Goal: Task Accomplishment & Management: Use online tool/utility

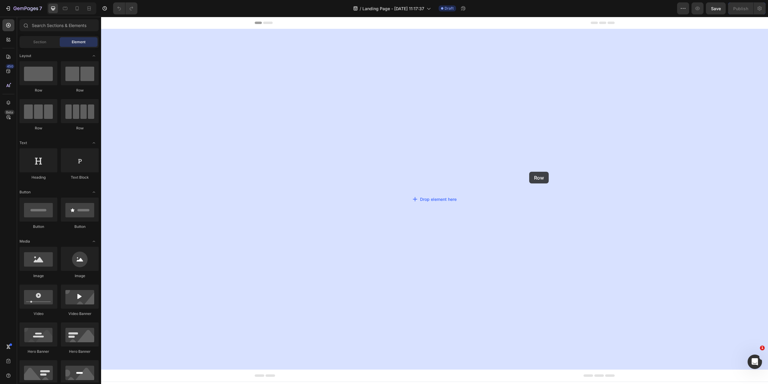
drag, startPoint x: 141, startPoint y: 94, endPoint x: 529, endPoint y: 172, distance: 395.6
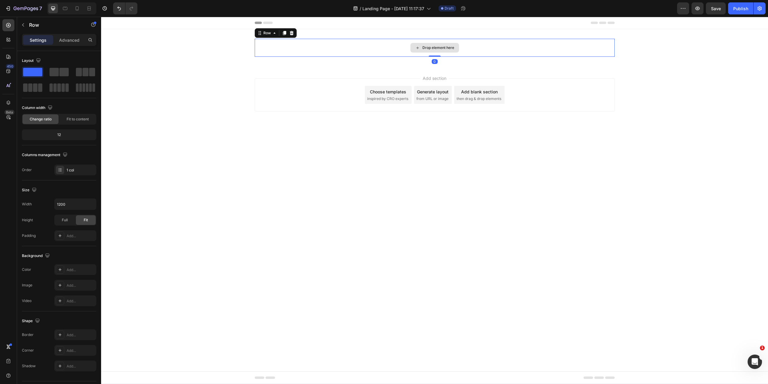
drag, startPoint x: 435, startPoint y: 61, endPoint x: 434, endPoint y: 49, distance: 11.7
click at [434, 49] on div "Drop element here Row 0" at bounding box center [435, 48] width 360 height 18
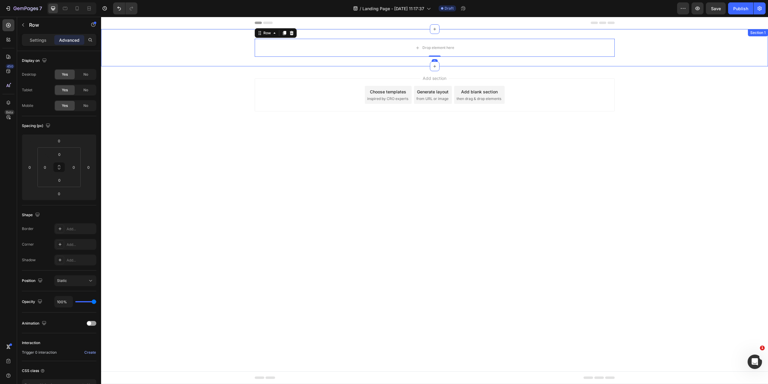
click at [207, 45] on div "Drop element here Row 0" at bounding box center [434, 48] width 667 height 18
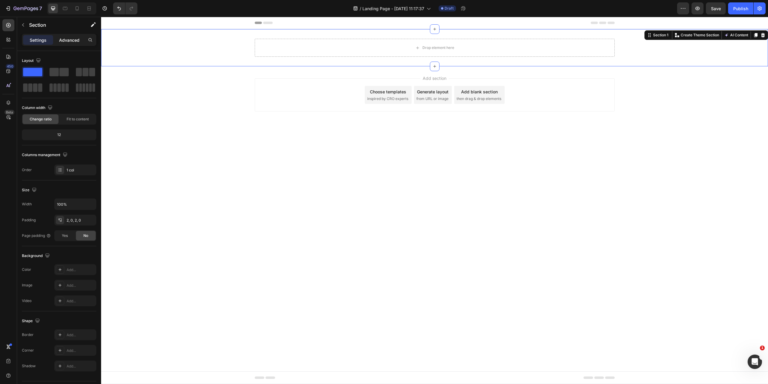
click at [71, 43] on p "Advanced" at bounding box center [69, 40] width 20 height 6
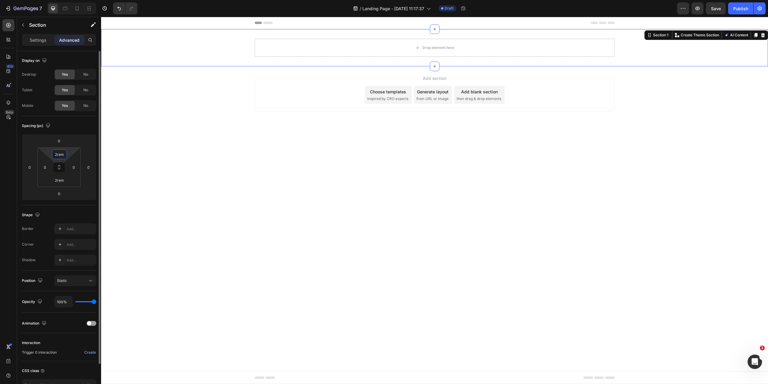
click at [65, 155] on input "2rem" at bounding box center [59, 154] width 12 height 9
type input "48"
click at [61, 181] on input "2rem" at bounding box center [59, 179] width 12 height 9
type input "48"
click at [49, 166] on input "0" at bounding box center [44, 167] width 9 height 9
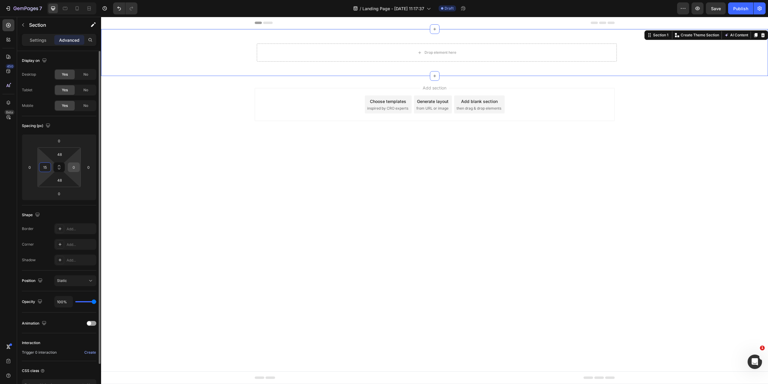
type input "15"
click at [74, 168] on input "0" at bounding box center [73, 167] width 9 height 9
type input "15"
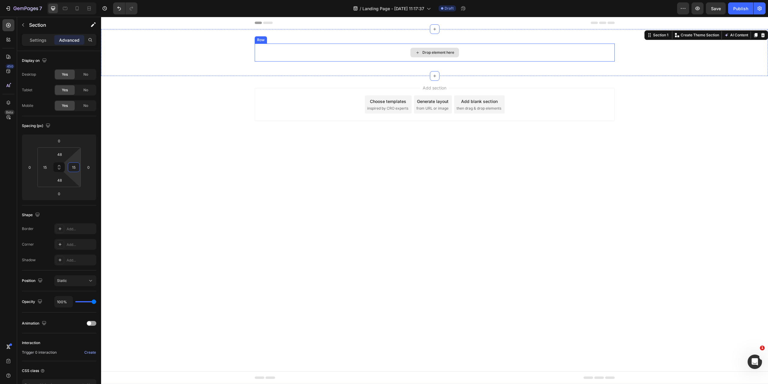
click at [293, 57] on div "Drop element here" at bounding box center [435, 52] width 360 height 18
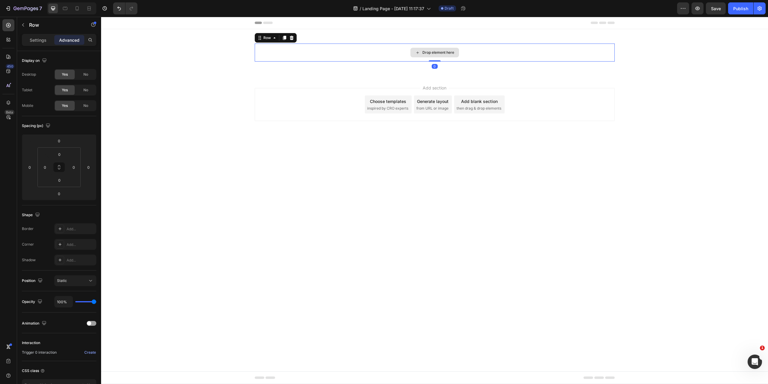
click at [373, 52] on div "Drop element here" at bounding box center [435, 52] width 360 height 18
click at [32, 39] on p "Settings" at bounding box center [38, 40] width 17 height 6
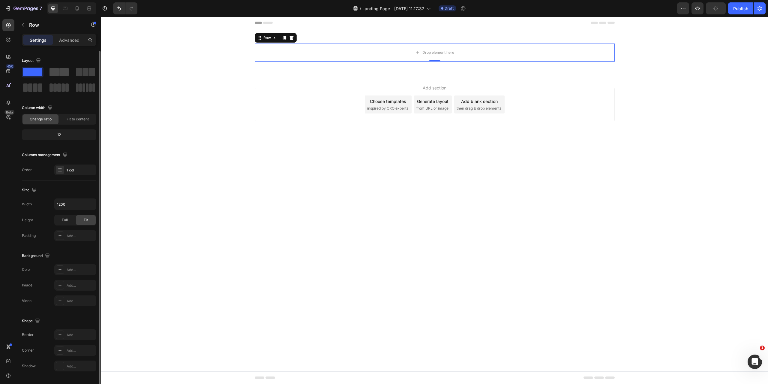
click at [55, 72] on span at bounding box center [53, 72] width 9 height 8
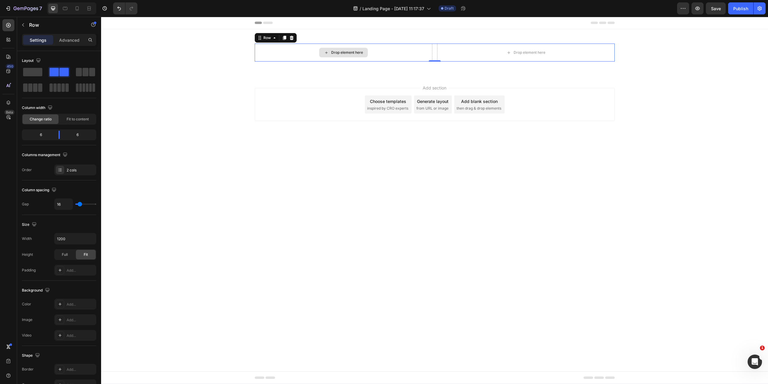
click at [344, 51] on div "Drop element here" at bounding box center [347, 52] width 32 height 5
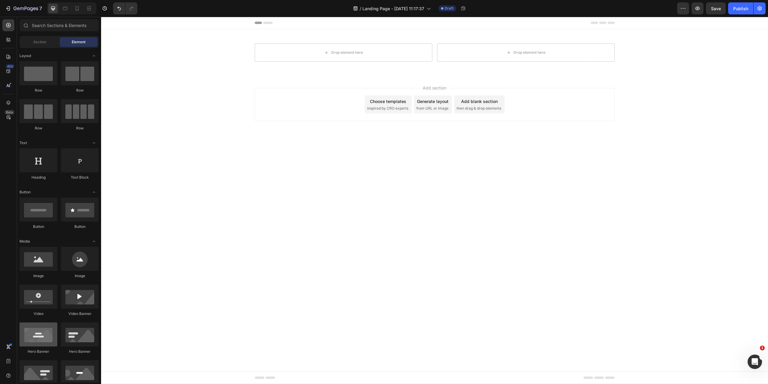
scroll to position [30, 0]
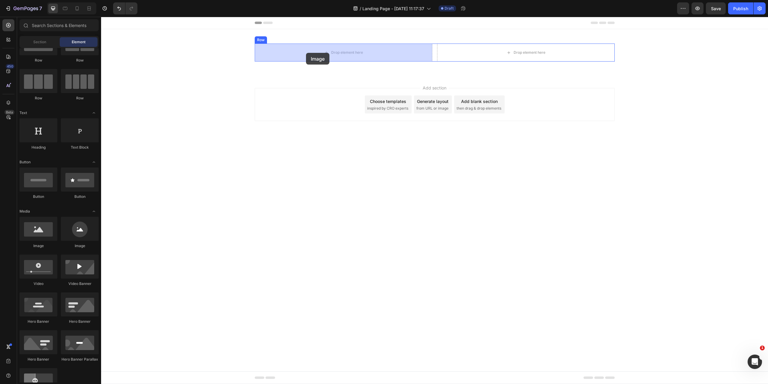
drag, startPoint x: 153, startPoint y: 245, endPoint x: 306, endPoint y: 53, distance: 245.6
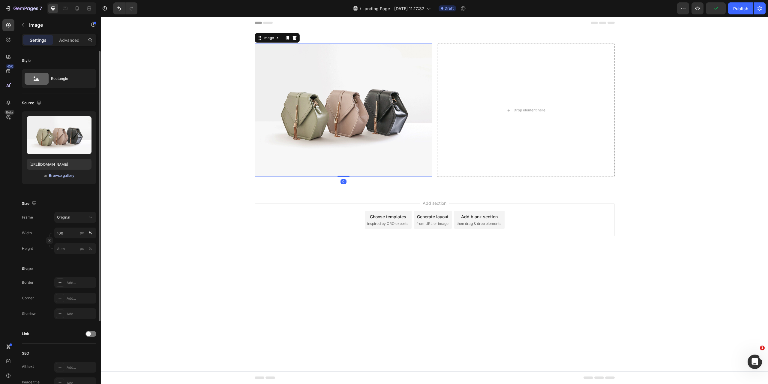
click at [58, 174] on div "Browse gallery" at bounding box center [61, 175] width 25 height 5
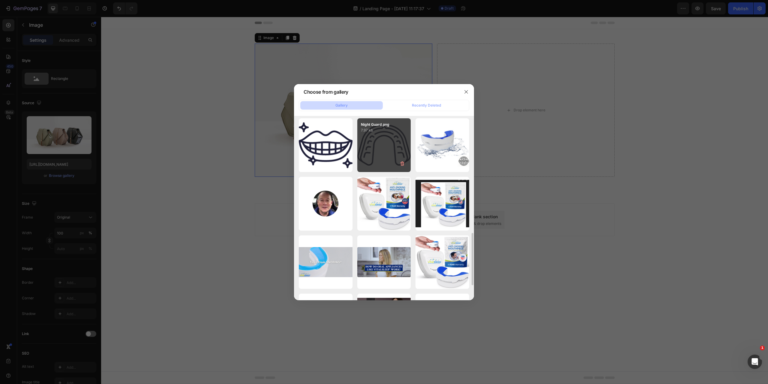
scroll to position [463, 0]
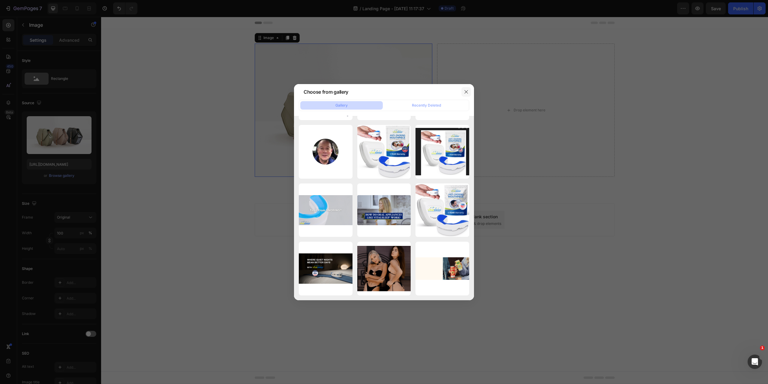
click at [465, 91] on icon "button" at bounding box center [465, 91] width 3 height 3
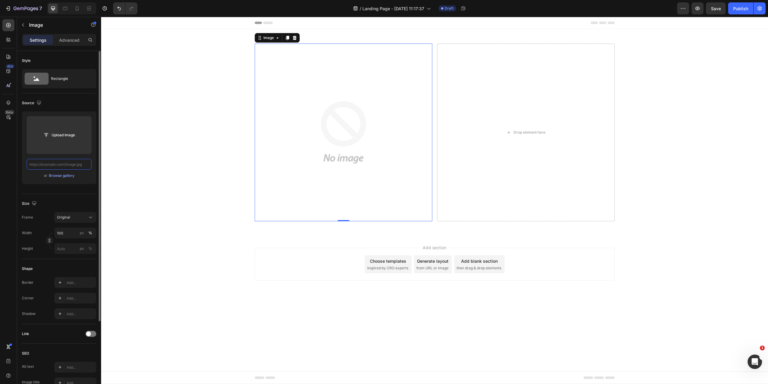
scroll to position [0, 0]
paste input "[URL][DOMAIN_NAME]"
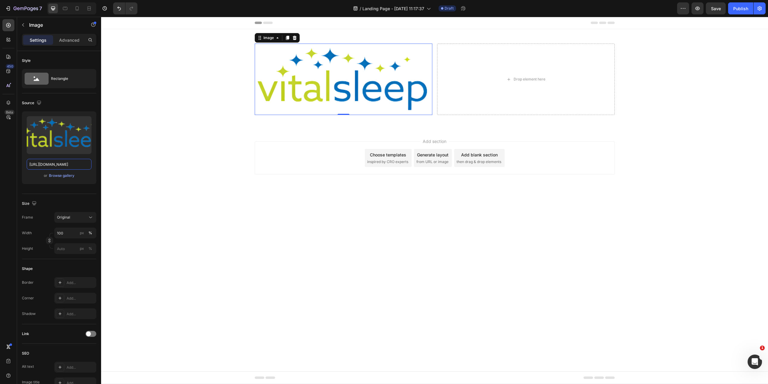
type input "[URL][DOMAIN_NAME]"
click at [314, 79] on img at bounding box center [344, 78] width 178 height 71
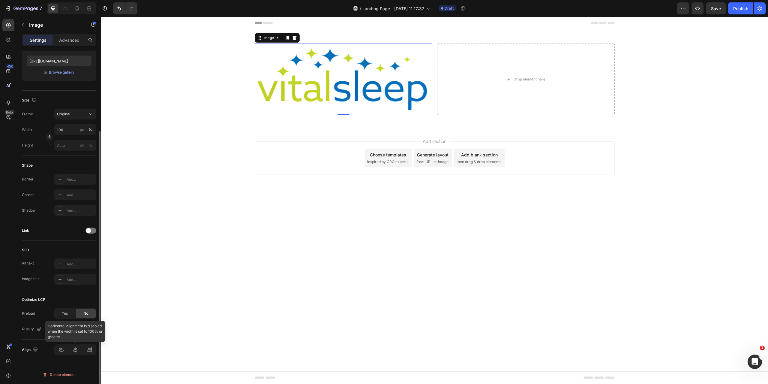
click at [59, 351] on div at bounding box center [75, 349] width 42 height 11
click at [364, 75] on img at bounding box center [344, 78] width 178 height 71
click at [348, 70] on img at bounding box center [344, 78] width 178 height 71
click at [82, 132] on div "px" at bounding box center [82, 129] width 4 height 5
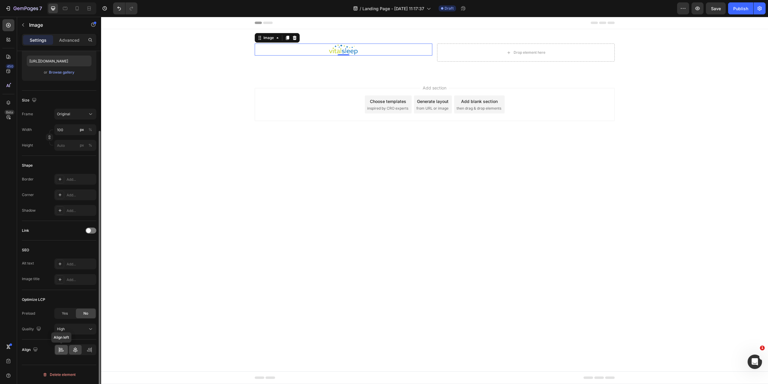
click at [60, 351] on icon at bounding box center [61, 349] width 6 height 6
click at [69, 134] on input "100" at bounding box center [75, 129] width 42 height 11
type input "130"
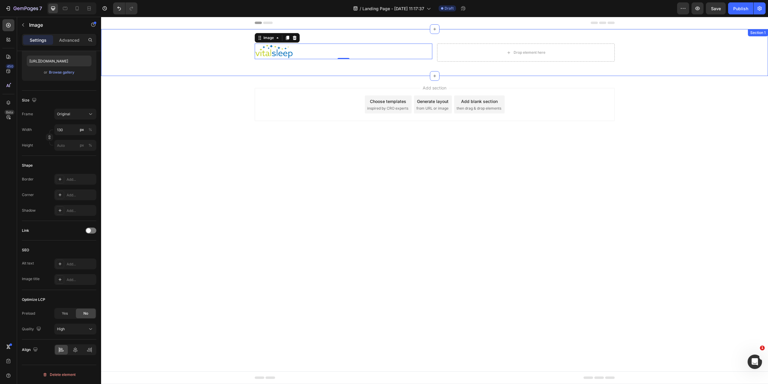
click at [202, 37] on div "Image 0 Drop element here Row Section 1" at bounding box center [434, 52] width 667 height 47
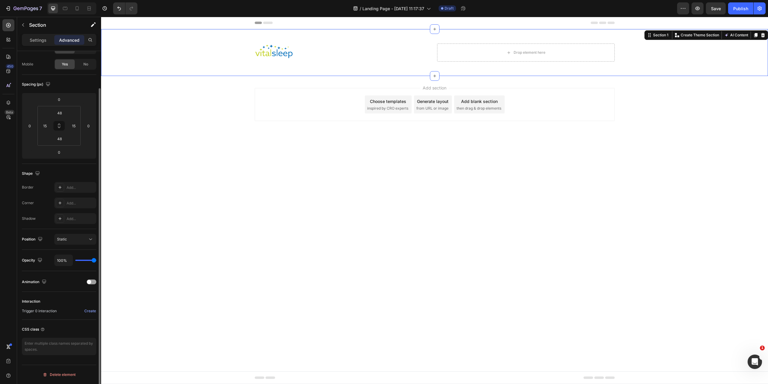
scroll to position [0, 0]
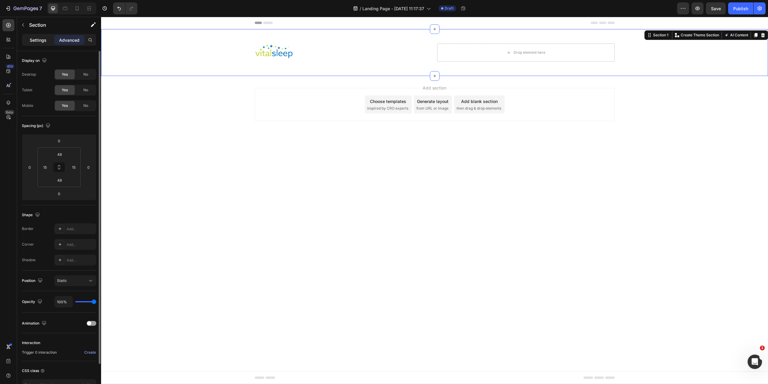
click at [40, 41] on p "Settings" at bounding box center [38, 40] width 17 height 6
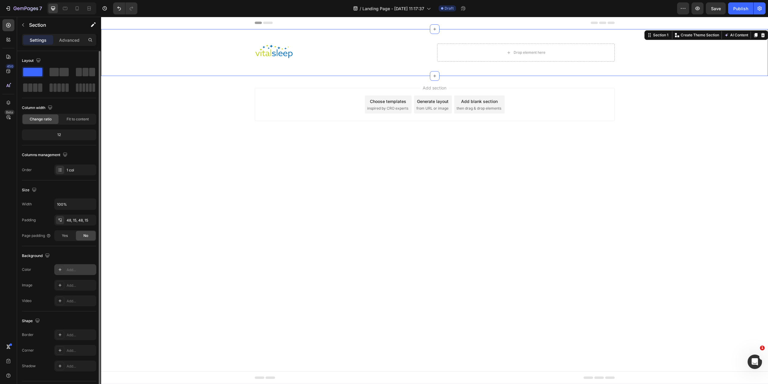
click at [70, 272] on div "Add..." at bounding box center [81, 269] width 28 height 5
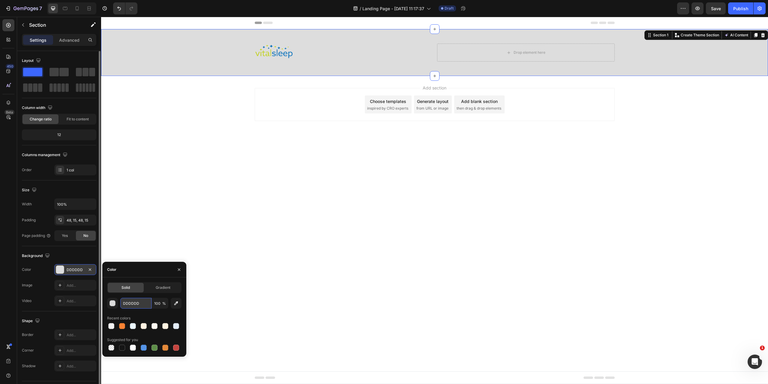
click at [142, 305] on input "DDDDDD" at bounding box center [135, 302] width 31 height 11
paste input "#103865"
type input "#103865"
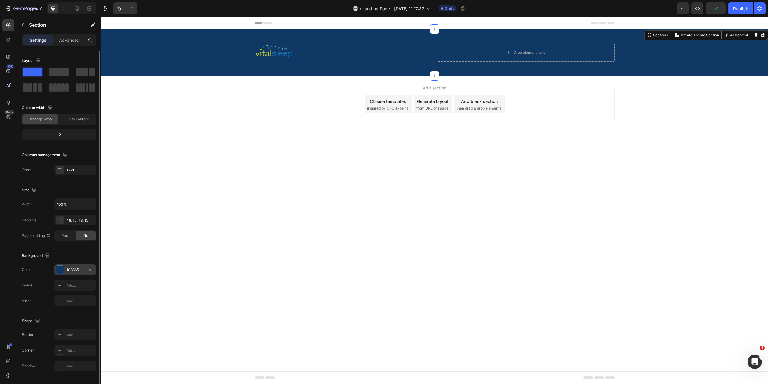
click at [161, 59] on div "Image Drop element here Row" at bounding box center [435, 52] width 658 height 18
click at [512, 50] on div "Drop element here" at bounding box center [525, 53] width 49 height 10
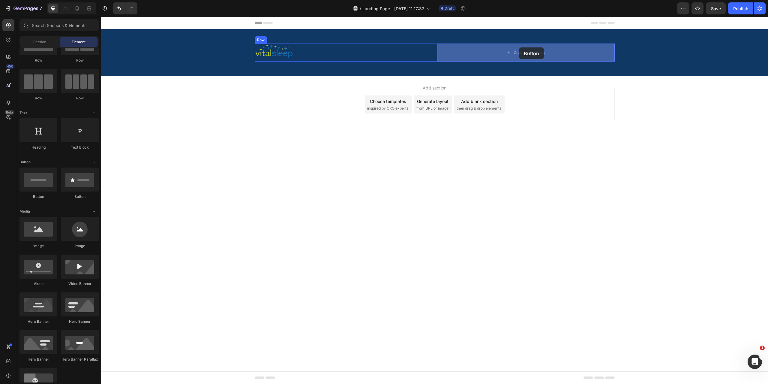
drag, startPoint x: 146, startPoint y: 199, endPoint x: 519, endPoint y: 47, distance: 402.4
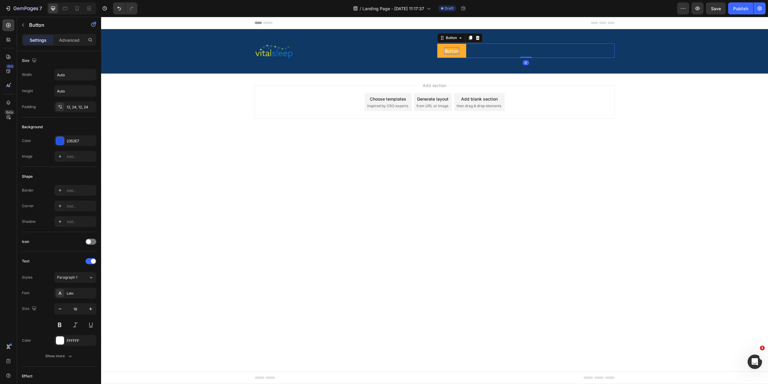
click at [449, 51] on p "Button" at bounding box center [451, 50] width 15 height 7
click at [437, 43] on button "Shop" at bounding box center [449, 50] width 25 height 14
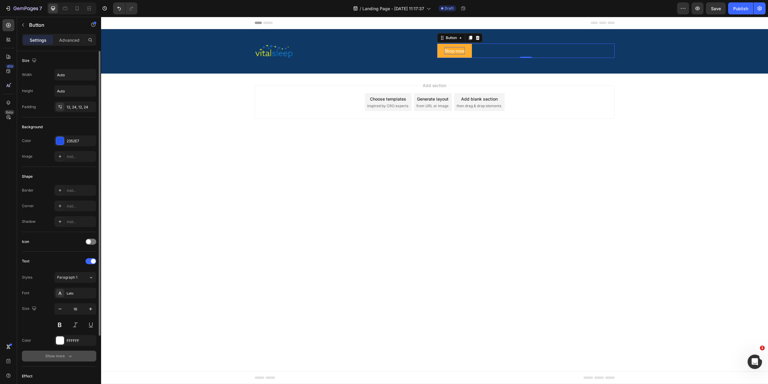
click at [77, 354] on button "Show more" at bounding box center [59, 355] width 74 height 11
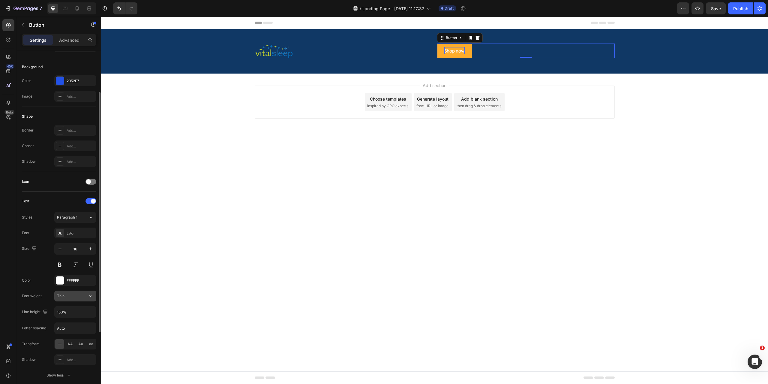
click at [82, 297] on div "Thin" at bounding box center [72, 295] width 31 height 5
click at [71, 344] on p "Bold" at bounding box center [74, 344] width 34 height 5
click at [83, 295] on div "Bold" at bounding box center [72, 295] width 31 height 5
click at [68, 333] on span "Normal" at bounding box center [63, 332] width 13 height 5
click at [70, 346] on span "AA" at bounding box center [69, 343] width 5 height 5
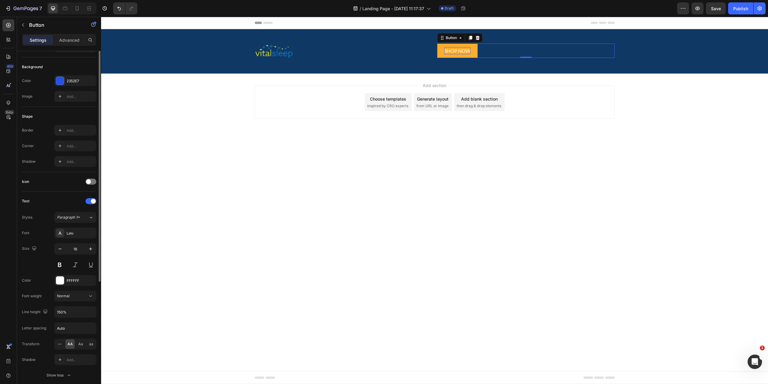
scroll to position [0, 0]
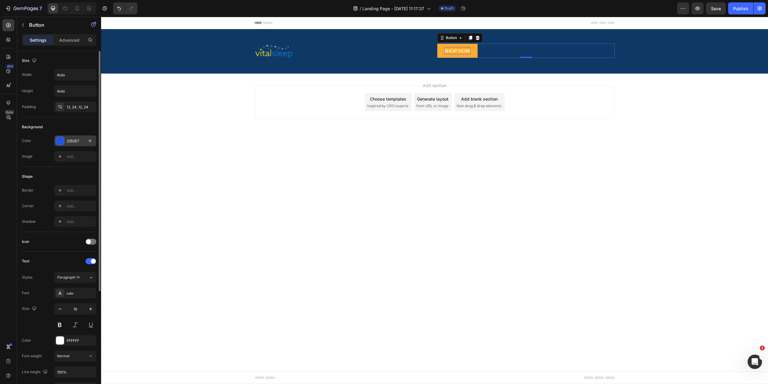
click at [71, 142] on div "2352E7" at bounding box center [75, 140] width 17 height 5
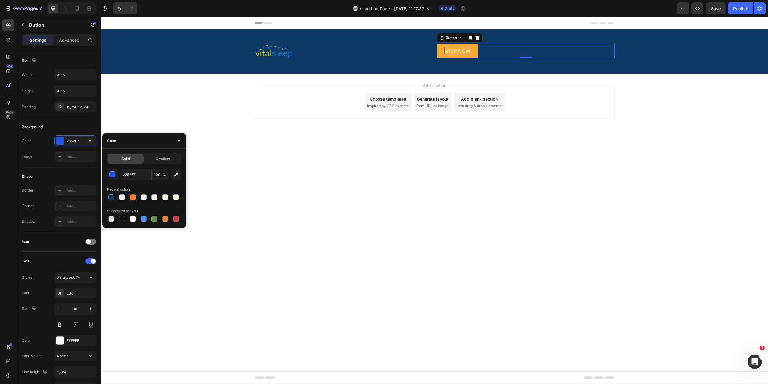
click at [135, 198] on div at bounding box center [133, 197] width 6 height 6
type input "F98333"
click at [68, 205] on div "Add..." at bounding box center [81, 205] width 28 height 5
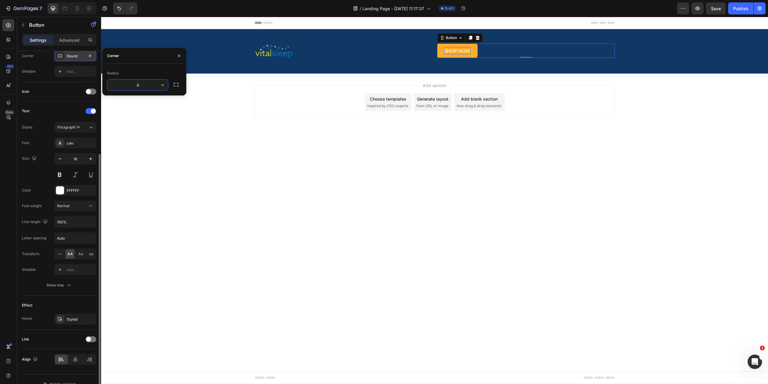
scroll to position [160, 0]
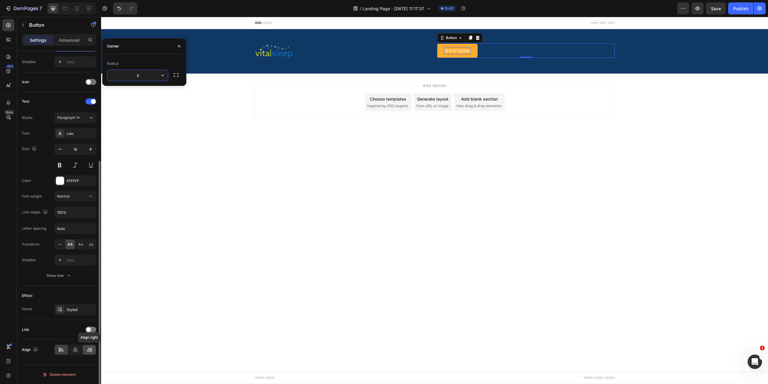
click at [88, 351] on icon at bounding box center [89, 349] width 6 height 6
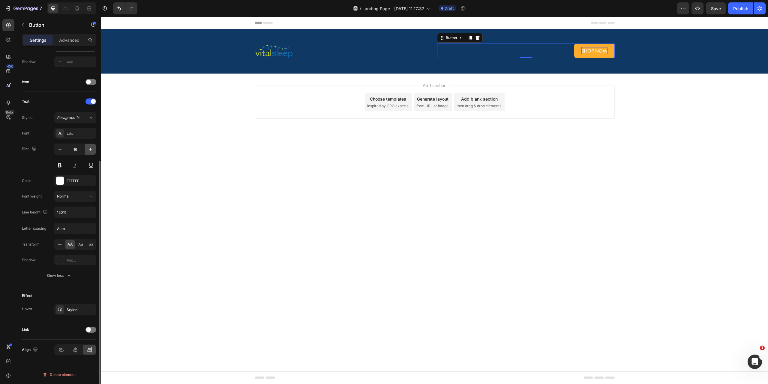
click at [91, 150] on icon "button" at bounding box center [90, 149] width 3 height 3
type input "18"
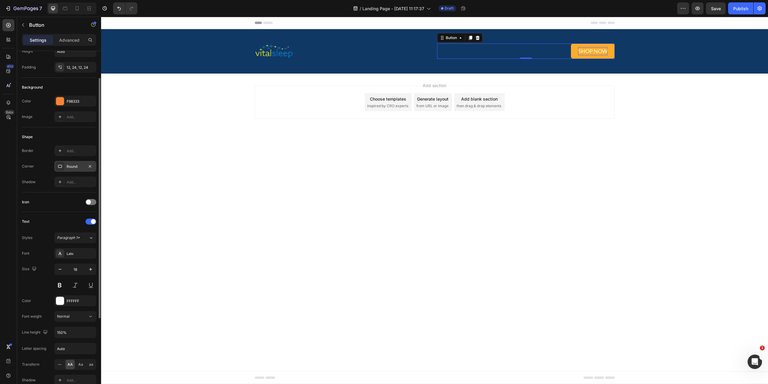
scroll to position [10, 0]
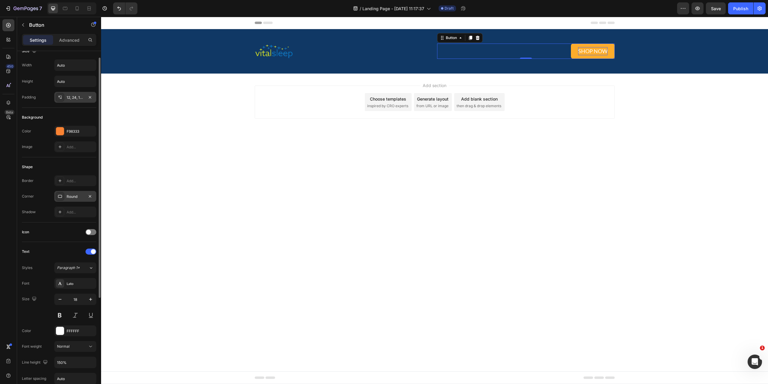
click at [69, 97] on div "12, 24, 12, 24" at bounding box center [75, 97] width 17 height 5
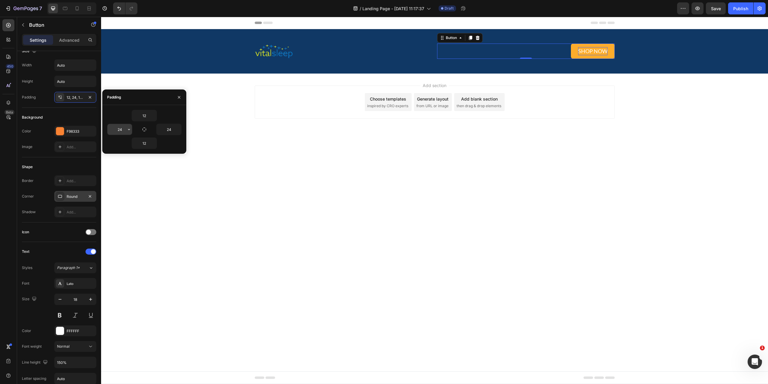
click at [117, 129] on input "24" at bounding box center [119, 129] width 25 height 11
type input "32"
click at [167, 128] on input "24" at bounding box center [169, 129] width 25 height 11
type input "32"
click at [231, 183] on body "Header Image Shop now Button 0 Row Section 1 Root Start with Sections from side…" at bounding box center [434, 200] width 667 height 367
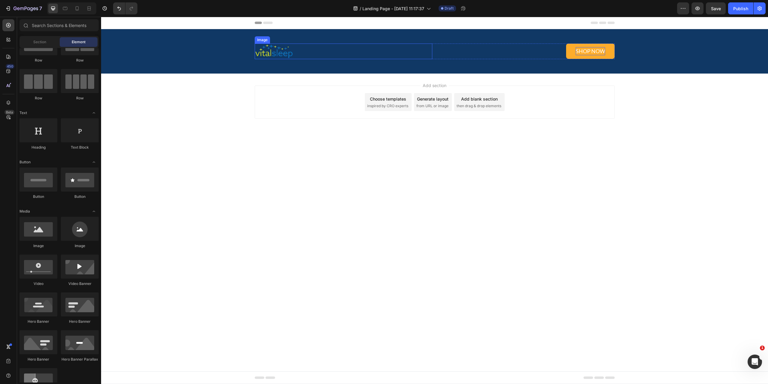
click at [274, 52] on img at bounding box center [274, 51] width 39 height 16
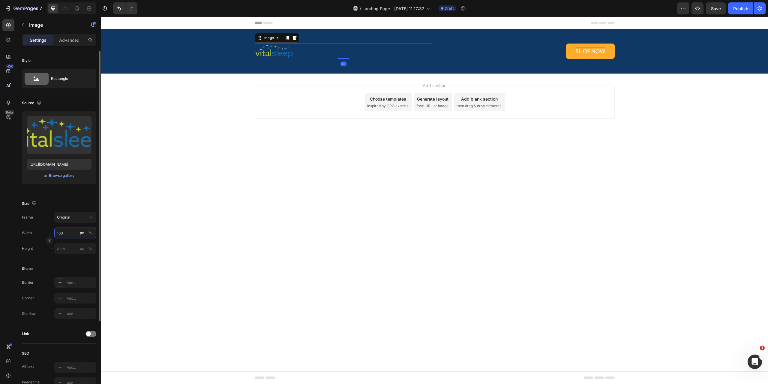
click at [64, 233] on input "130" at bounding box center [75, 232] width 42 height 11
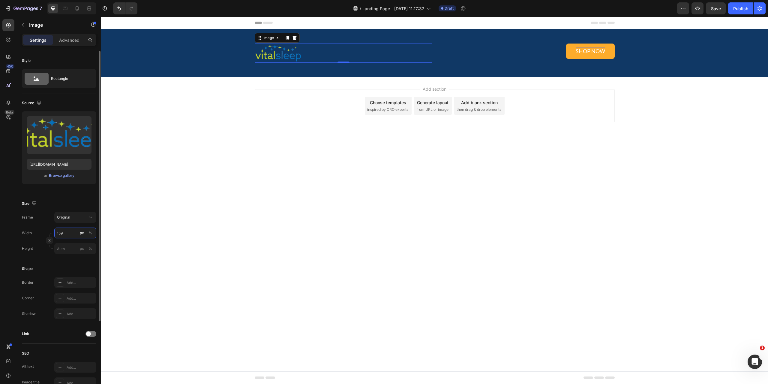
type input "160"
click at [168, 41] on div "Image 0 Shop now Button Row Section 1" at bounding box center [434, 53] width 667 height 48
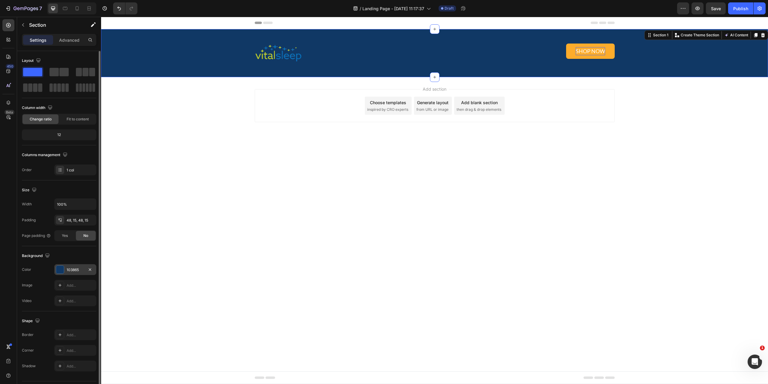
click at [68, 267] on div "103865" at bounding box center [75, 269] width 17 height 5
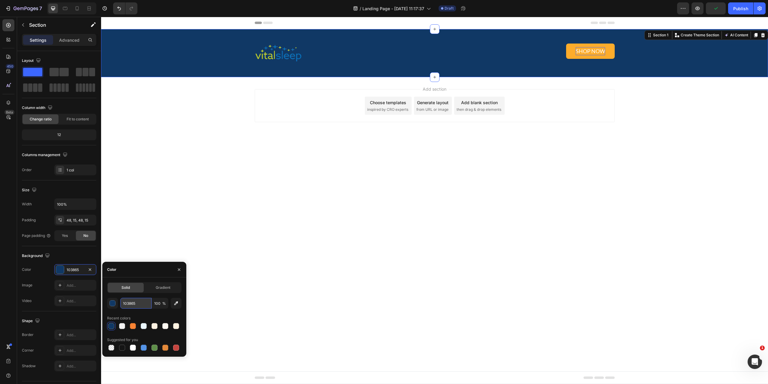
click at [145, 304] on input "103865" at bounding box center [135, 302] width 31 height 11
paste input "#ecf8ff"
type input "#ecf8ff"
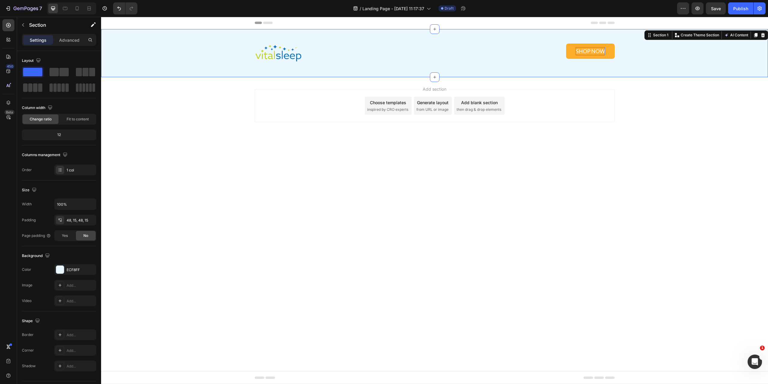
click at [177, 69] on div "Image Shop now Button Row Section 1 Create Theme Section AI Content Write with …" at bounding box center [434, 53] width 667 height 48
drag, startPoint x: 193, startPoint y: 48, endPoint x: 172, endPoint y: 45, distance: 21.8
click at [193, 48] on div "Image Shop now Button Row" at bounding box center [435, 52] width 658 height 19
click at [73, 43] on p "Advanced" at bounding box center [69, 40] width 20 height 6
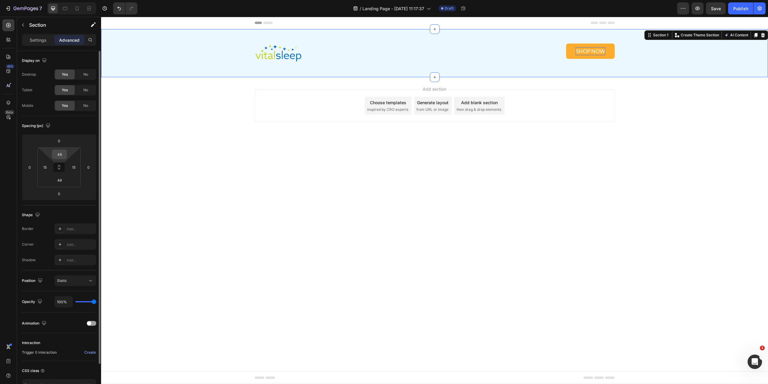
click at [61, 153] on input "48" at bounding box center [59, 154] width 12 height 9
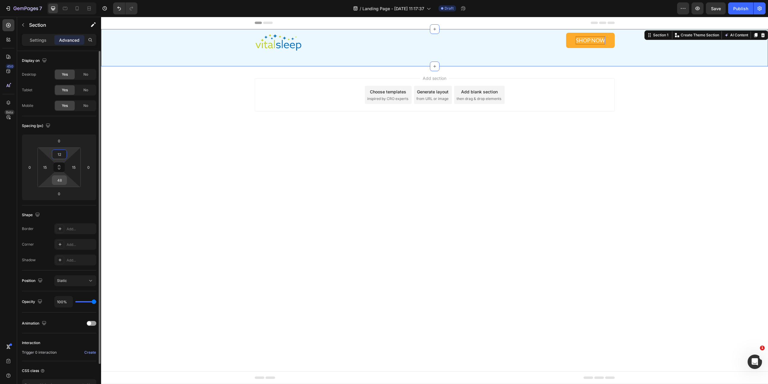
type input "12"
click at [64, 183] on input "48" at bounding box center [59, 179] width 12 height 9
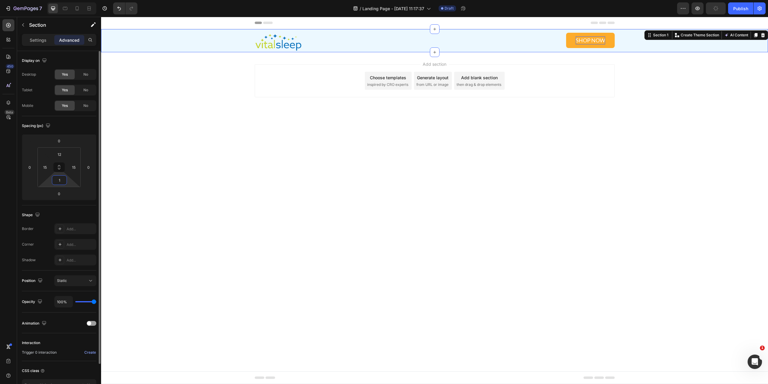
type input "12"
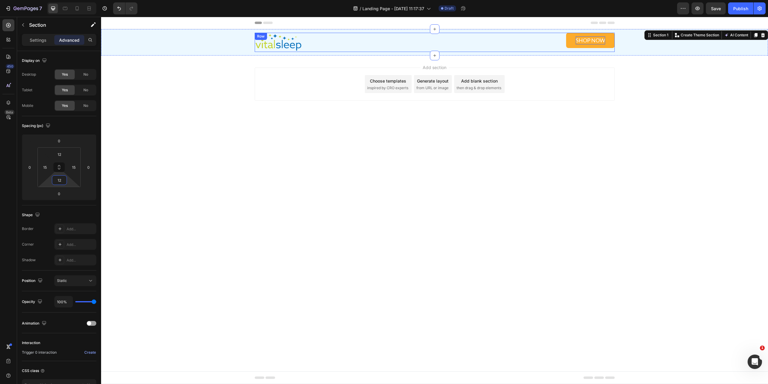
click at [434, 42] on div "Image Shop now Button Row" at bounding box center [435, 42] width 360 height 19
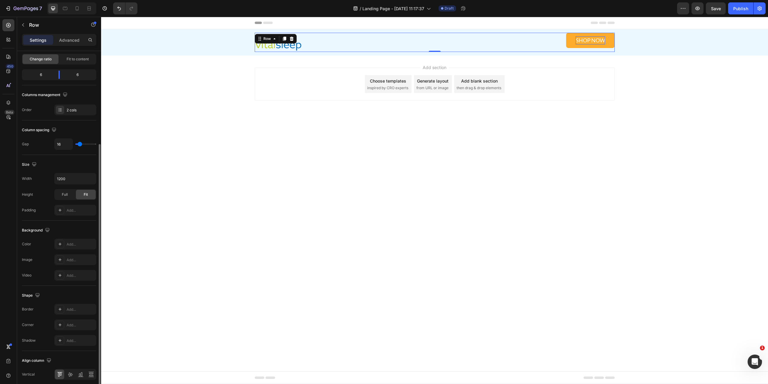
scroll to position [85, 0]
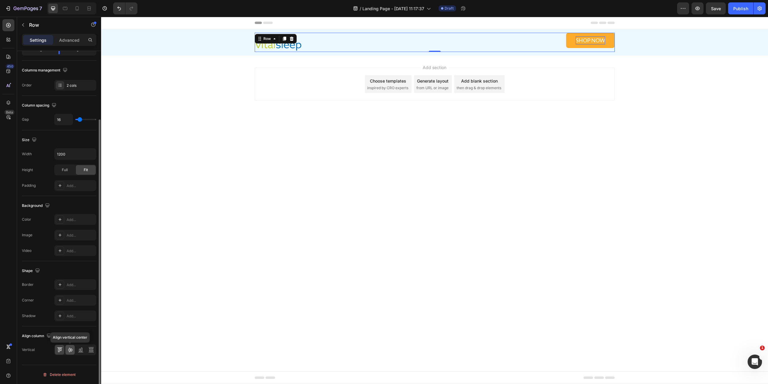
click at [69, 348] on icon at bounding box center [70, 350] width 5 height 4
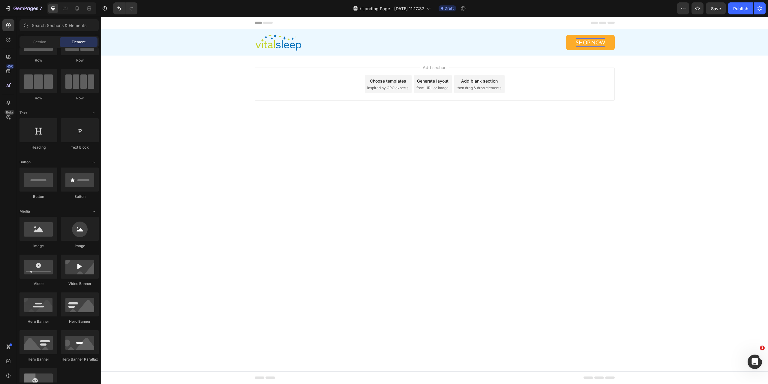
click at [237, 155] on body "Header Image Shop now Button Row Section 1 Root Start with Sections from sideba…" at bounding box center [434, 200] width 667 height 367
click at [141, 40] on div "Image Shop now Button Row" at bounding box center [435, 42] width 658 height 19
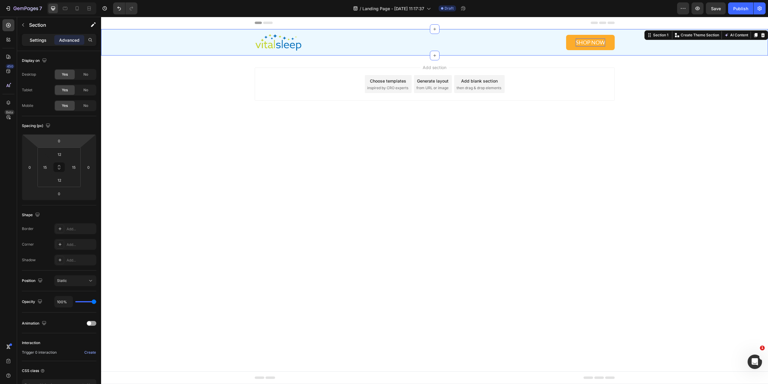
click at [25, 40] on div "Settings" at bounding box center [38, 40] width 30 height 10
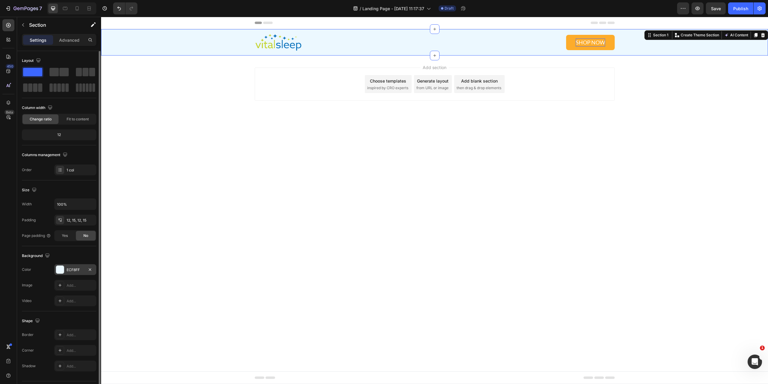
click at [70, 267] on div "ECF8FF" at bounding box center [75, 269] width 17 height 5
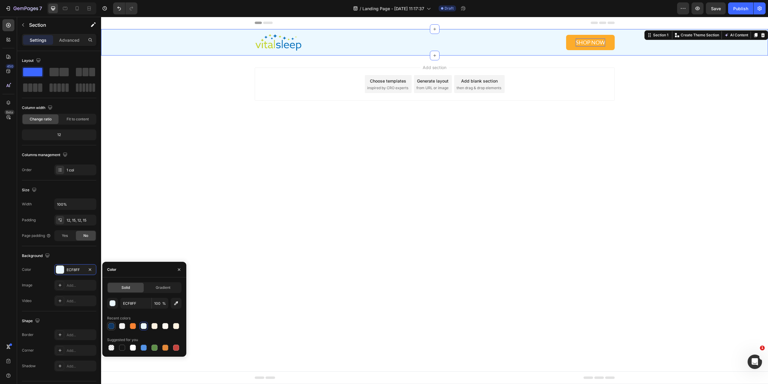
click at [114, 328] on div at bounding box center [111, 326] width 6 height 6
type input "103865"
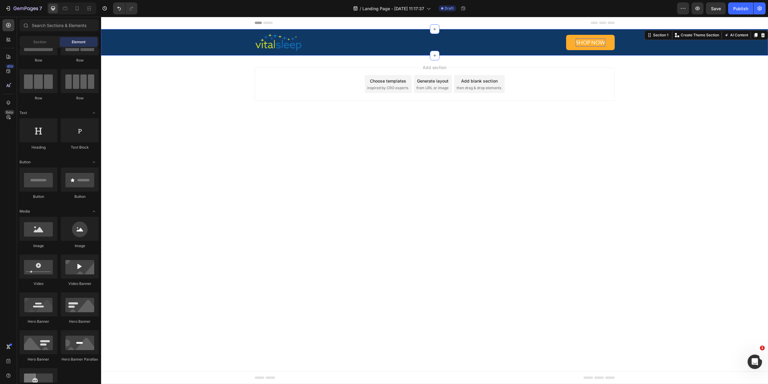
click at [193, 226] on body "Header Image Shop now Button Row Section 1 Create Theme Section AI Content Writ…" at bounding box center [434, 200] width 667 height 367
click at [392, 88] on span "inspired by CRO experts" at bounding box center [387, 87] width 41 height 5
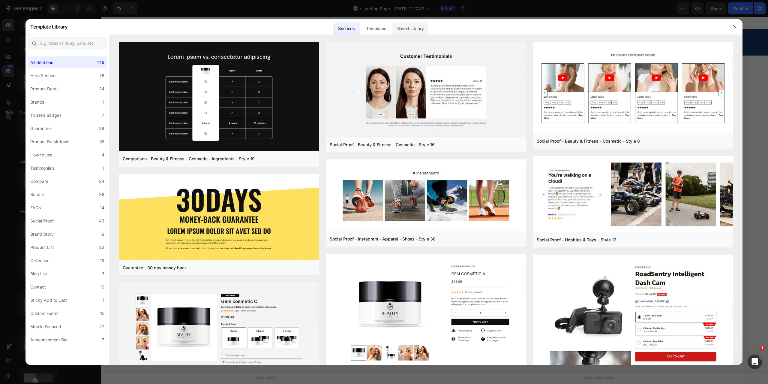
click at [420, 28] on div "Saved Library" at bounding box center [410, 28] width 36 height 12
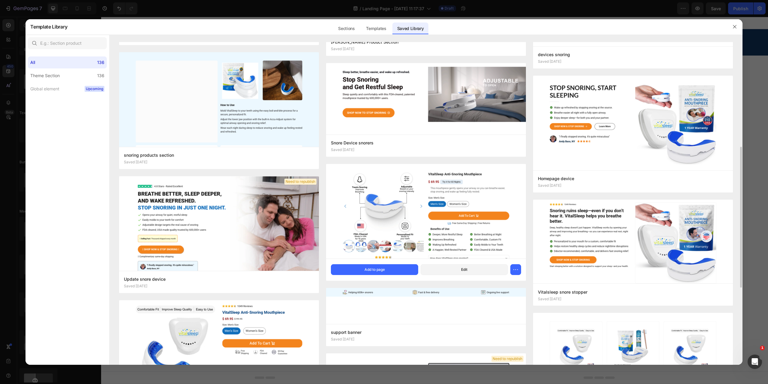
scroll to position [270, 0]
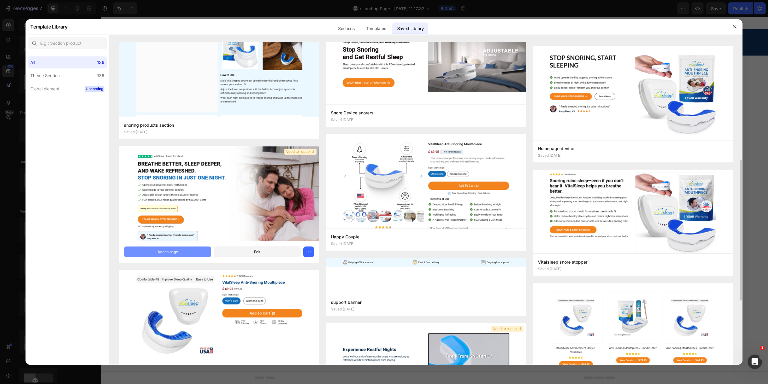
click at [170, 249] on div "Add to page" at bounding box center [167, 251] width 20 height 5
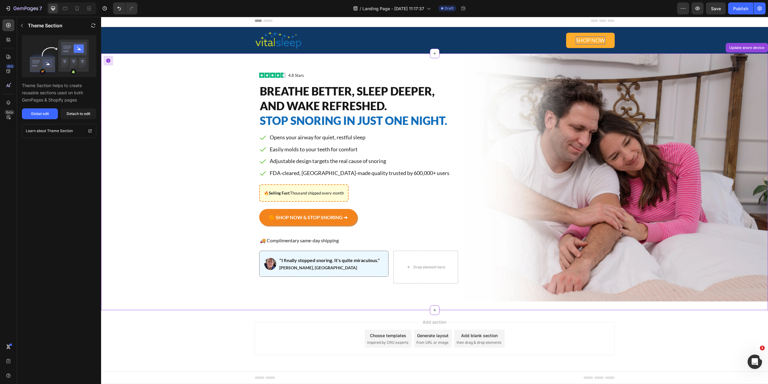
scroll to position [2, 0]
click at [73, 117] on button "Detach to edit" at bounding box center [78, 113] width 36 height 11
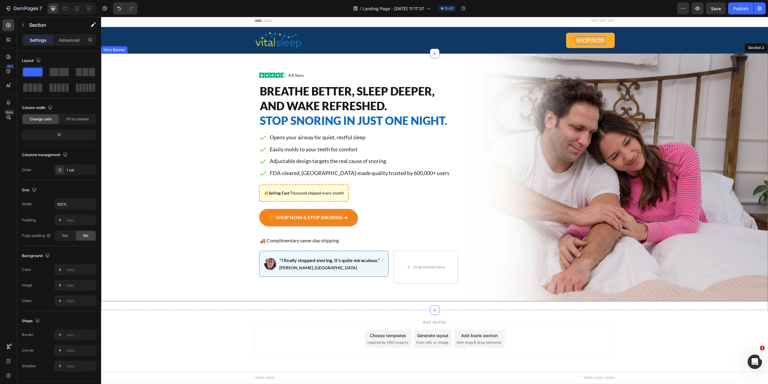
click at [471, 147] on div "Image 4.8 Stars Button Advanced List Breathe Better, Sleep Deeper, and Wake Ref…" at bounding box center [435, 177] width 360 height 248
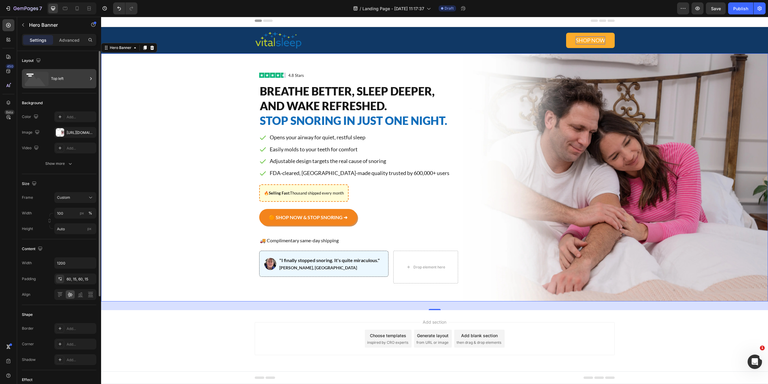
click at [94, 77] on div "Top left" at bounding box center [59, 78] width 74 height 19
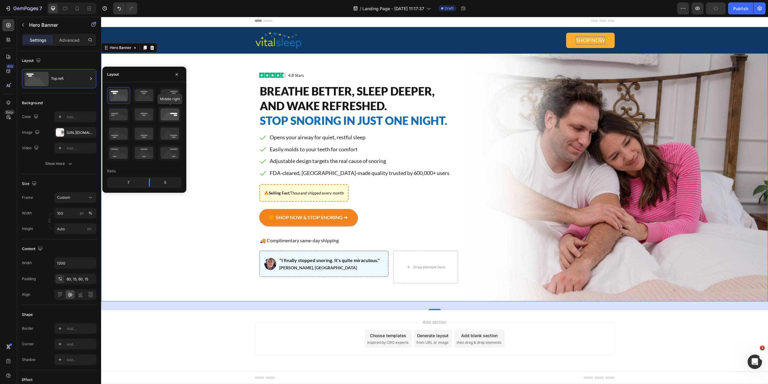
click at [169, 115] on icon at bounding box center [170, 114] width 22 height 16
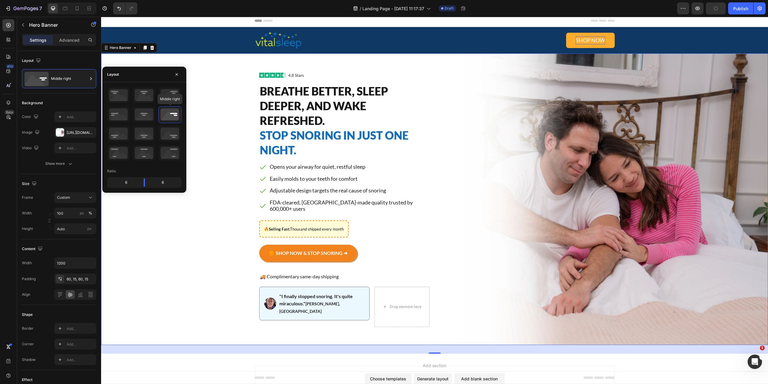
scroll to position [3, 0]
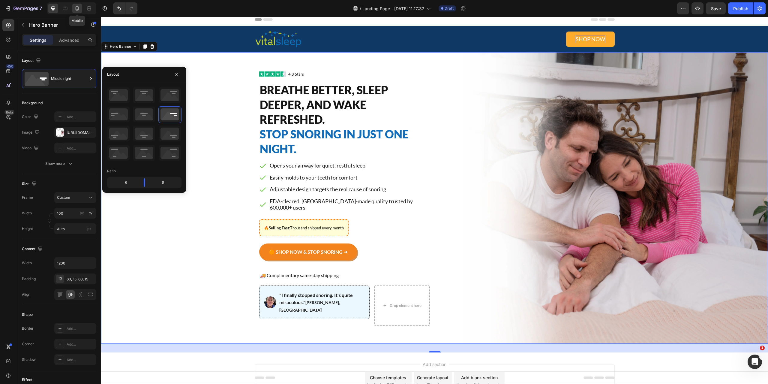
click at [76, 7] on icon at bounding box center [77, 8] width 3 height 4
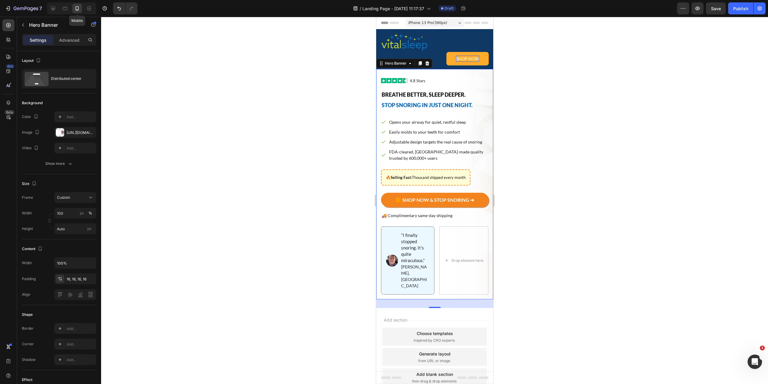
scroll to position [31, 0]
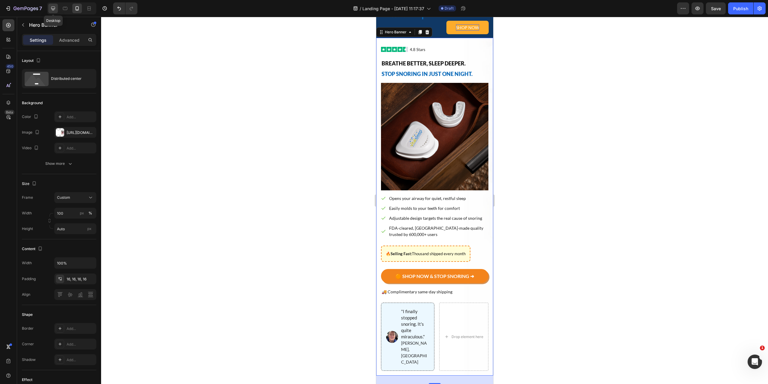
click at [56, 11] on icon at bounding box center [53, 8] width 6 height 6
type input "1200"
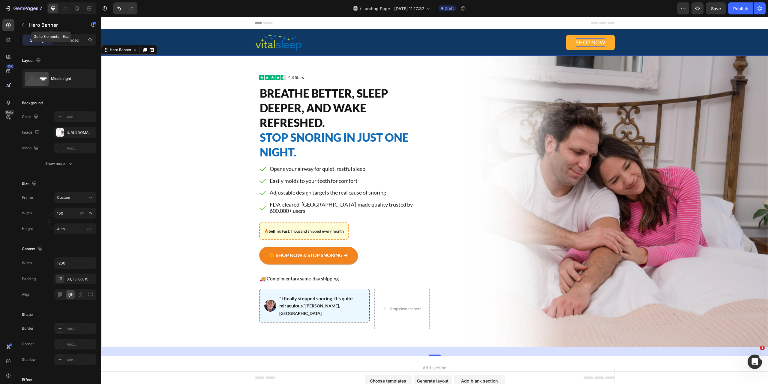
scroll to position [18, 0]
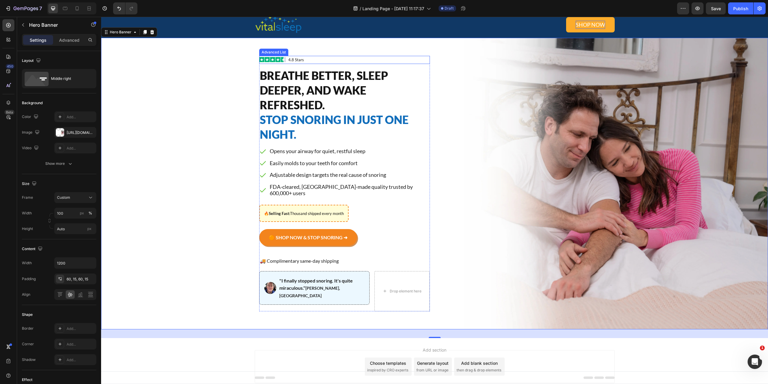
click at [324, 60] on div "Image 4.8 Stars Button" at bounding box center [344, 60] width 171 height 8
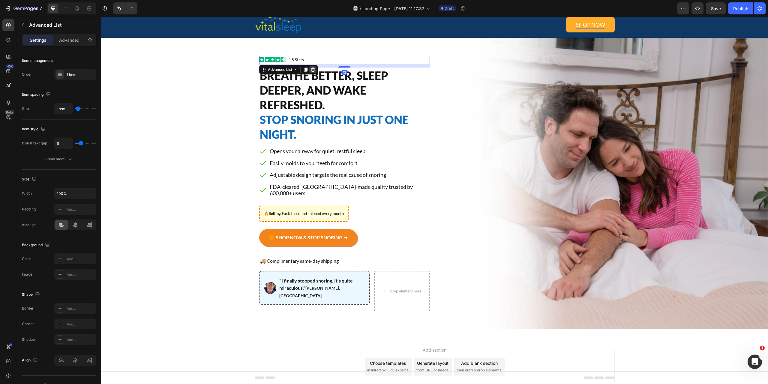
click at [311, 71] on icon at bounding box center [313, 69] width 4 height 4
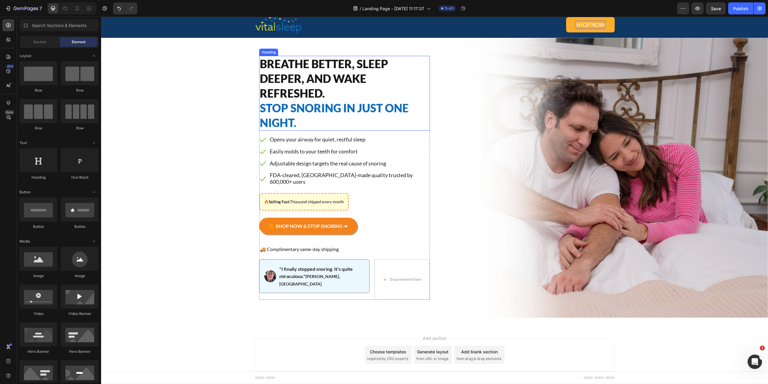
click at [312, 105] on span "Stop Snoring in Just One Night." at bounding box center [334, 115] width 149 height 28
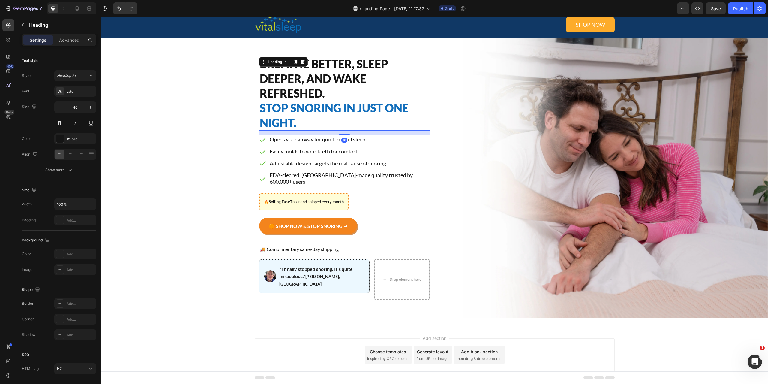
click at [301, 121] on h2 "Breathe Better, Sleep Deeper, and Wake Refreshed. Stop Snoring in Just One Nigh…" at bounding box center [344, 93] width 171 height 75
click at [324, 93] on p "Breathe Better, Sleep Deeper, and Wake Refreshed. Stop Snoring in Just One Nigh…" at bounding box center [344, 92] width 169 height 73
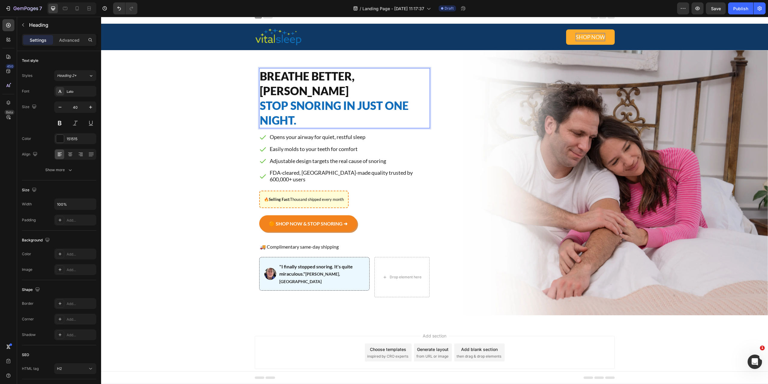
scroll to position [0, 0]
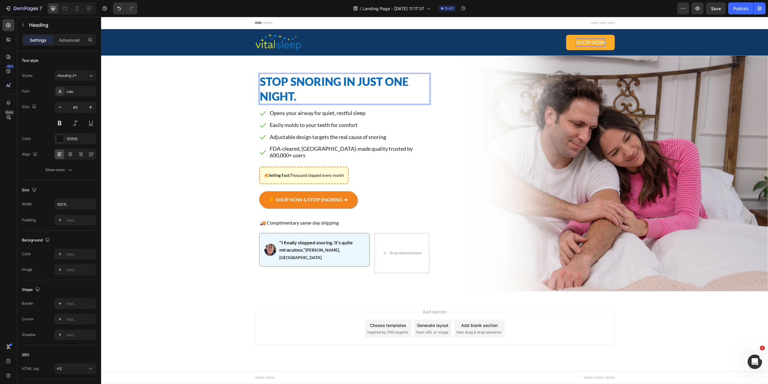
click at [307, 83] on span "Stop Snoring in Just One Night." at bounding box center [334, 89] width 149 height 28
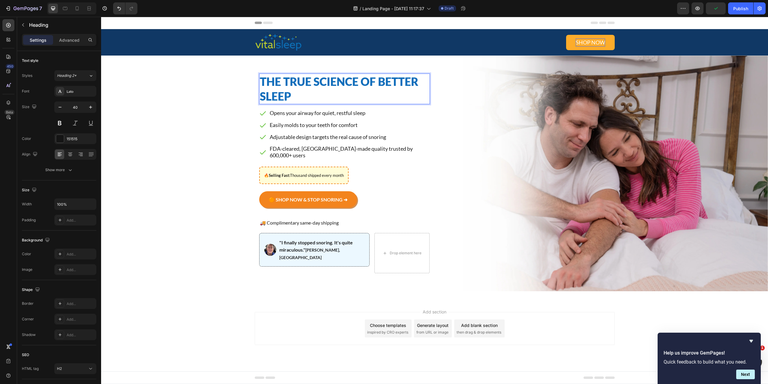
click at [312, 84] on span "The True Science of Better Sleep" at bounding box center [339, 89] width 159 height 28
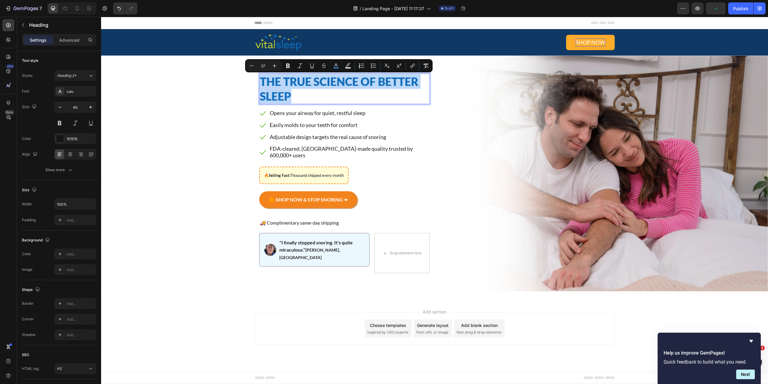
click at [340, 60] on div "Minus 37 Plus Bold Italic Underline Strikethrough color Text Background Color N…" at bounding box center [338, 65] width 187 height 13
click at [336, 65] on icon "Editor contextual toolbar" at bounding box center [335, 64] width 3 height 3
type input "126EBB"
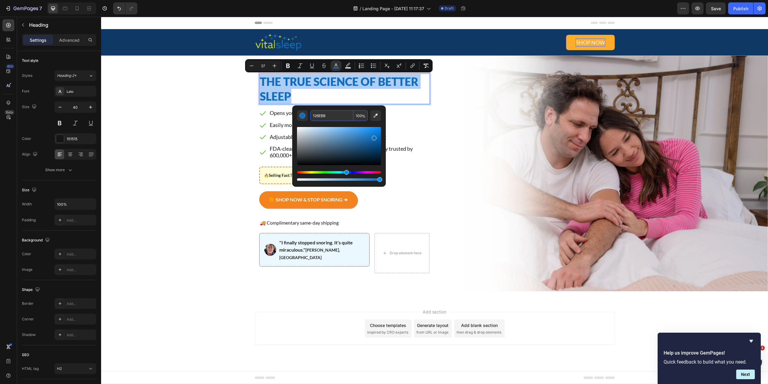
click at [333, 116] on input "126EBB" at bounding box center [331, 115] width 43 height 11
click at [471, 127] on div "The True Science of Better Sleep Heading 16 Breathe Better, Sleep Deeper. Stop …" at bounding box center [435, 172] width 360 height 235
type input "126EBB"
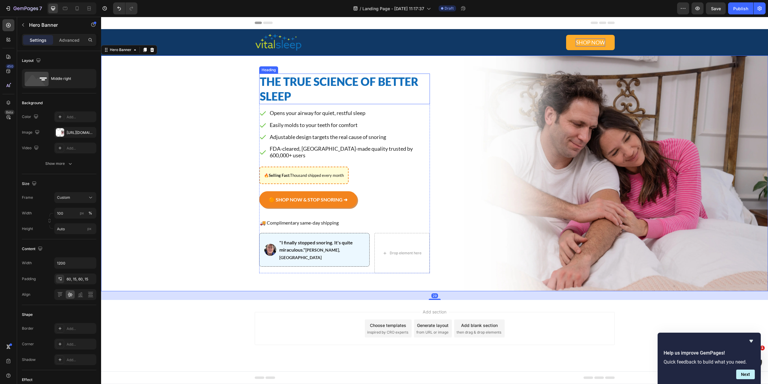
click at [364, 88] on span "The True Science of Better Sleep" at bounding box center [339, 89] width 159 height 28
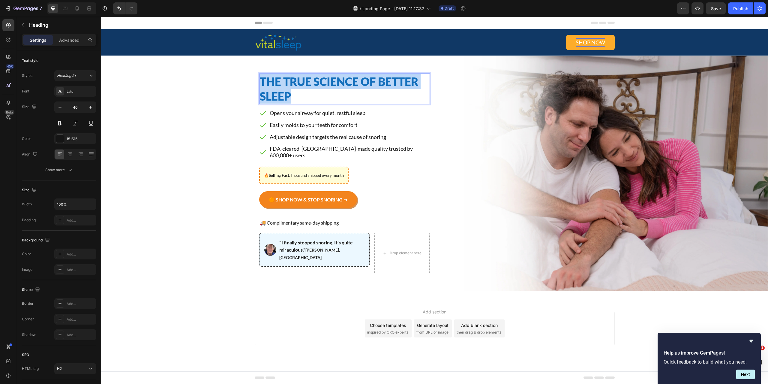
click at [364, 88] on span "The True Science of Better Sleep" at bounding box center [339, 89] width 159 height 28
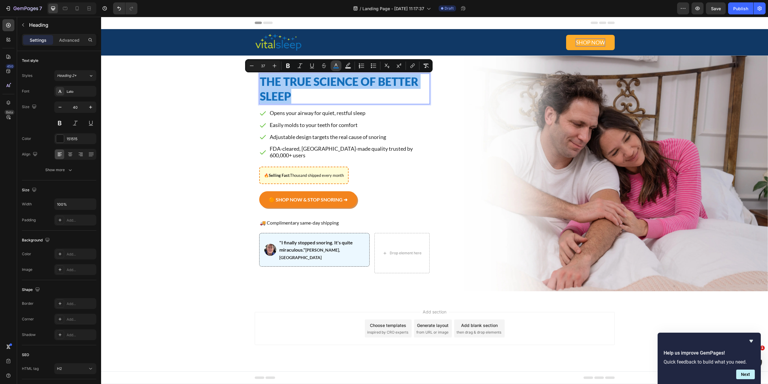
click at [338, 62] on button "color" at bounding box center [335, 65] width 11 height 11
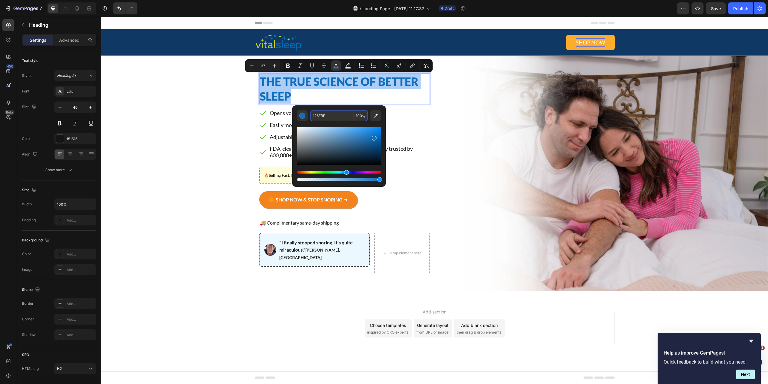
click at [361, 117] on input "100" at bounding box center [360, 115] width 14 height 11
click at [360, 116] on input "100" at bounding box center [360, 115] width 14 height 11
click at [360, 115] on input "100" at bounding box center [360, 115] width 14 height 11
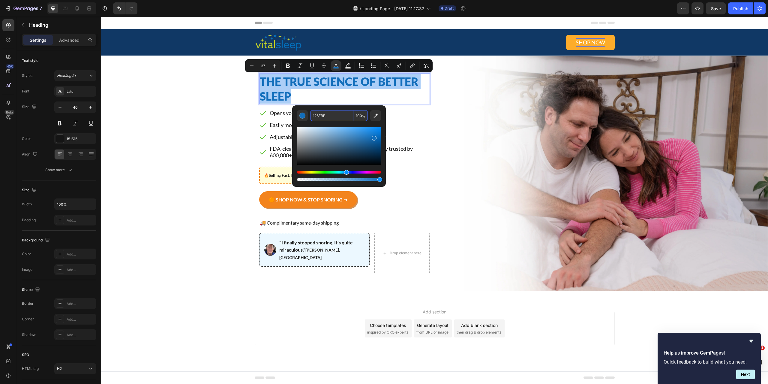
click at [360, 115] on input "100" at bounding box center [360, 115] width 14 height 11
type input "0"
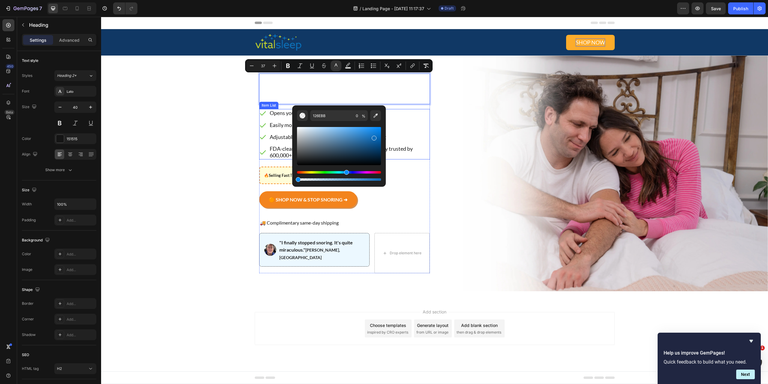
click at [417, 121] on div "Opens your airway for quiet, restful sleep Easily molds to your teeth for comfo…" at bounding box center [344, 134] width 171 height 50
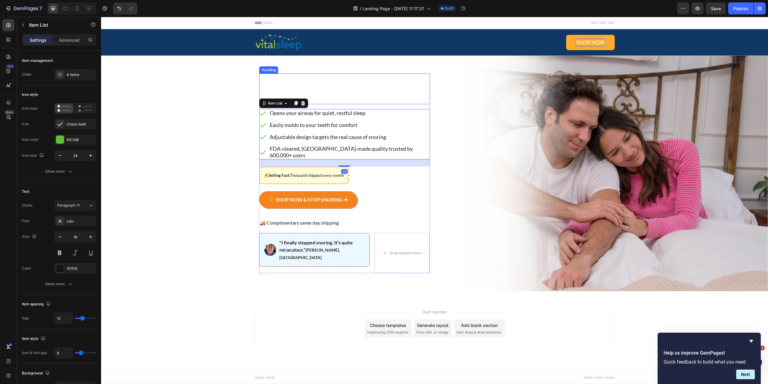
click at [348, 91] on p "⁠⁠⁠⁠⁠⁠⁠ The True Science of Better Sleep" at bounding box center [344, 88] width 169 height 29
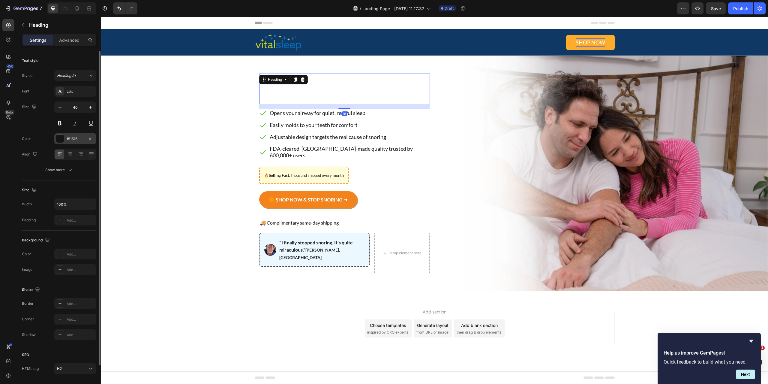
click at [79, 140] on div "151515" at bounding box center [75, 138] width 17 height 5
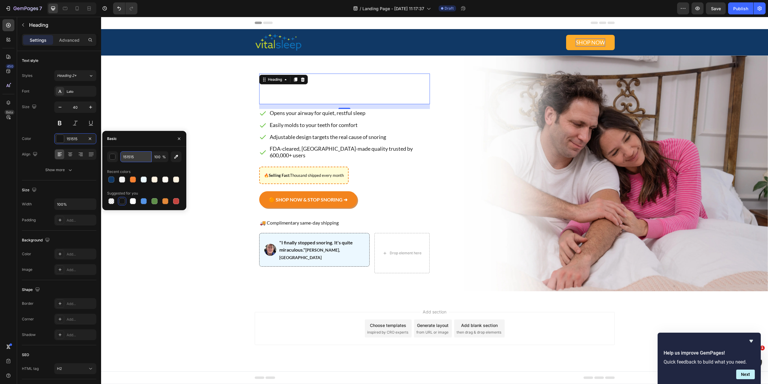
click at [139, 155] on input "151515" at bounding box center [135, 156] width 31 height 11
paste input "26EBB"
type input "126EBB"
click at [335, 88] on h2 "The True Science of Better Sleep" at bounding box center [344, 88] width 171 height 31
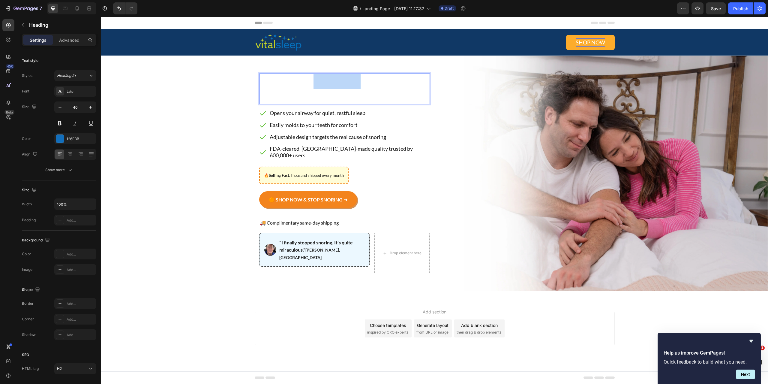
click at [335, 88] on p "The True Science of Better Sleep" at bounding box center [344, 88] width 169 height 29
click at [331, 88] on div at bounding box center [331, 88] width 0 height 0
click at [350, 89] on p "The True Science of Better Sleep" at bounding box center [344, 88] width 169 height 29
click at [23, 24] on icon "button" at bounding box center [23, 24] width 5 height 5
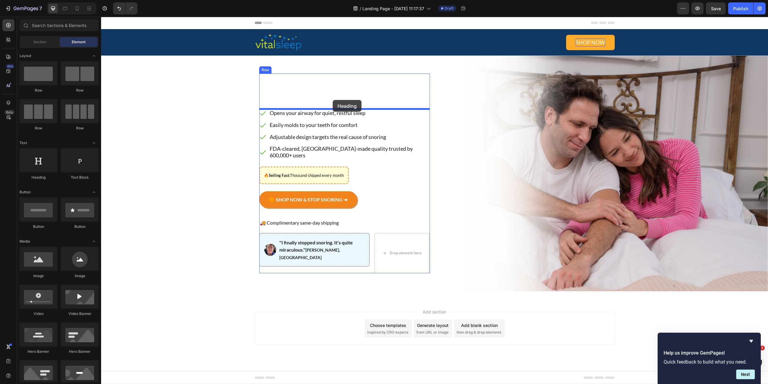
drag, startPoint x: 150, startPoint y: 177, endPoint x: 333, endPoint y: 100, distance: 198.1
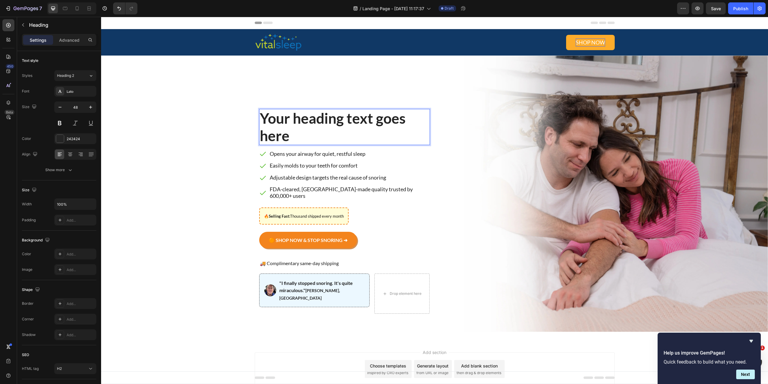
click at [306, 117] on h2 "Your heading text goes here" at bounding box center [344, 127] width 171 height 36
click at [306, 117] on p "Your heading text goes here" at bounding box center [344, 126] width 169 height 34
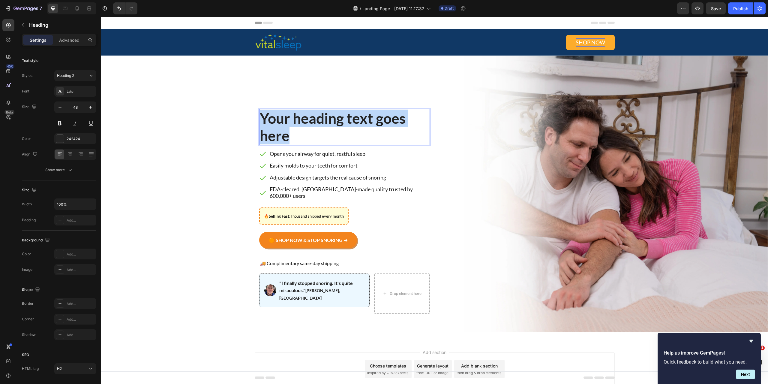
click at [306, 117] on p "Your heading text goes here" at bounding box center [344, 126] width 169 height 34
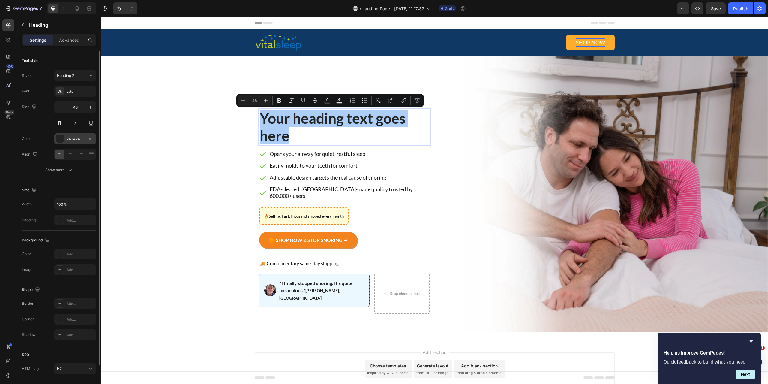
click at [77, 141] on div "242424" at bounding box center [75, 138] width 17 height 5
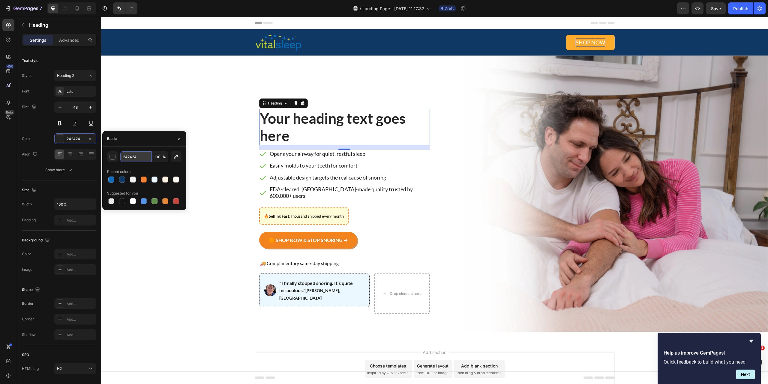
click at [135, 156] on input "242424" at bounding box center [135, 156] width 31 height 11
paste input "126EBB"
type input "126EBB"
click at [359, 95] on p "⁠⁠⁠⁠⁠⁠⁠ The True Science of Better Sleep" at bounding box center [344, 88] width 169 height 29
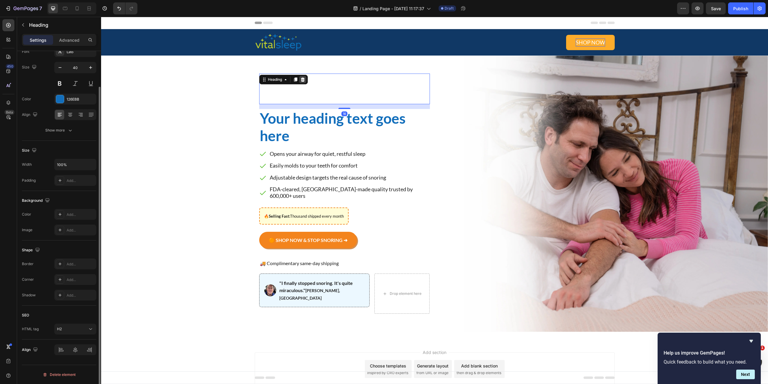
click at [301, 82] on div at bounding box center [302, 79] width 7 height 7
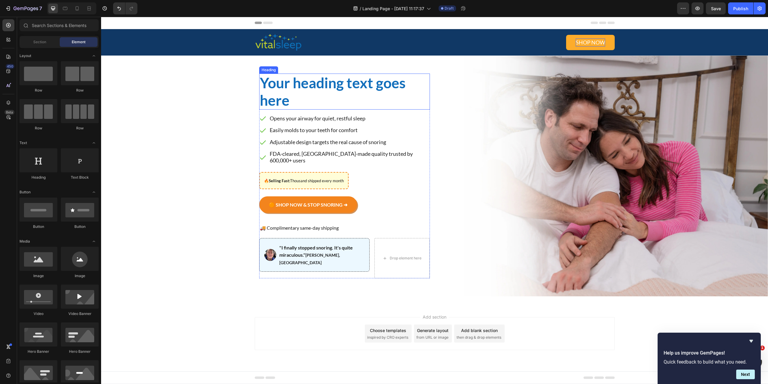
click at [307, 85] on p "Your heading text goes here" at bounding box center [344, 91] width 169 height 34
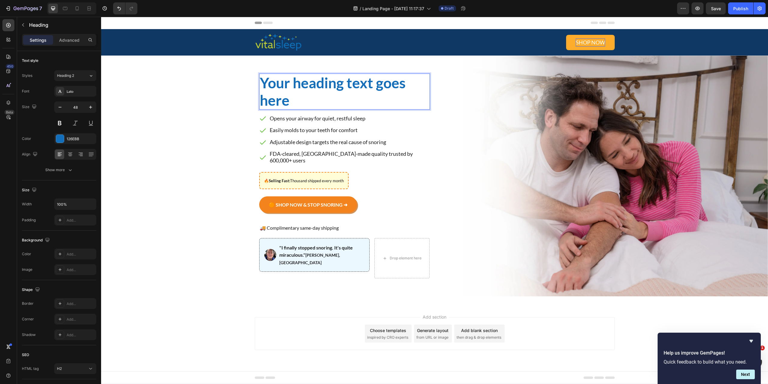
click at [307, 85] on p "Your heading text goes here" at bounding box center [344, 91] width 169 height 34
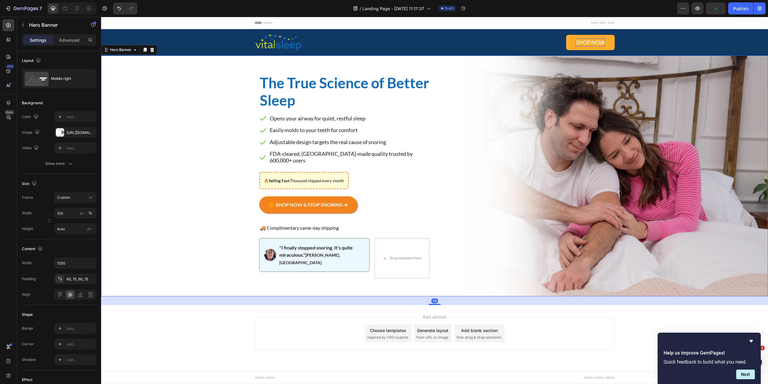
click at [445, 146] on div "The True Science of Better Sleep Heading Breathe Better, Sleep Deeper. Stop Sno…" at bounding box center [435, 175] width 360 height 240
click at [75, 278] on div "60, 15, 60, 15" at bounding box center [75, 278] width 17 height 5
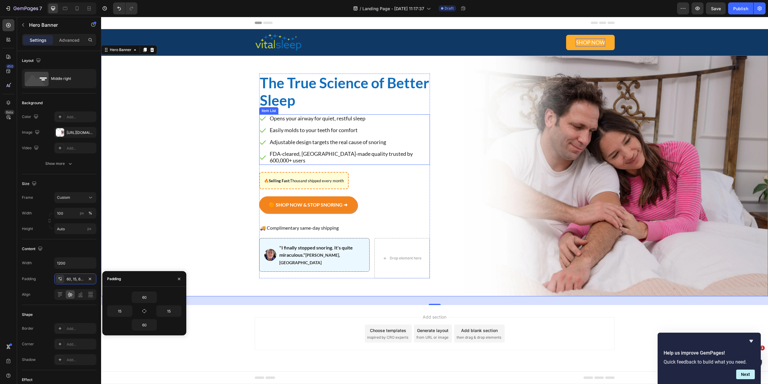
click at [371, 143] on p "Adjustable design targets the real cause of snoring" at bounding box center [349, 142] width 159 height 7
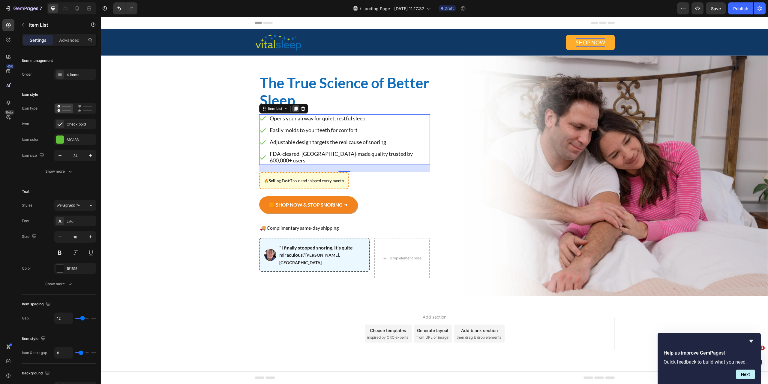
click at [294, 108] on icon at bounding box center [295, 108] width 5 height 5
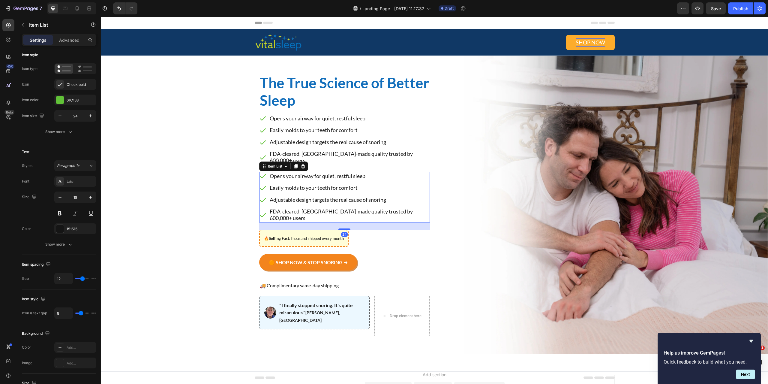
click at [304, 161] on div "Item List" at bounding box center [283, 166] width 49 height 10
click at [302, 164] on icon at bounding box center [303, 166] width 4 height 4
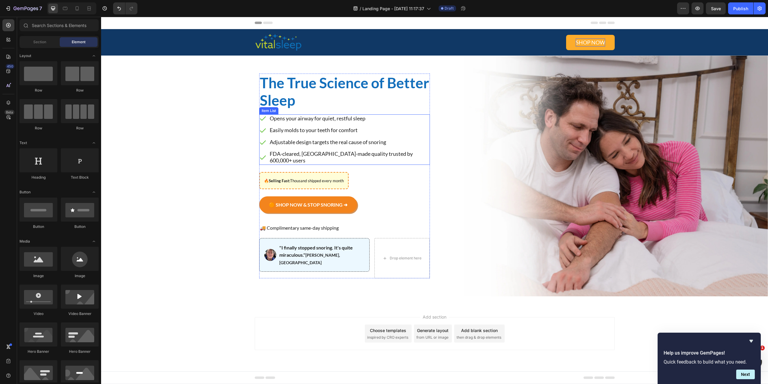
click at [307, 136] on div "Opens your airway for quiet, restful sleep Easily molds to your teeth for comfo…" at bounding box center [344, 139] width 171 height 50
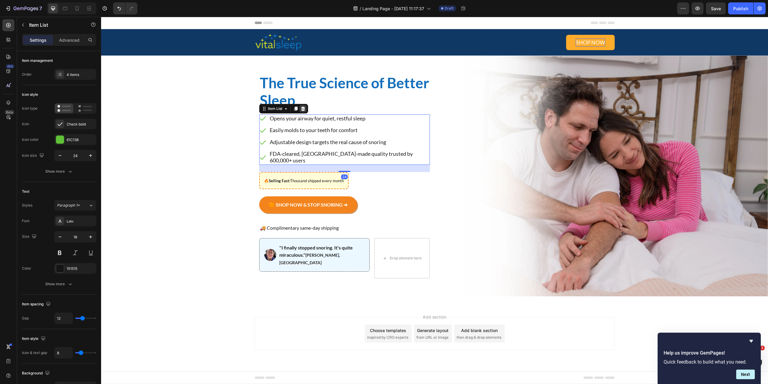
click at [304, 110] on icon at bounding box center [303, 108] width 4 height 4
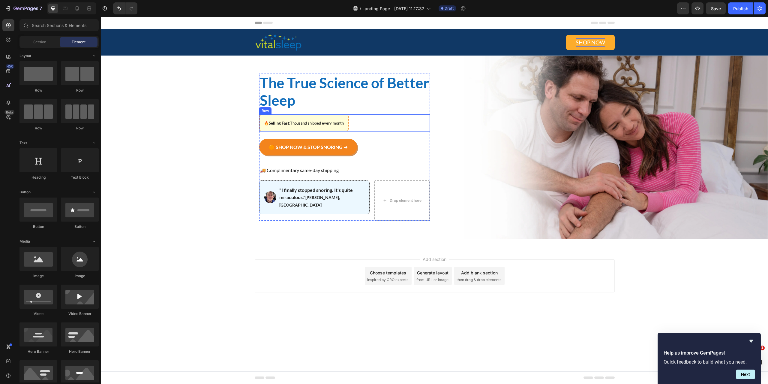
click at [362, 122] on div "🔥 Selling Fast: Thousand shipped every month Text [GEOGRAPHIC_DATA]" at bounding box center [344, 122] width 171 height 17
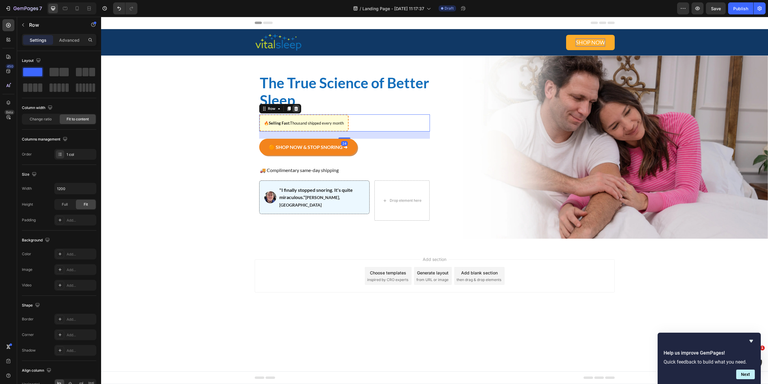
click at [297, 108] on icon at bounding box center [296, 108] width 4 height 4
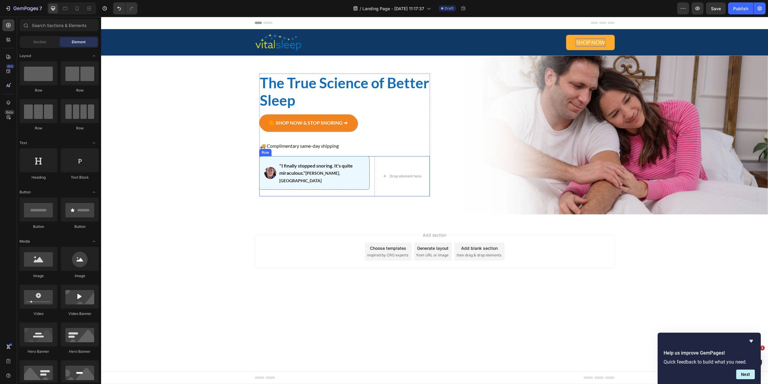
click at [370, 170] on div "Image "I finally stopped snoring. It's quite miraculous." [PERSON_NAME], NY Tex…" at bounding box center [344, 176] width 171 height 40
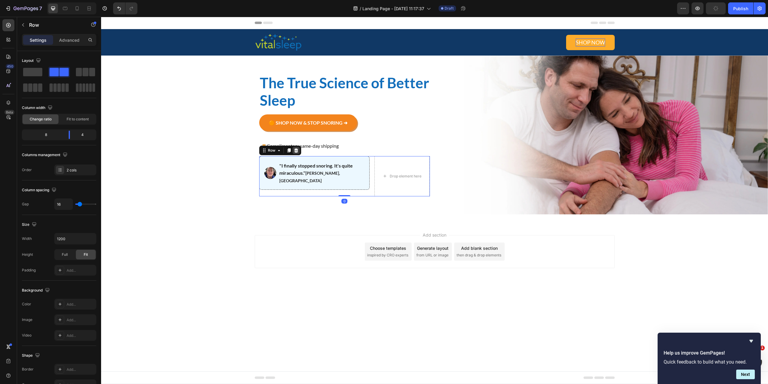
click at [294, 150] on icon at bounding box center [296, 150] width 5 height 5
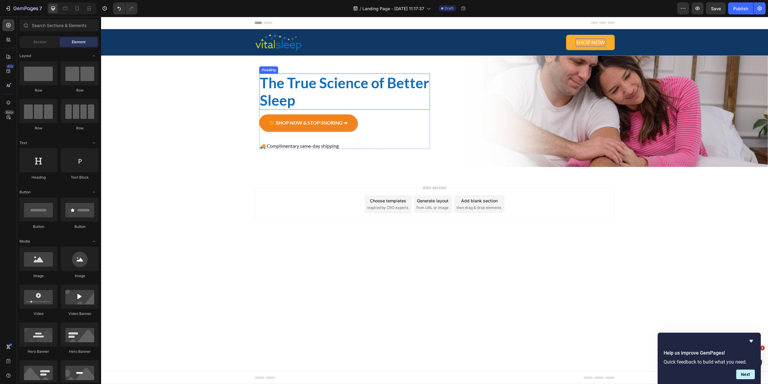
click at [302, 87] on p "The True Science of Better Sleep" at bounding box center [344, 91] width 169 height 34
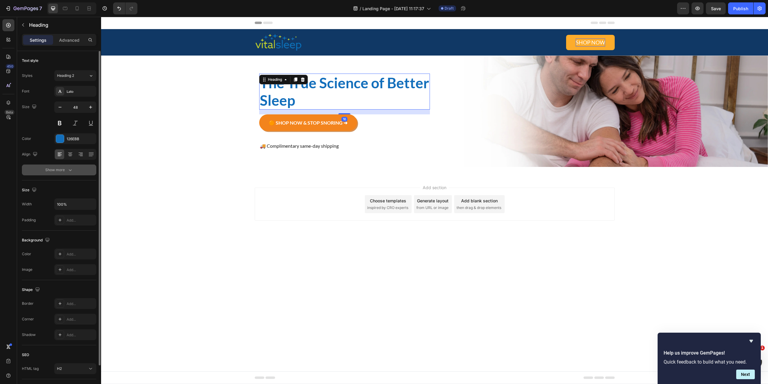
click at [59, 172] on div "Show more" at bounding box center [59, 170] width 28 height 6
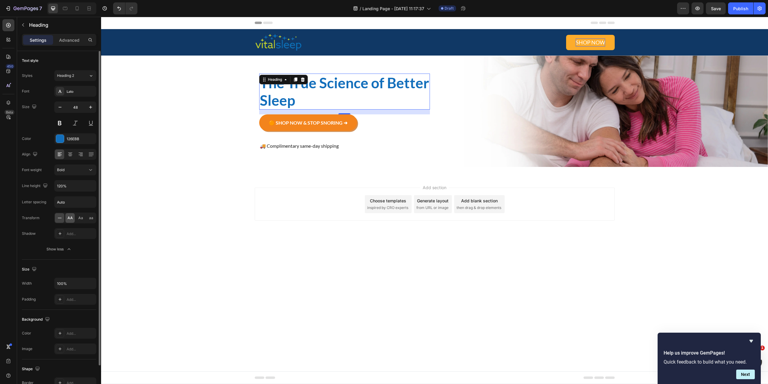
click at [71, 218] on span "AA" at bounding box center [69, 217] width 5 height 5
click at [61, 217] on icon at bounding box center [60, 218] width 6 height 6
click at [443, 108] on div "The True Science of Better Sleep Heading 16 Breathe Better, Sleep Deeper. Stop …" at bounding box center [435, 110] width 360 height 111
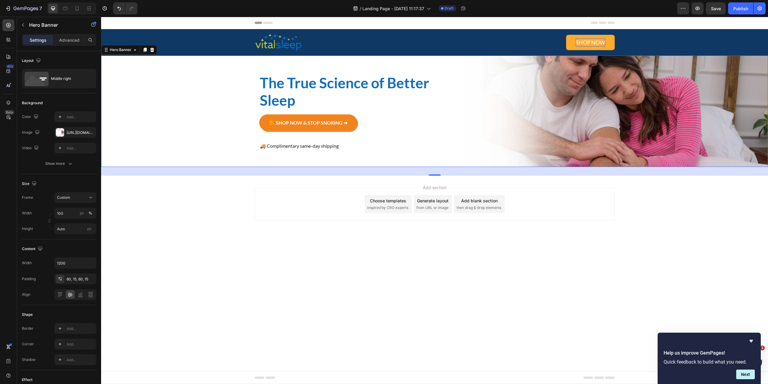
click at [483, 111] on div "The True Science of Better Sleep Heading Breathe Better, Sleep Deeper. Stop Sno…" at bounding box center [435, 110] width 360 height 111
click at [83, 199] on div "Custom" at bounding box center [71, 197] width 29 height 5
click at [84, 209] on span "As banner source" at bounding box center [72, 211] width 30 height 5
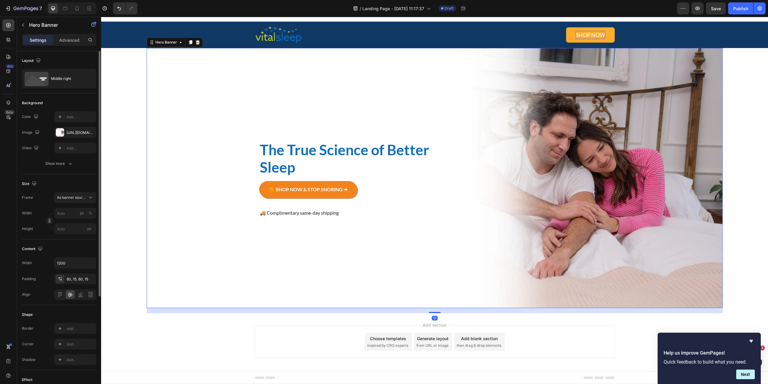
scroll to position [5, 0]
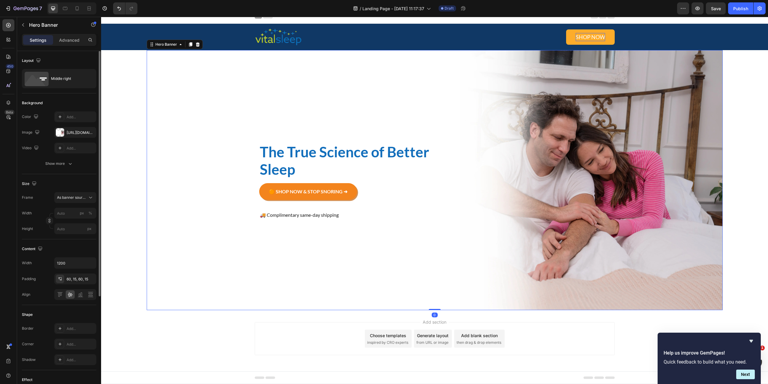
drag, startPoint x: 428, startPoint y: 309, endPoint x: 441, endPoint y: 249, distance: 61.3
click at [437, 270] on div "The True Science of Better Sleep Heading Breathe Better, Sleep Deeper. Stop Sno…" at bounding box center [435, 180] width 576 height 260
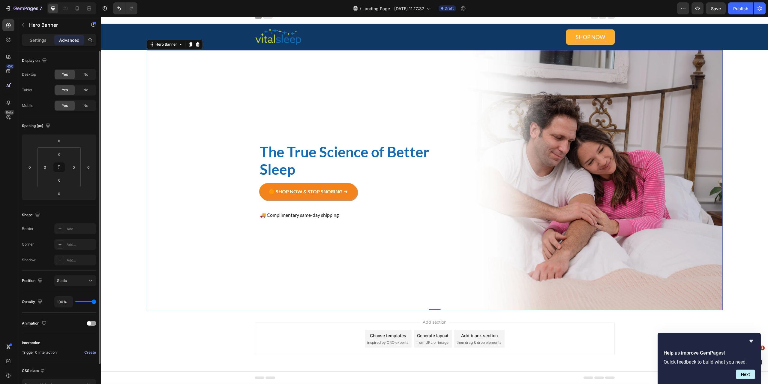
click at [156, 211] on div "Background Image" at bounding box center [435, 180] width 576 height 260
click at [41, 38] on p "Settings" at bounding box center [38, 40] width 17 height 6
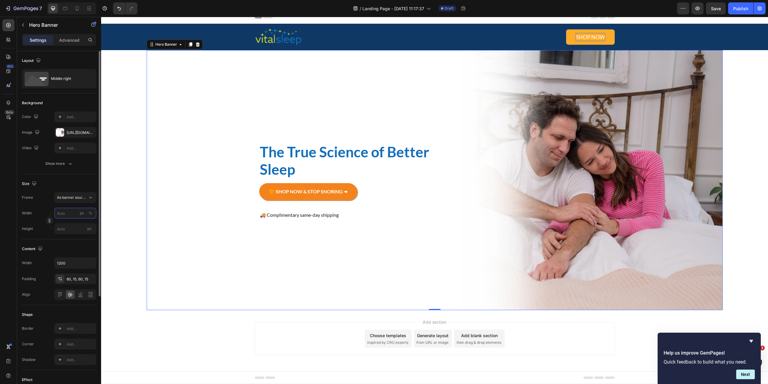
click at [67, 215] on input "px %" at bounding box center [75, 212] width 42 height 11
click at [73, 228] on p "Full 100%" at bounding box center [74, 227] width 35 height 5
type input "100"
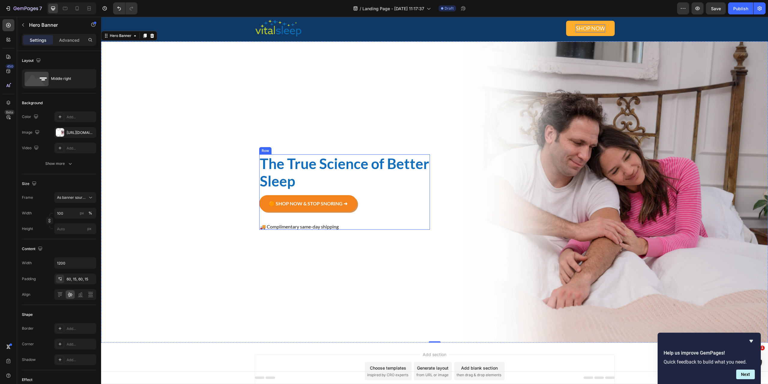
click at [389, 193] on div "The True Science of Better Sleep Heading Breathe Better, Sleep Deeper. Stop Sno…" at bounding box center [344, 191] width 171 height 75
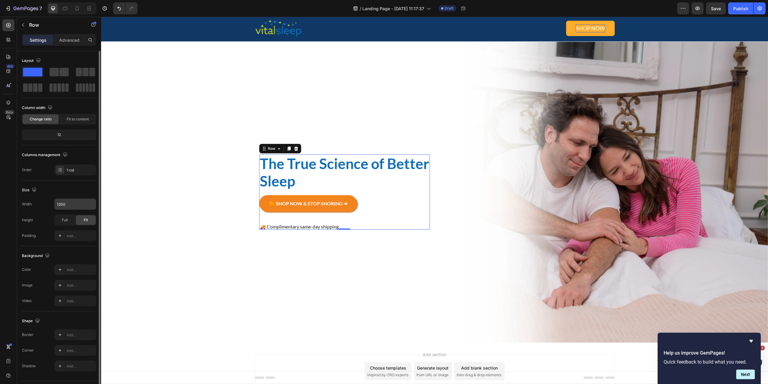
scroll to position [16, 0]
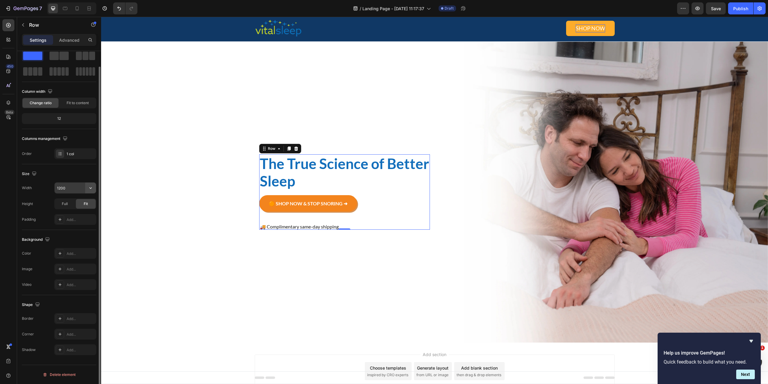
click at [90, 191] on button "button" at bounding box center [90, 187] width 11 height 11
click at [87, 215] on span "100%" at bounding box center [86, 214] width 10 height 5
click at [91, 187] on icon "button" at bounding box center [91, 188] width 6 height 6
click at [84, 205] on span "1200px" at bounding box center [84, 202] width 13 height 5
type input "1200"
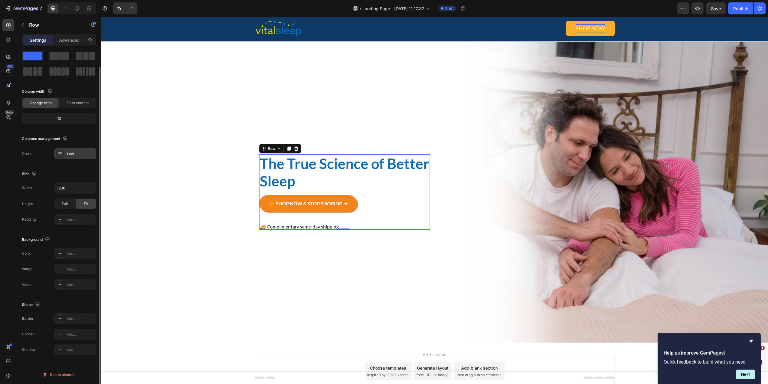
click at [85, 152] on div "1 col" at bounding box center [81, 153] width 28 height 5
click at [69, 170] on div "Size" at bounding box center [59, 174] width 74 height 10
click at [296, 192] on div "The True Science of Better Sleep Heading Breathe Better, Sleep Deeper. Stop Sno…" at bounding box center [344, 191] width 171 height 75
click at [276, 148] on icon at bounding box center [278, 148] width 5 height 5
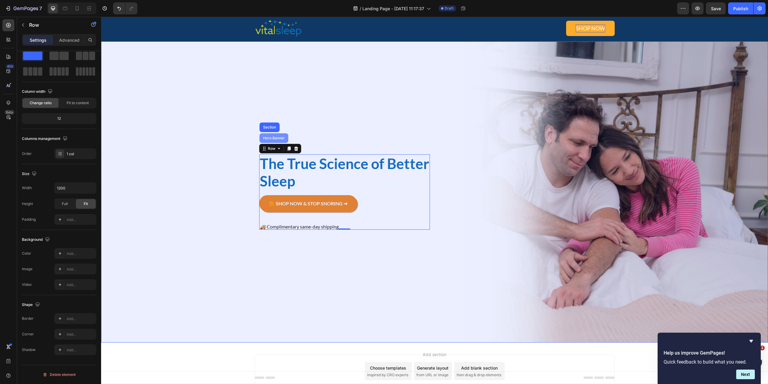
click at [272, 137] on div "Hero Banner" at bounding box center [274, 138] width 24 height 4
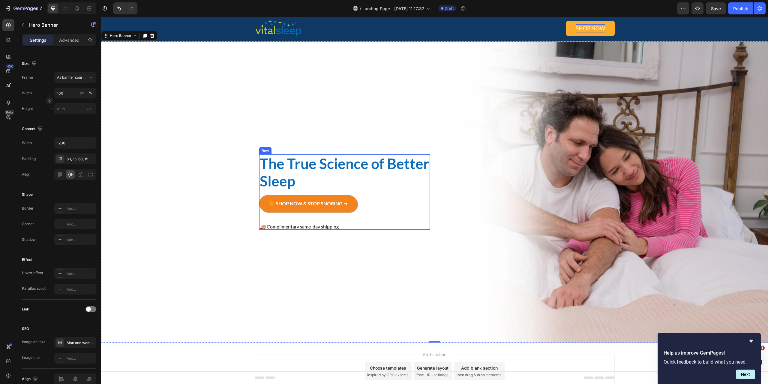
scroll to position [0, 0]
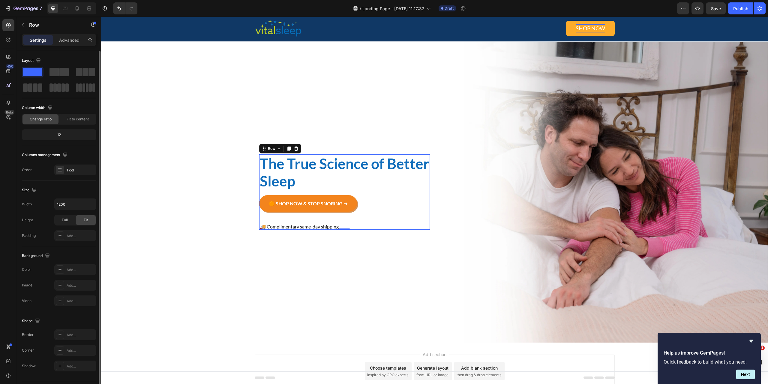
click at [355, 190] on div "The True Science of Better Sleep Heading Breathe Better, Sleep Deeper. Stop Sno…" at bounding box center [344, 191] width 171 height 75
click at [78, 121] on span "Fit to content" at bounding box center [78, 118] width 22 height 5
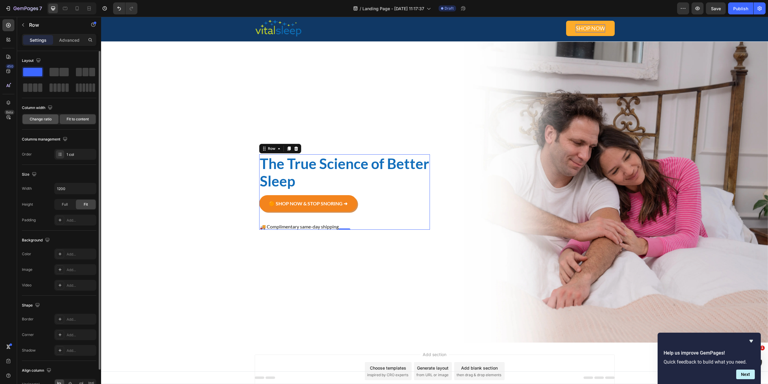
click at [32, 116] on span "Change ratio" at bounding box center [41, 118] width 22 height 5
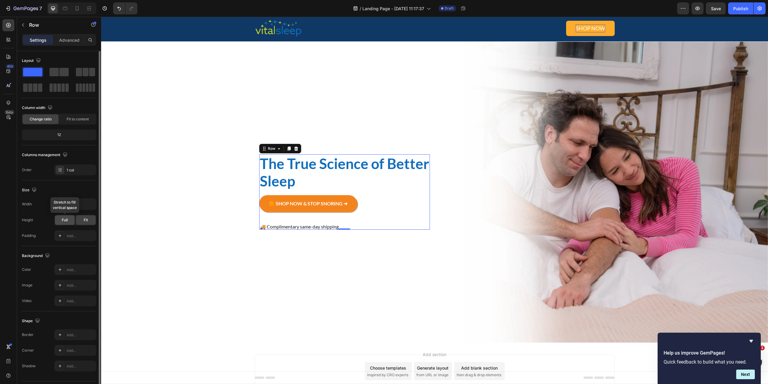
click at [66, 220] on span "Full" at bounding box center [65, 219] width 6 height 5
click at [85, 219] on span "Fit" at bounding box center [86, 219] width 4 height 5
click at [582, 150] on div "The True Science of Better Sleep Heading Breathe Better, Sleep Deeper. Stop Sno…" at bounding box center [435, 191] width 360 height 111
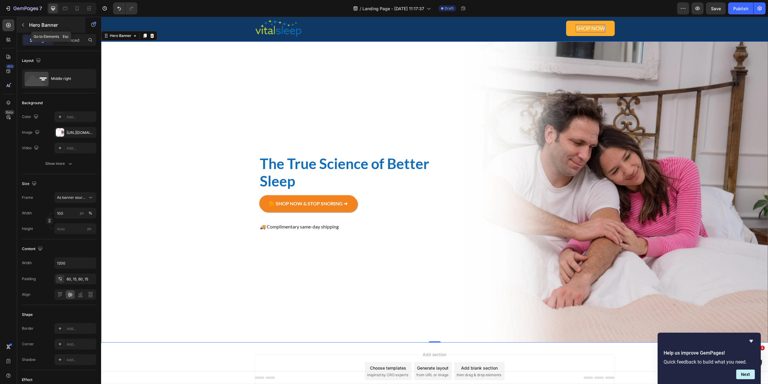
click at [35, 26] on p "Hero Banner" at bounding box center [54, 24] width 51 height 7
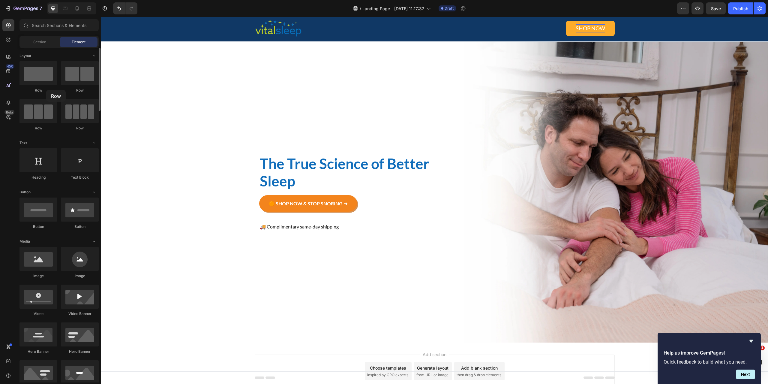
drag, startPoint x: 72, startPoint y: 78, endPoint x: 46, endPoint y: 90, distance: 28.3
click at [46, 90] on div "Row Row Row Row" at bounding box center [58, 98] width 79 height 75
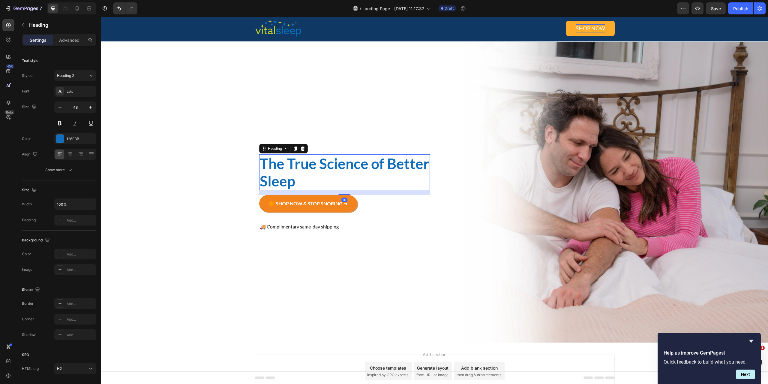
click at [325, 164] on p "The True Science of Better Sleep" at bounding box center [344, 172] width 169 height 34
click at [70, 155] on icon at bounding box center [70, 154] width 6 height 6
click at [330, 227] on p "🚚 Complimentary same-day shipping" at bounding box center [344, 226] width 169 height 5
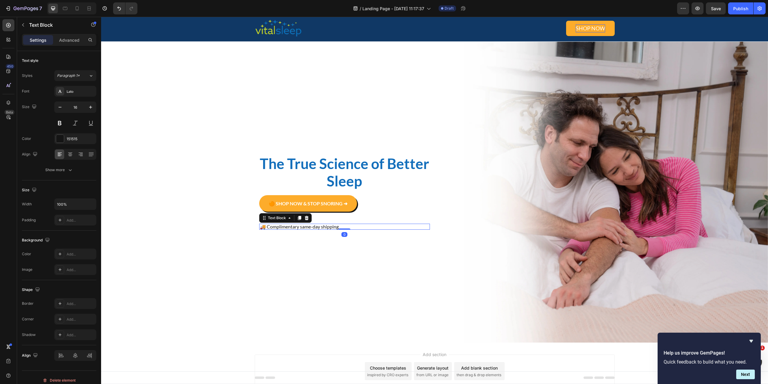
click at [304, 215] on icon at bounding box center [306, 217] width 5 height 5
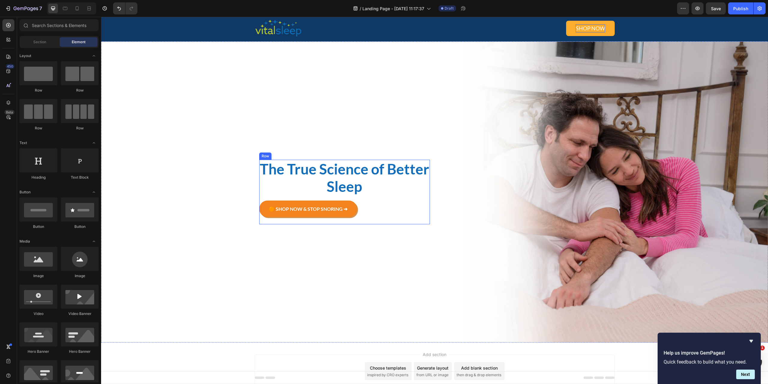
click at [372, 221] on div "🟠 SHOP NOW & STOP SNORING ➜ Button" at bounding box center [344, 212] width 171 height 24
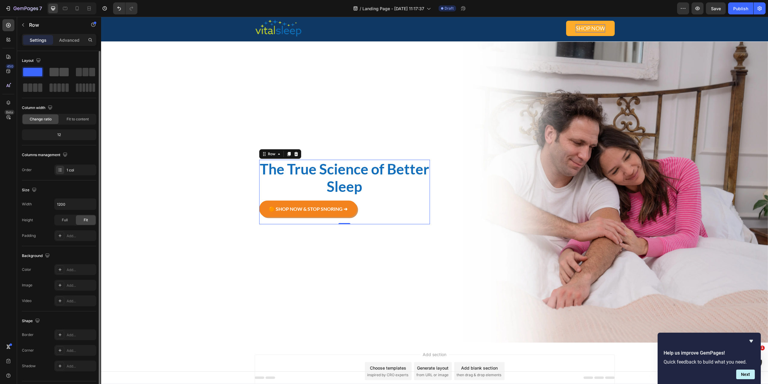
click at [64, 71] on span at bounding box center [63, 72] width 9 height 8
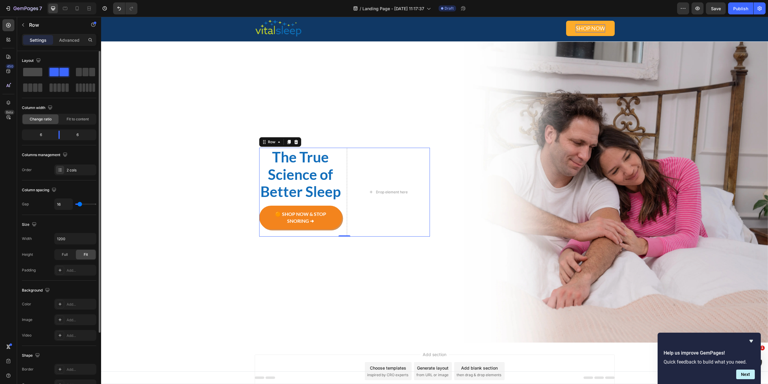
click at [28, 71] on span at bounding box center [32, 72] width 19 height 8
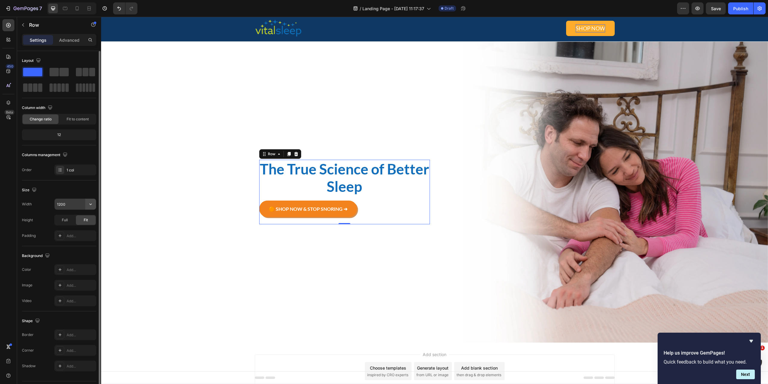
click at [91, 201] on icon "button" at bounding box center [91, 204] width 6 height 6
click at [68, 207] on input "1200" at bounding box center [75, 203] width 41 height 11
click at [66, 203] on input "900" at bounding box center [75, 203] width 41 height 11
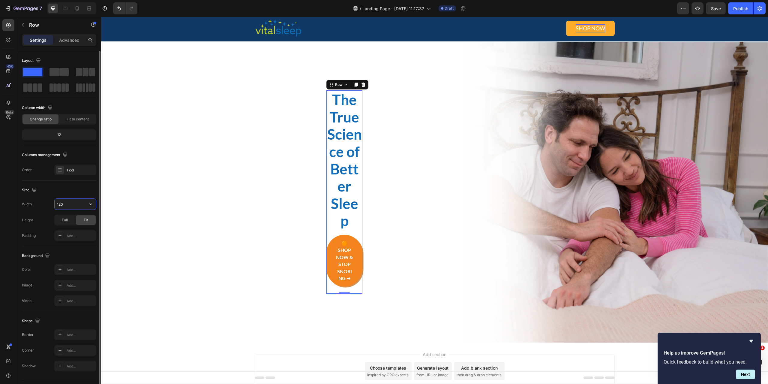
type input "1200"
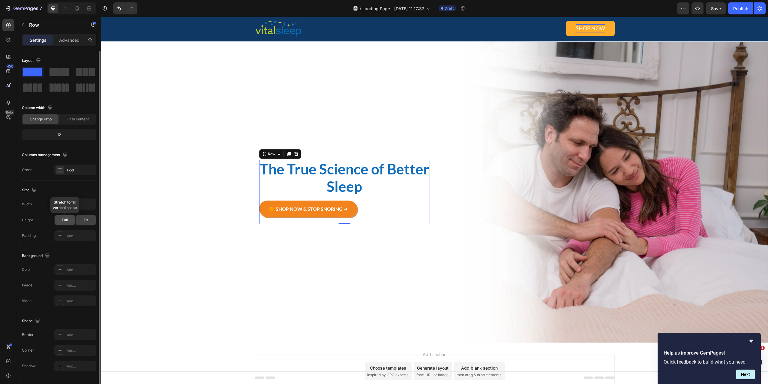
click at [67, 219] on span "Full" at bounding box center [65, 219] width 6 height 5
click at [92, 220] on div "Fit" at bounding box center [86, 220] width 20 height 10
click at [51, 136] on div "12" at bounding box center [59, 134] width 72 height 8
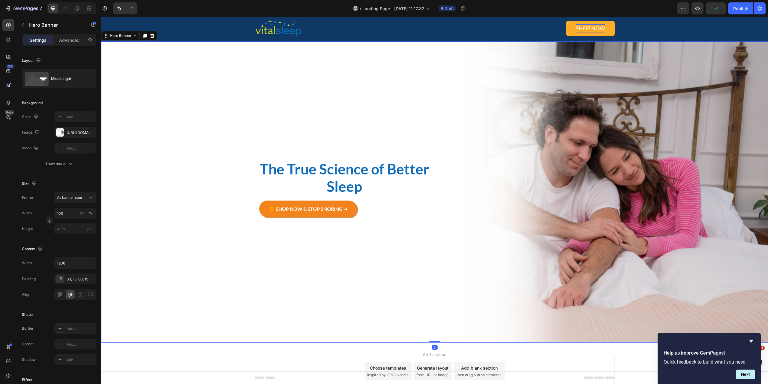
click at [517, 169] on div "The True Science of Better Sleep Heading Breathe Better, Sleep Deeper. Stop Sno…" at bounding box center [435, 192] width 360 height 100
click at [57, 80] on div "Middle right" at bounding box center [69, 79] width 37 height 14
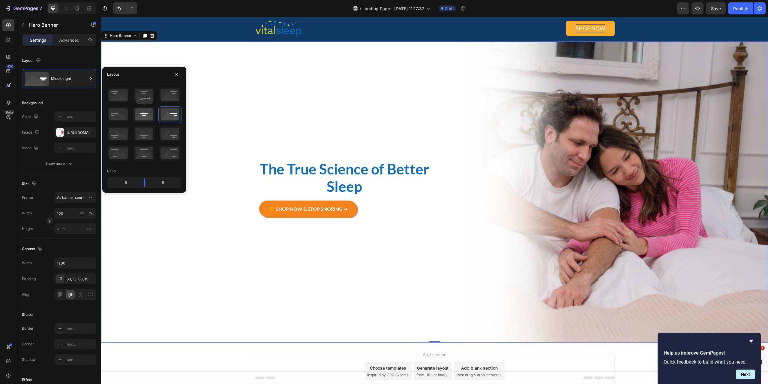
click at [140, 112] on icon at bounding box center [144, 114] width 22 height 16
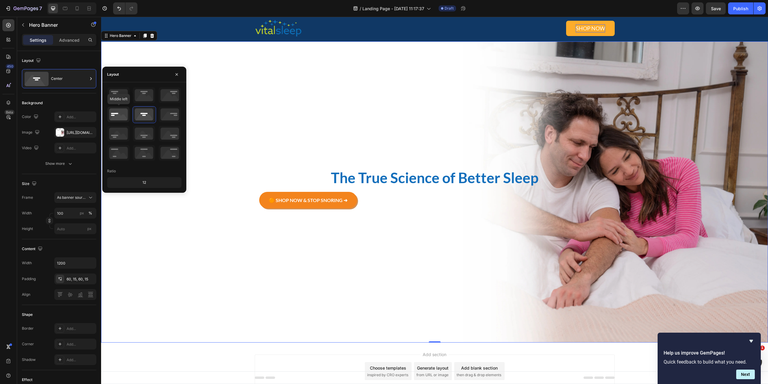
click at [112, 111] on icon at bounding box center [118, 114] width 22 height 16
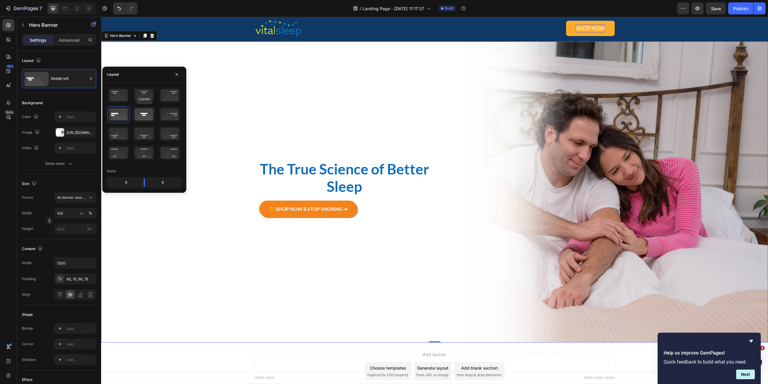
click at [145, 118] on icon at bounding box center [144, 114] width 22 height 16
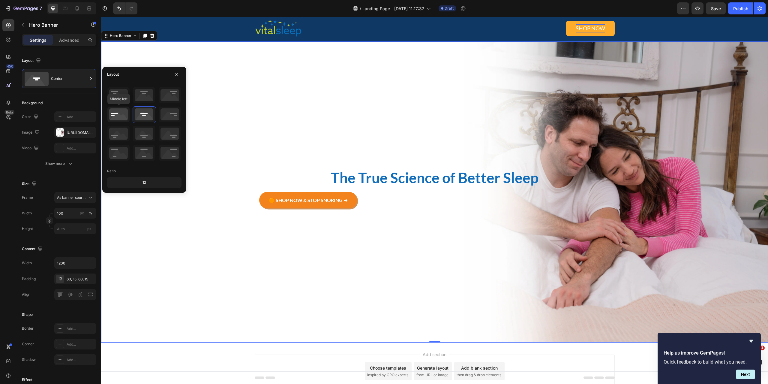
click at [115, 116] on icon at bounding box center [118, 114] width 22 height 16
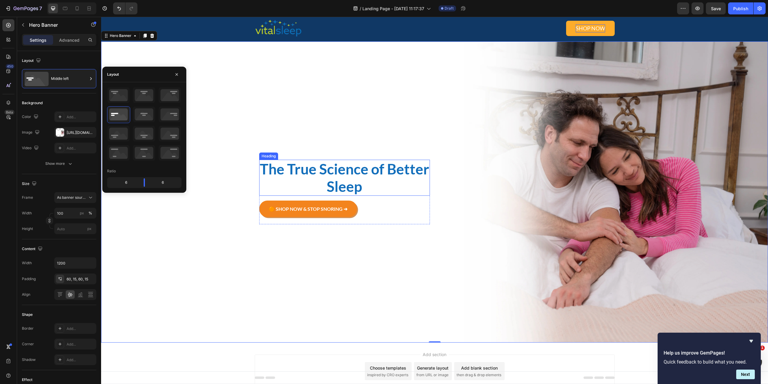
click at [372, 176] on p "The True Science of Better Sleep" at bounding box center [344, 177] width 169 height 34
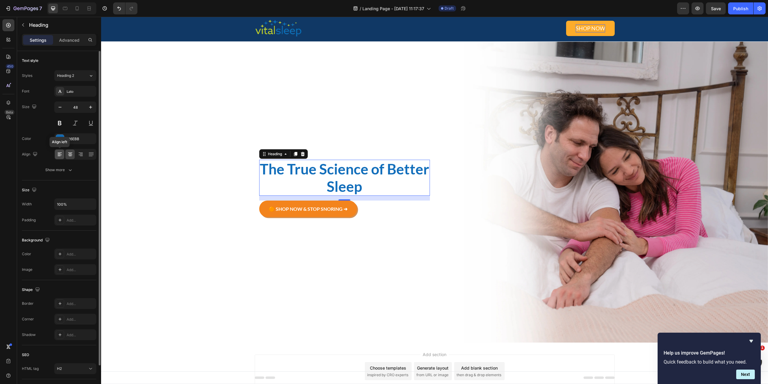
click at [56, 153] on div at bounding box center [59, 154] width 9 height 10
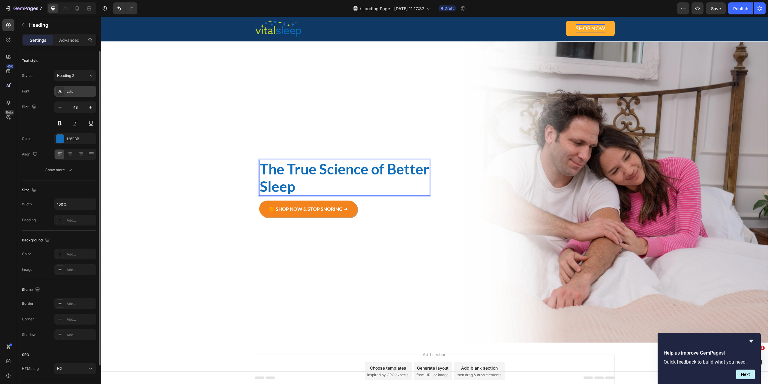
click at [72, 91] on div "Lato" at bounding box center [81, 91] width 28 height 5
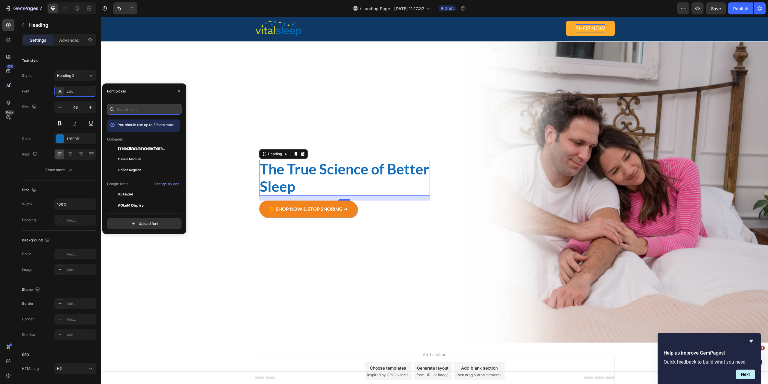
click at [136, 114] on input "text" at bounding box center [144, 109] width 74 height 11
paste input "artifexhandcf"
type input "artifexhandcf"
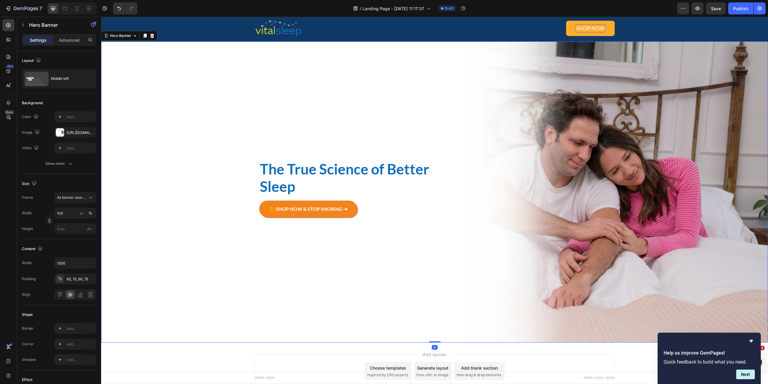
click at [236, 265] on div "Background Image" at bounding box center [434, 191] width 667 height 301
click at [26, 29] on button "button" at bounding box center [23, 25] width 10 height 10
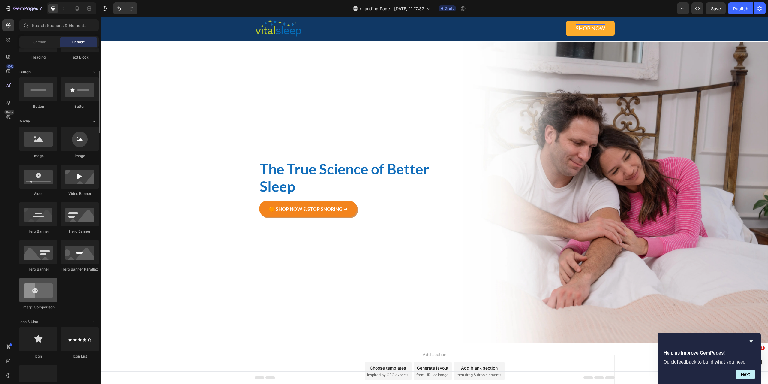
scroll to position [150, 0]
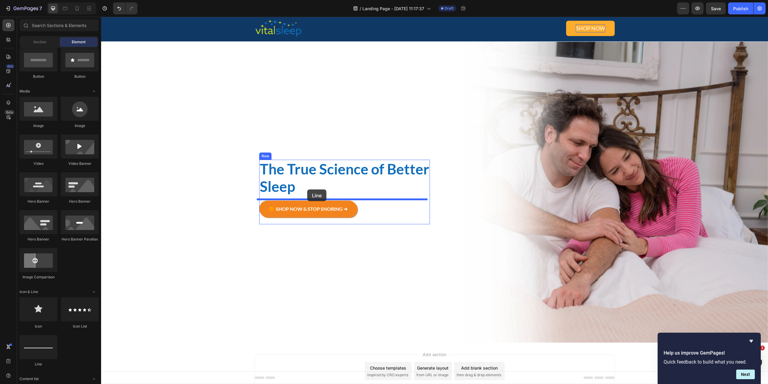
drag, startPoint x: 144, startPoint y: 366, endPoint x: 307, endPoint y: 189, distance: 240.6
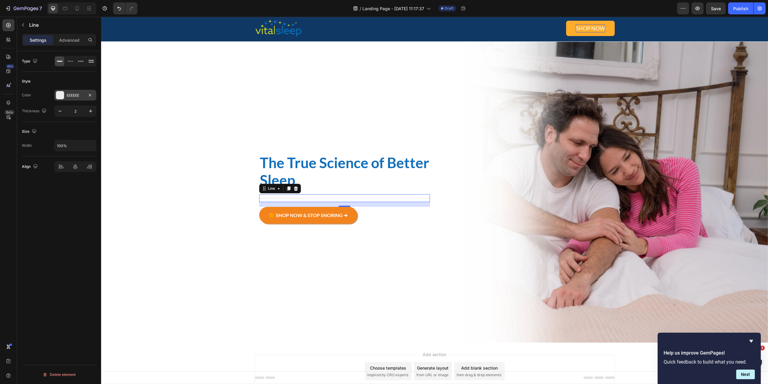
click at [69, 98] on div "EEEEEE" at bounding box center [75, 95] width 42 height 11
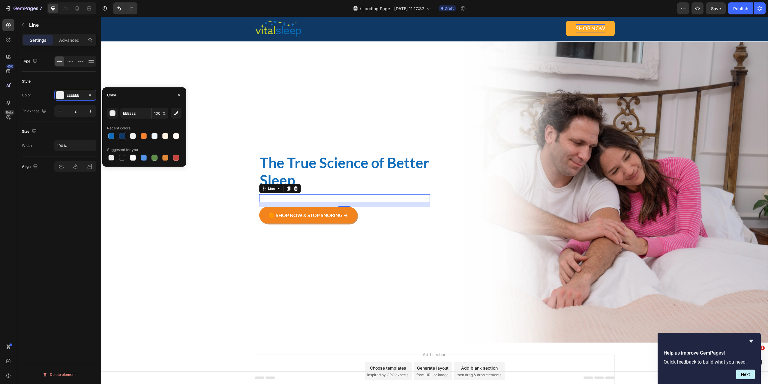
click at [122, 136] on div at bounding box center [122, 136] width 6 height 6
type input "103865"
click at [180, 211] on div "Background Image" at bounding box center [434, 191] width 667 height 301
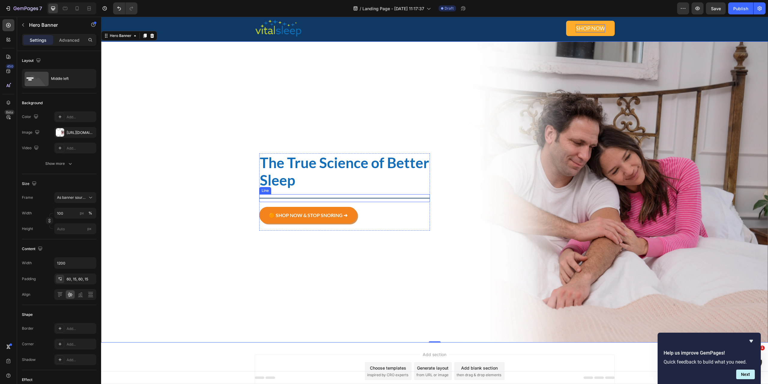
click at [378, 195] on div "Title Line" at bounding box center [344, 198] width 171 height 8
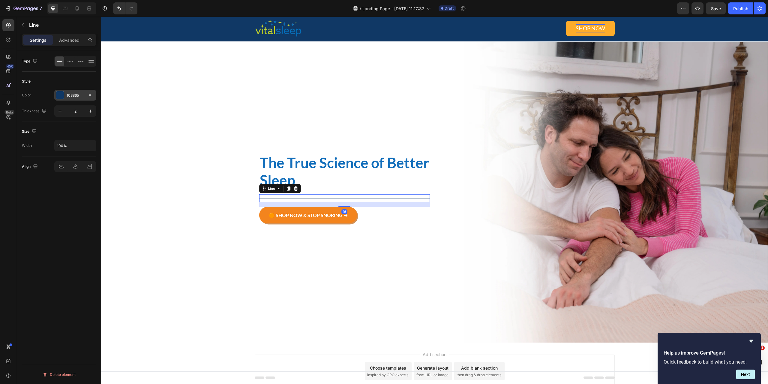
click at [76, 96] on div "103865" at bounding box center [75, 95] width 17 height 5
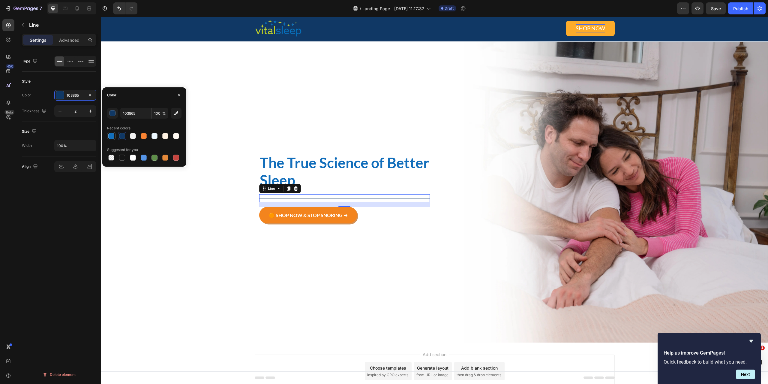
click at [113, 138] on div at bounding box center [111, 136] width 6 height 6
type input "126EBB"
click at [160, 216] on div "Background Image" at bounding box center [434, 191] width 667 height 301
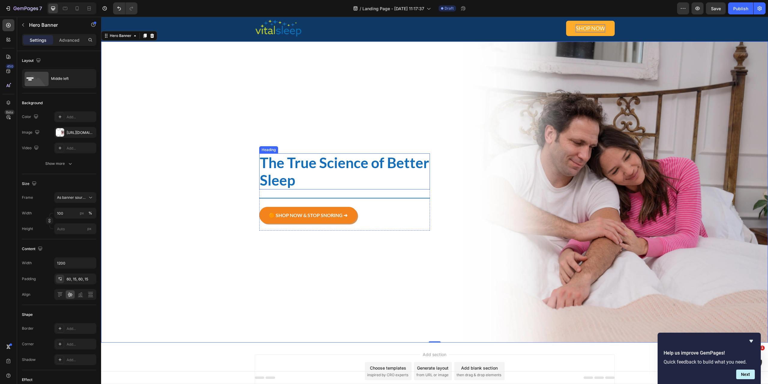
click at [309, 178] on p "The True Science of Better Sleep" at bounding box center [344, 171] width 169 height 34
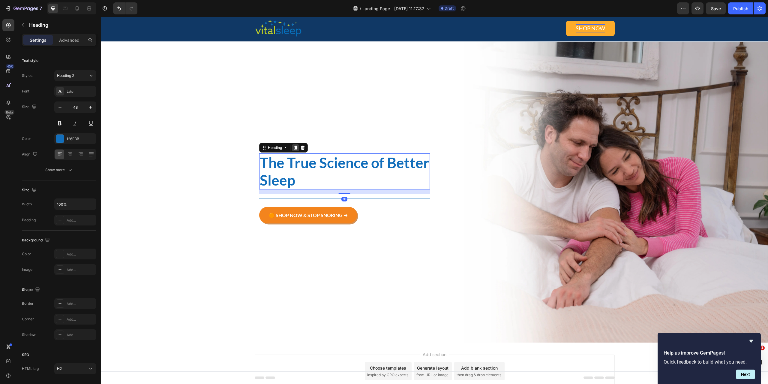
click at [294, 148] on icon at bounding box center [295, 148] width 3 height 4
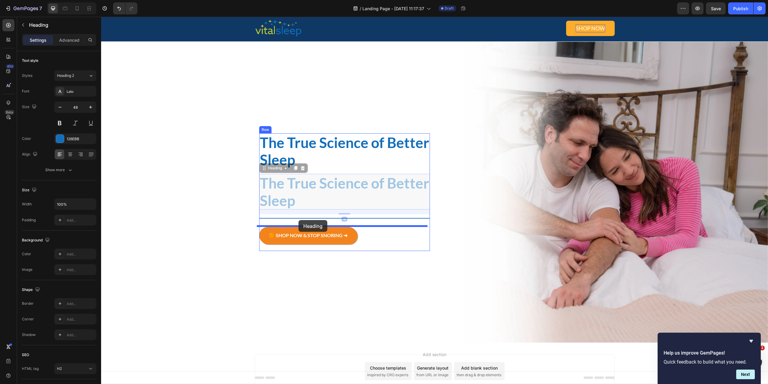
drag, startPoint x: 265, startPoint y: 169, endPoint x: 299, endPoint y: 220, distance: 60.9
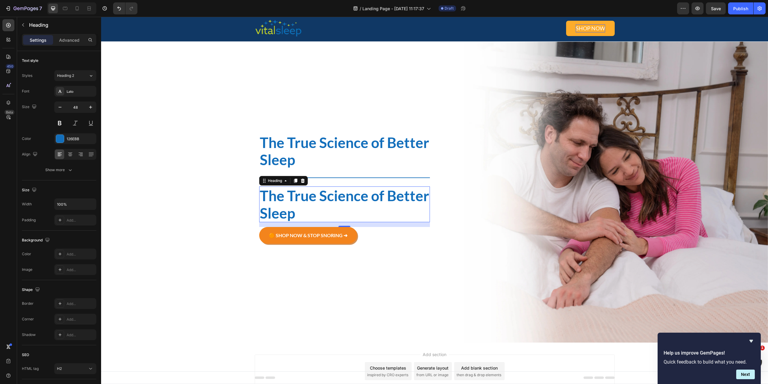
click at [290, 192] on h2 "The True Science of Better Sleep" at bounding box center [344, 204] width 171 height 36
click at [290, 192] on p "The True Science of Better Sleep" at bounding box center [344, 204] width 169 height 34
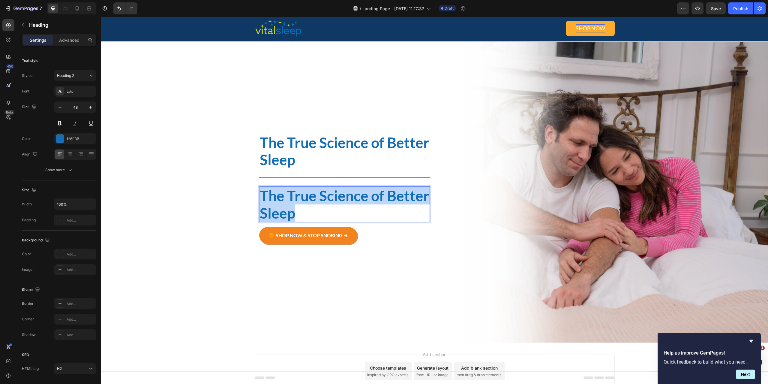
click at [290, 192] on p "The True Science of Better Sleep" at bounding box center [344, 204] width 169 height 34
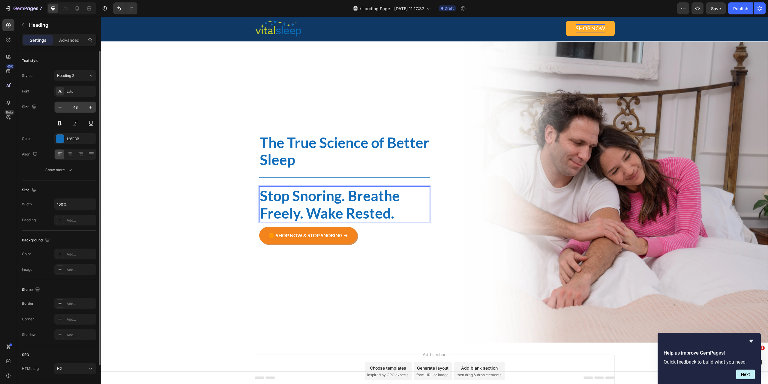
click at [80, 107] on input "48" at bounding box center [75, 107] width 20 height 11
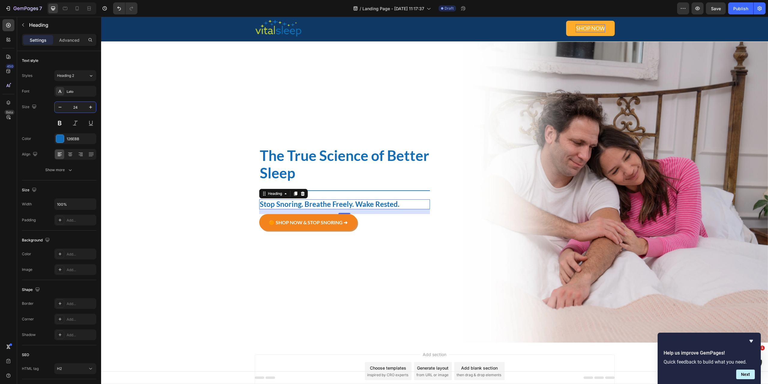
type input "24"
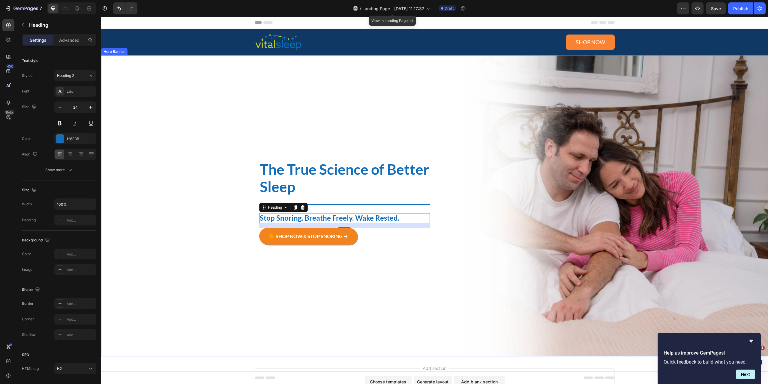
scroll to position [0, 0]
click at [210, 163] on div "Background Image" at bounding box center [434, 205] width 667 height 301
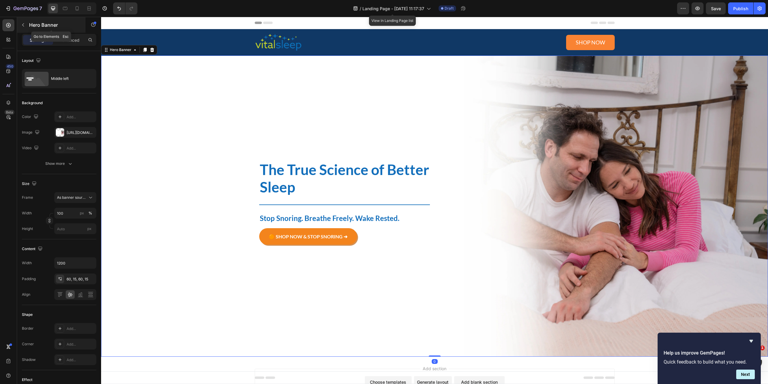
click at [28, 26] on div "Hero Banner" at bounding box center [51, 25] width 68 height 16
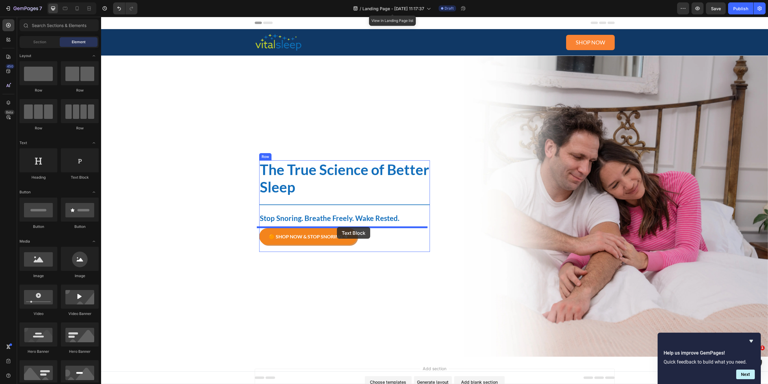
drag, startPoint x: 194, startPoint y: 187, endPoint x: 337, endPoint y: 227, distance: 147.9
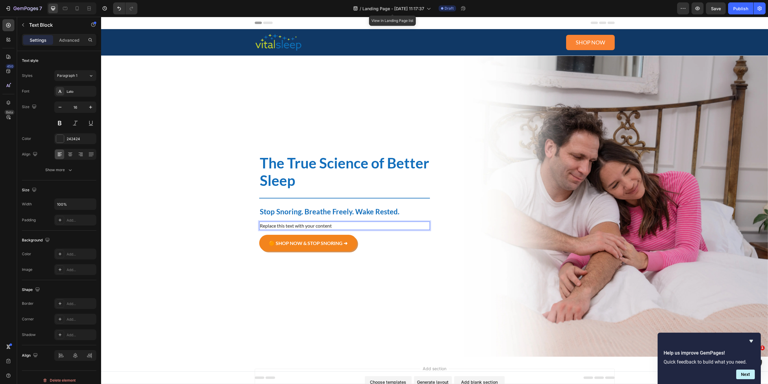
click at [309, 223] on div "Replace this text with your content" at bounding box center [344, 225] width 171 height 8
click at [309, 223] on p "Replace this text with your content" at bounding box center [344, 225] width 169 height 7
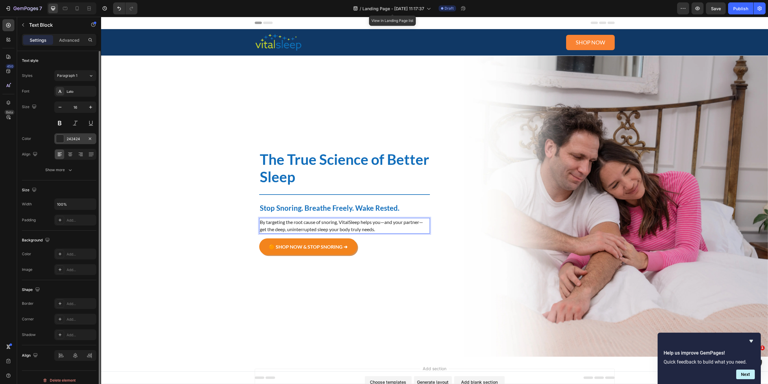
click at [68, 137] on div "242424" at bounding box center [75, 138] width 17 height 5
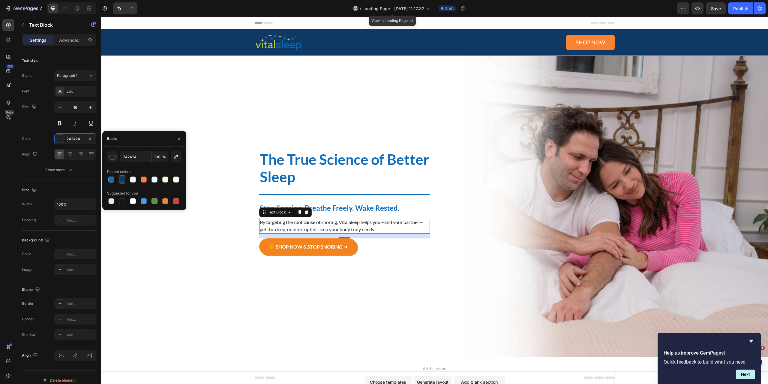
click at [123, 179] on div at bounding box center [122, 179] width 6 height 6
type input "103865"
click at [290, 175] on p "The True Science of Better Sleep" at bounding box center [344, 168] width 169 height 34
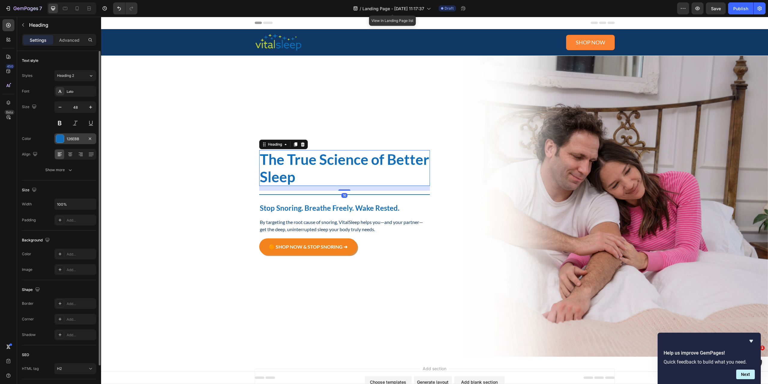
click at [72, 135] on div "126EBB" at bounding box center [75, 138] width 42 height 11
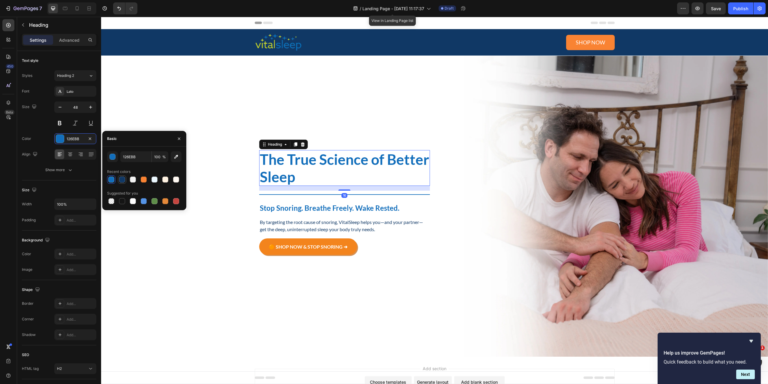
click at [123, 178] on div at bounding box center [122, 179] width 6 height 6
click at [110, 181] on div at bounding box center [111, 179] width 6 height 6
type input "126EBB"
click at [166, 252] on div "Background Image" at bounding box center [434, 205] width 667 height 301
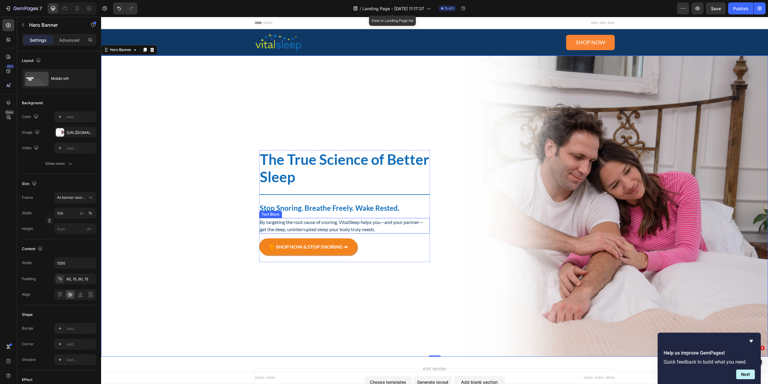
click at [304, 229] on p "By targeting the root cause of snoring, VitalSleep helps you—and your partner—g…" at bounding box center [344, 225] width 169 height 14
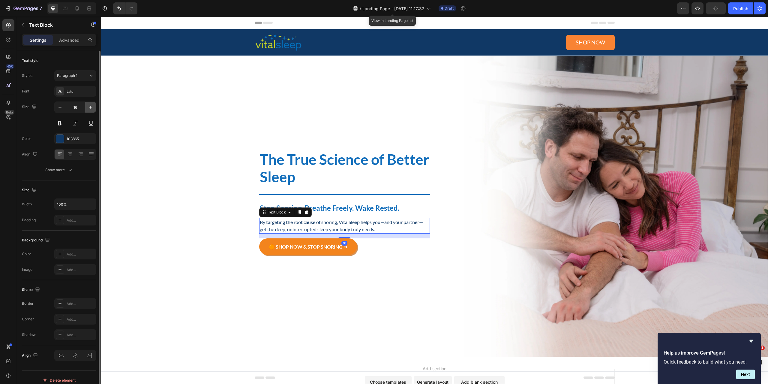
click at [89, 108] on icon "button" at bounding box center [91, 107] width 6 height 6
type input "18"
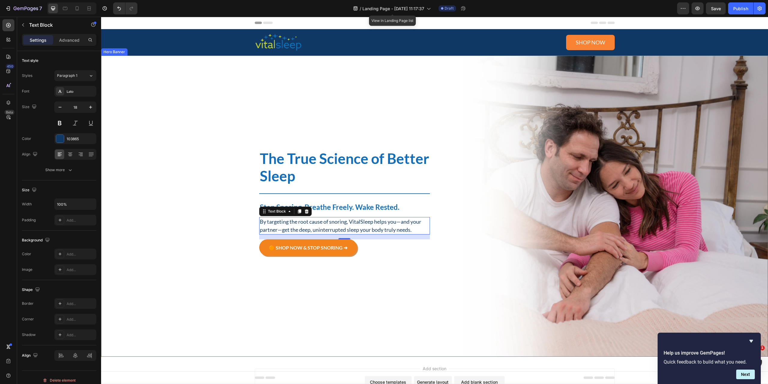
click at [298, 158] on p "The True Science of Better Sleep" at bounding box center [344, 167] width 169 height 34
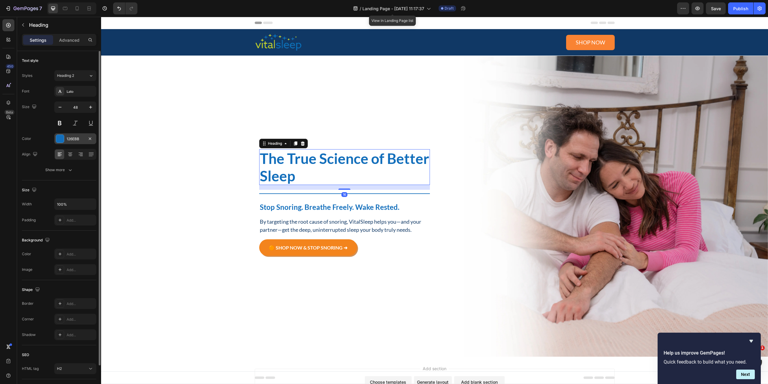
click at [77, 142] on div "126EBB" at bounding box center [75, 138] width 42 height 11
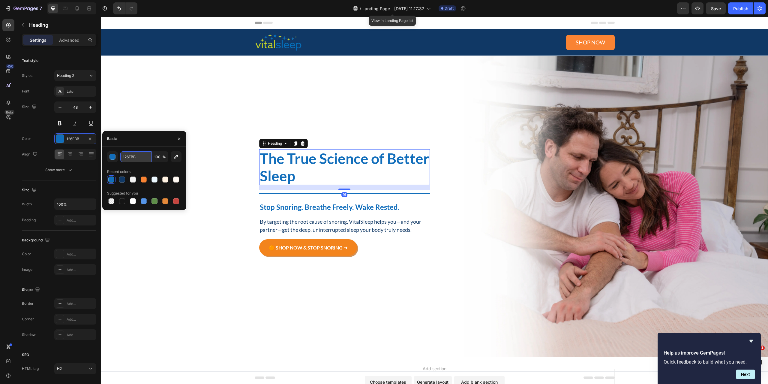
click at [132, 157] on input "126EBB" at bounding box center [135, 156] width 31 height 11
paste input "#002f6c"
type input "#002f6c"
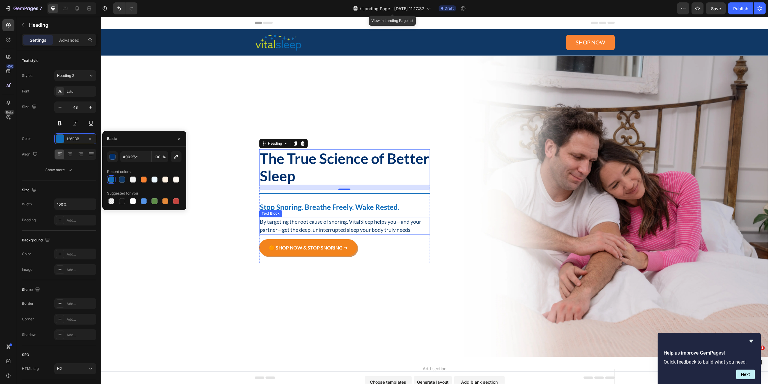
click at [296, 221] on p "By targeting the root cause of snoring, VitalSleep helps you—and your partner—g…" at bounding box center [344, 225] width 169 height 16
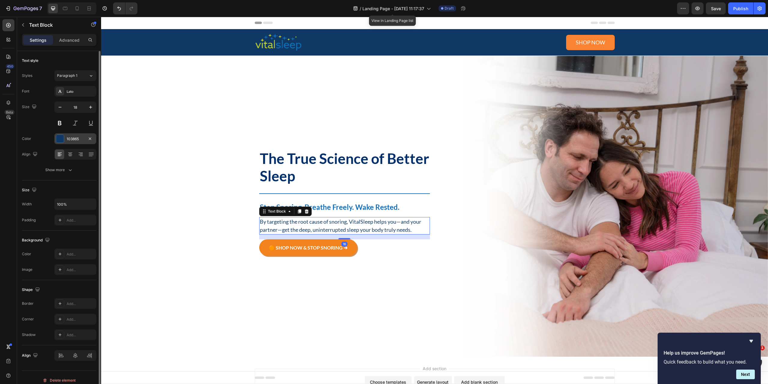
click at [76, 137] on div "103865" at bounding box center [75, 138] width 17 height 5
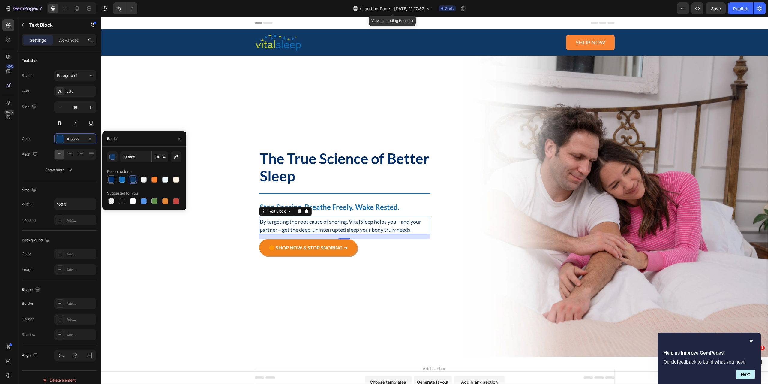
click at [111, 180] on div at bounding box center [111, 179] width 6 height 6
type input "002F6C"
click at [325, 204] on p "Stop Snoring. Breathe Freely. Wake Rested." at bounding box center [344, 207] width 169 height 9
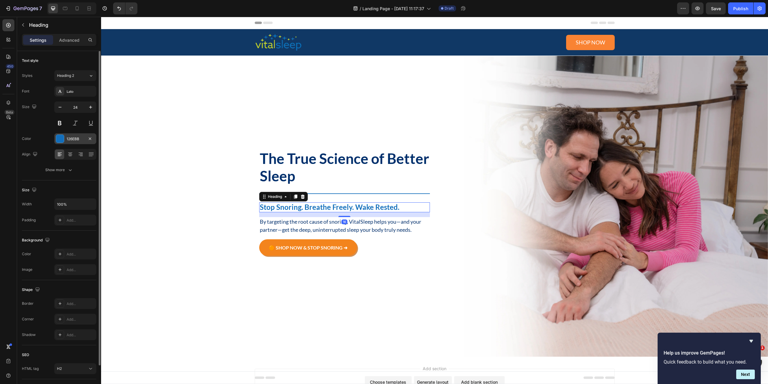
click at [76, 139] on div "126EBB" at bounding box center [75, 138] width 17 height 5
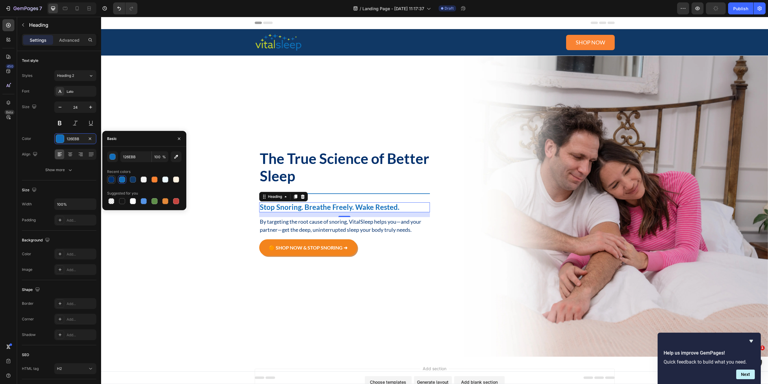
click at [108, 178] on div at bounding box center [111, 179] width 7 height 7
type input "002F6C"
click at [357, 193] on div at bounding box center [344, 193] width 171 height 1
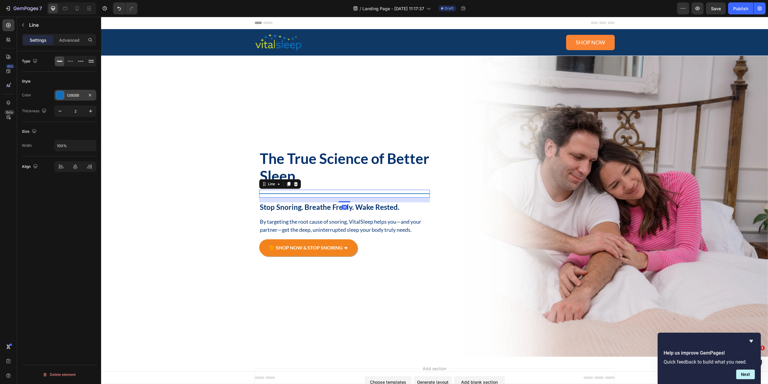
click at [73, 95] on div "126EBB" at bounding box center [75, 95] width 17 height 5
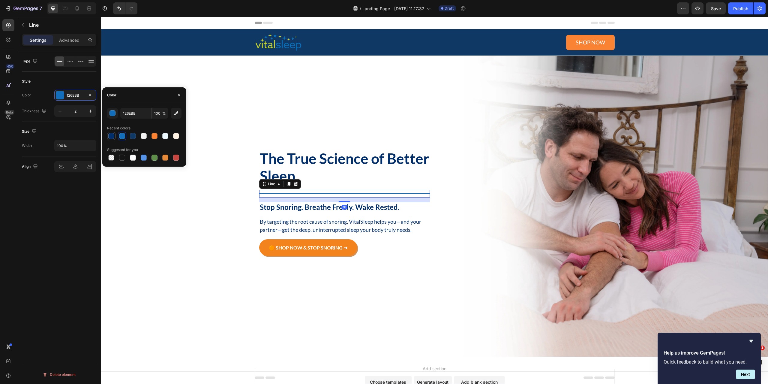
click at [113, 137] on div at bounding box center [111, 136] width 6 height 6
type input "002F6C"
click at [180, 245] on div "Background Image" at bounding box center [434, 205] width 667 height 301
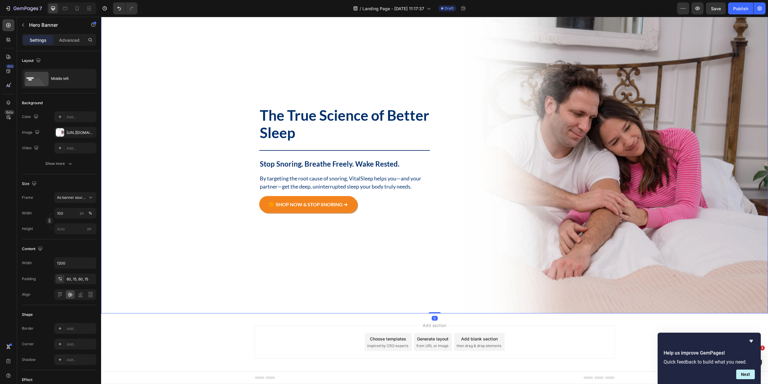
scroll to position [44, 0]
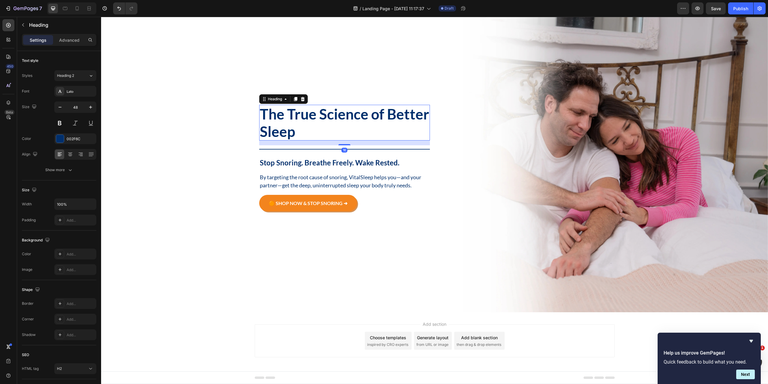
click at [336, 118] on p "The True Science of Better Sleep" at bounding box center [344, 122] width 169 height 34
click at [334, 160] on p "Stop Snoring. Breathe Freely. Wake Rested." at bounding box center [344, 162] width 169 height 9
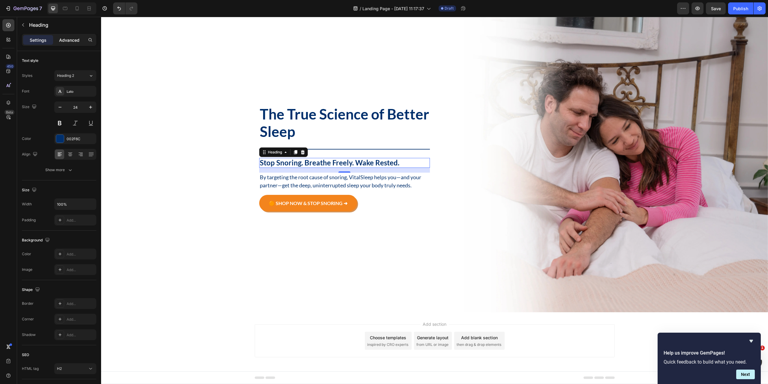
click at [75, 41] on p "Advanced" at bounding box center [69, 40] width 20 height 6
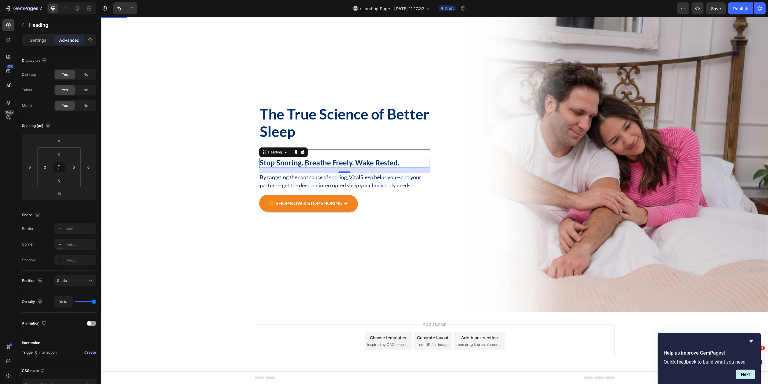
click at [177, 189] on div "Background Image" at bounding box center [434, 161] width 667 height 301
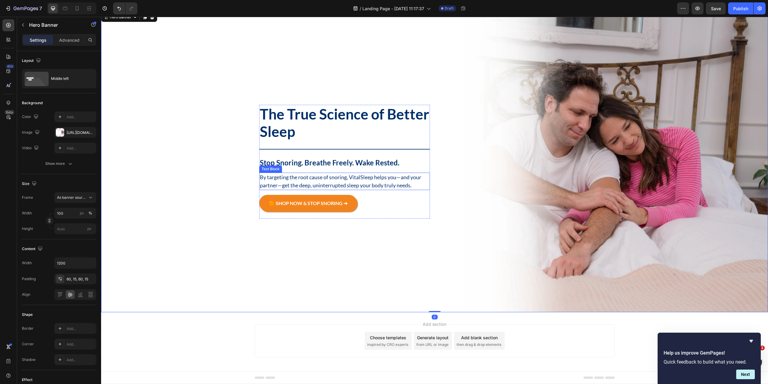
click at [366, 176] on p "By targeting the root cause of snoring, VitalSleep helps you—and your partner—g…" at bounding box center [344, 181] width 169 height 16
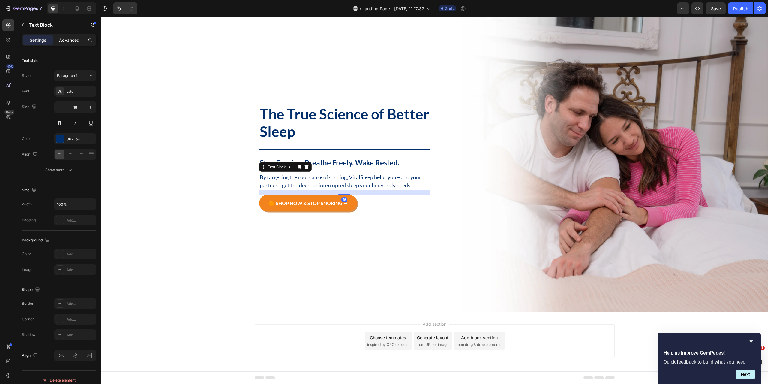
drag, startPoint x: 73, startPoint y: 41, endPoint x: 56, endPoint y: 122, distance: 82.7
click at [73, 42] on p "Advanced" at bounding box center [69, 40] width 20 height 6
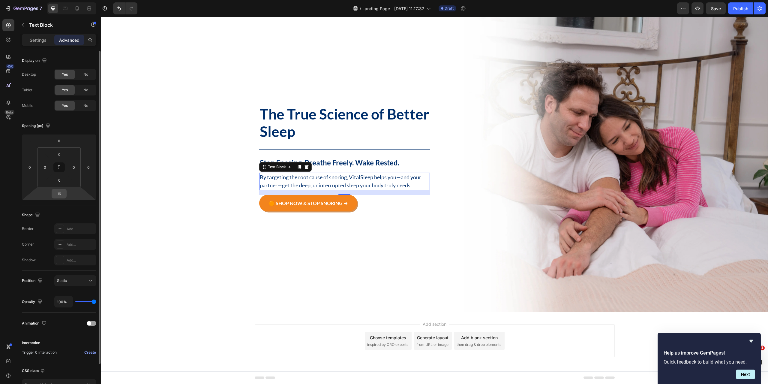
click at [64, 193] on input "16" at bounding box center [59, 193] width 12 height 9
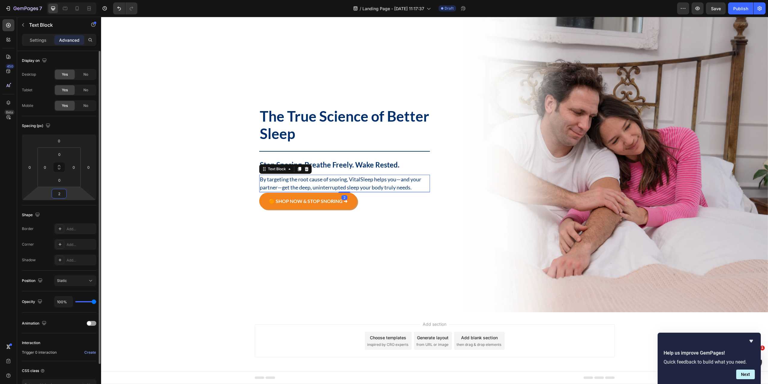
type input "24"
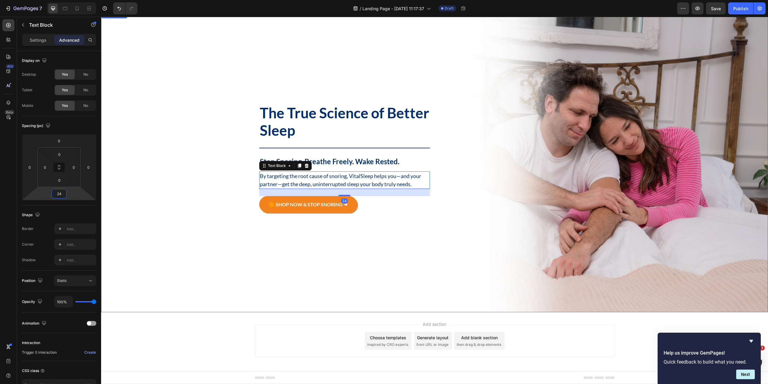
click at [161, 227] on div "Background Image" at bounding box center [434, 161] width 667 height 301
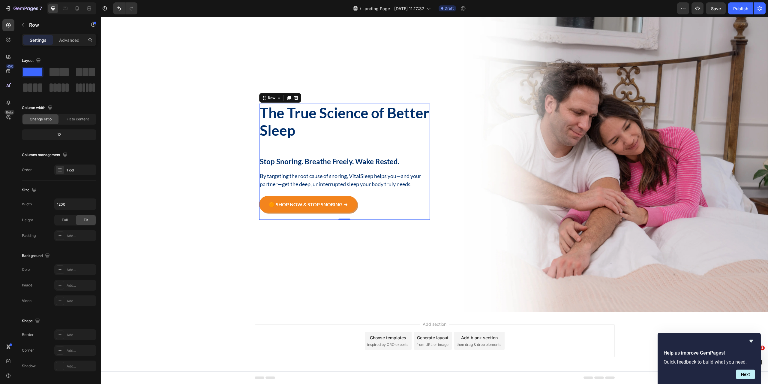
click at [414, 142] on div "The True Science of Better Sleep Heading Title Line Stop Snoring. Breathe Freel…" at bounding box center [344, 161] width 171 height 116
click at [455, 156] on div "The True Science of Better Sleep Heading Title Line Stop Snoring. Breathe Freel…" at bounding box center [435, 161] width 360 height 152
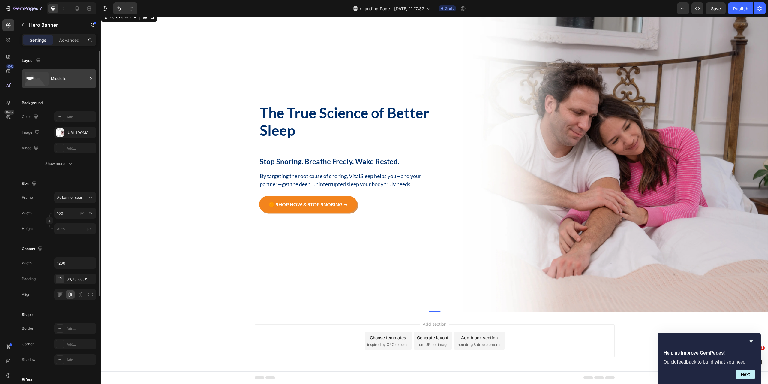
click at [67, 81] on div "Middle left" at bounding box center [69, 79] width 37 height 14
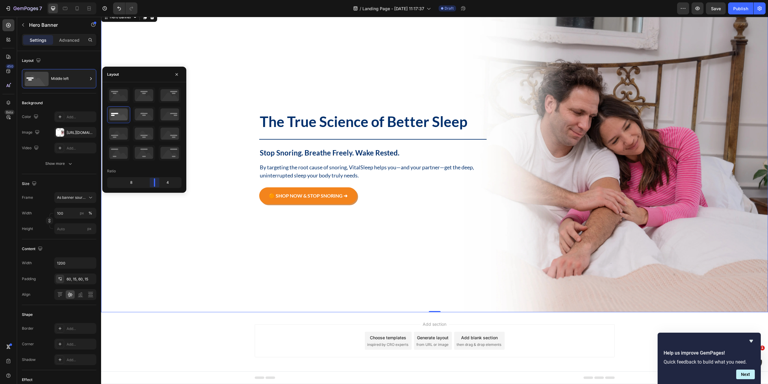
drag, startPoint x: 145, startPoint y: 182, endPoint x: 133, endPoint y: 258, distance: 76.1
click at [155, 0] on body "7 Version history / Landing Page - [DATE] 11:17:37 Draft Preview Save Publish 4…" at bounding box center [384, 0] width 768 height 0
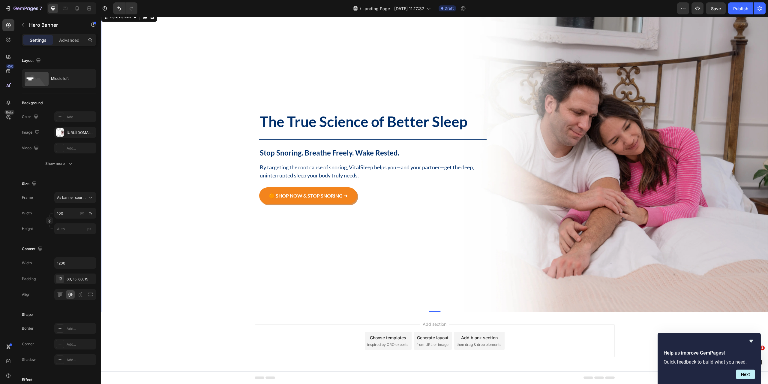
click at [251, 279] on div "Background Image" at bounding box center [434, 161] width 667 height 301
click at [363, 175] on p "By targeting the root cause of snoring, VitalSleep helps you—and your partner—g…" at bounding box center [373, 171] width 226 height 16
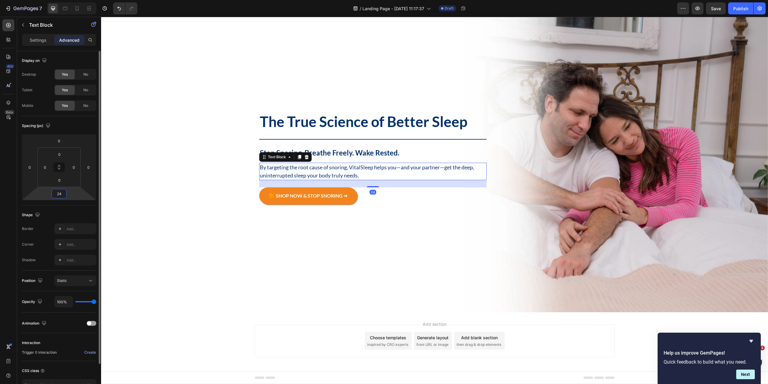
click at [62, 196] on input "24" at bounding box center [59, 193] width 12 height 9
type input "32"
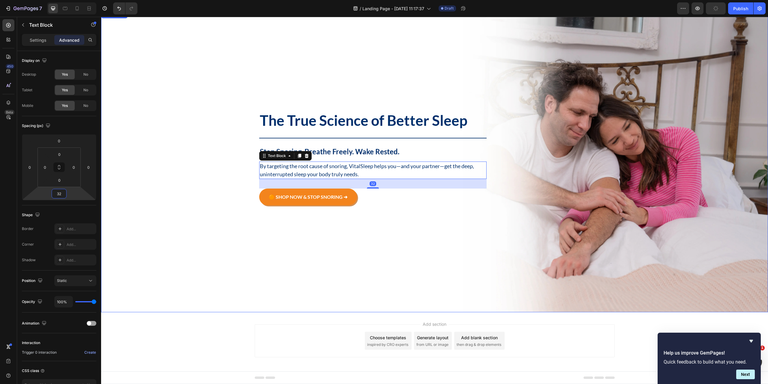
click at [220, 228] on div "Background Image" at bounding box center [434, 161] width 667 height 301
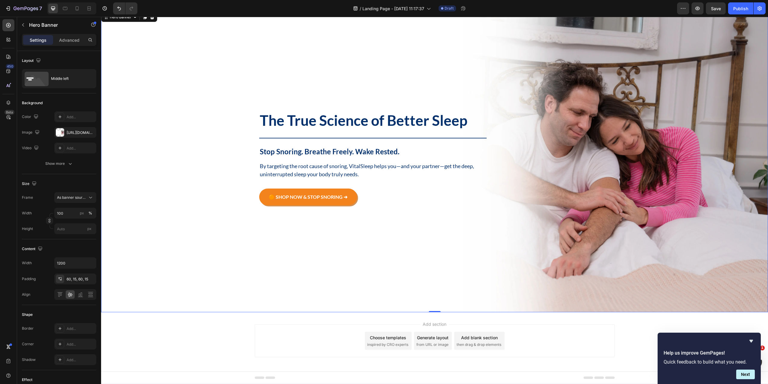
click at [187, 172] on div "Background Image" at bounding box center [434, 161] width 667 height 301
click at [710, 8] on button "Save" at bounding box center [716, 8] width 20 height 12
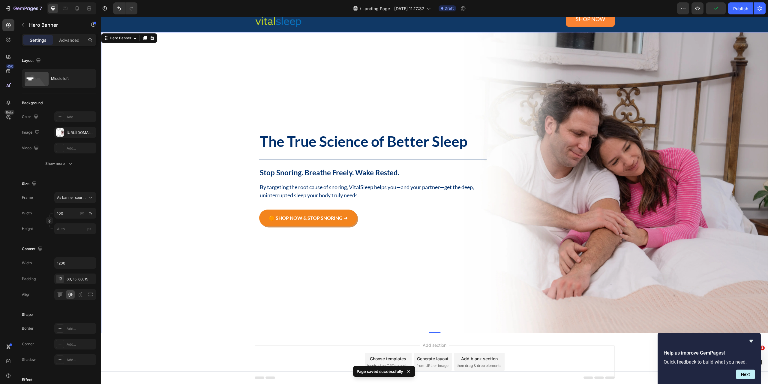
scroll to position [0, 0]
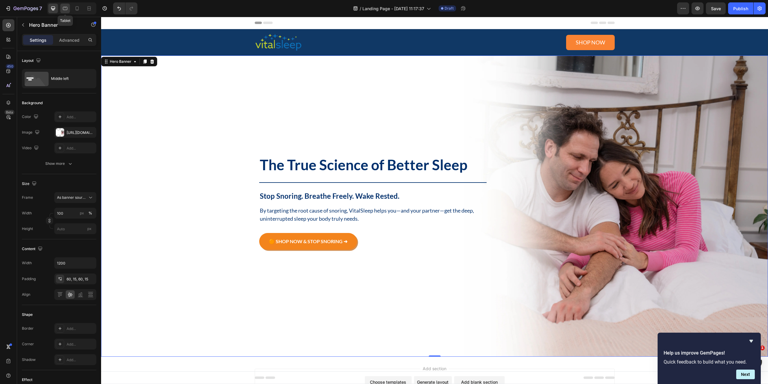
click at [61, 8] on div at bounding box center [65, 9] width 10 height 10
type input "100%"
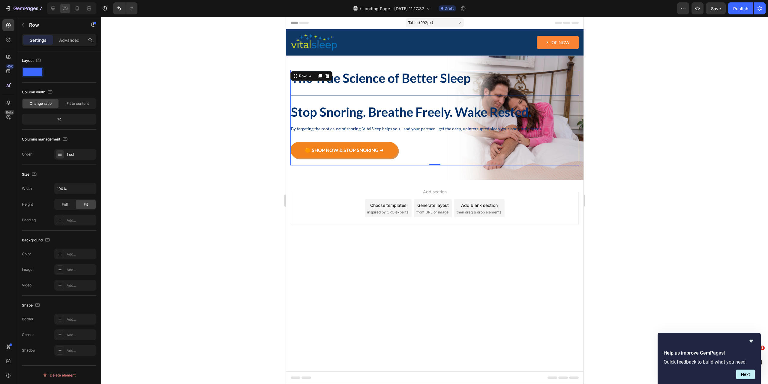
click at [467, 101] on div "The True Science of Better Sleep Heading Title Line Stop Snoring. Breathe Freel…" at bounding box center [434, 117] width 288 height 95
click at [482, 159] on div "🟠 SHOP NOW & STOP SNORING ➜ Button" at bounding box center [434, 153] width 288 height 23
click at [384, 172] on div "The True Science of Better Sleep Heading Title Line Stop Snoring. Breathe Freel…" at bounding box center [433, 117] width 297 height 124
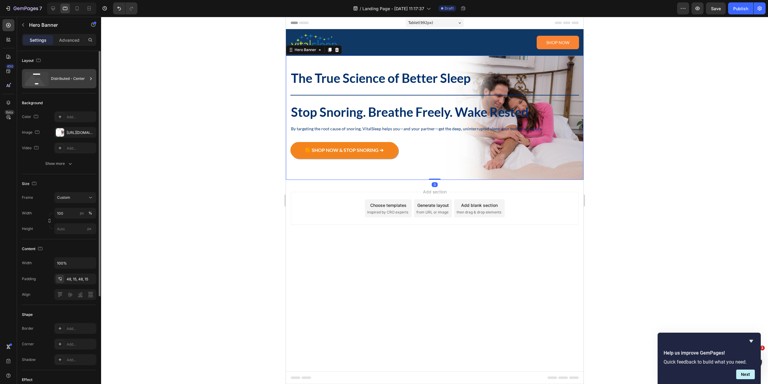
click at [62, 81] on div "Distributed - Center" at bounding box center [69, 79] width 37 height 14
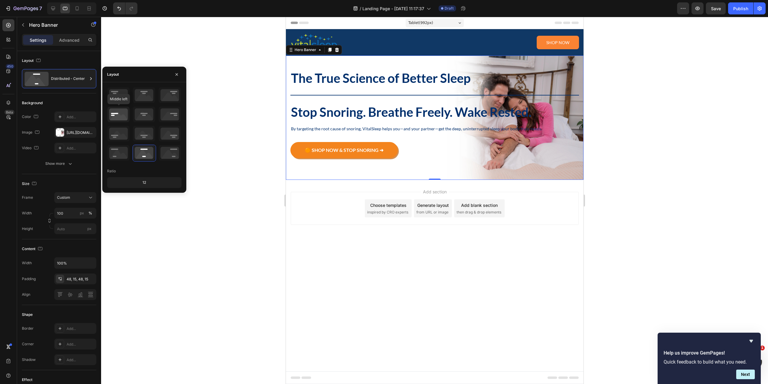
click at [112, 115] on icon at bounding box center [118, 114] width 22 height 16
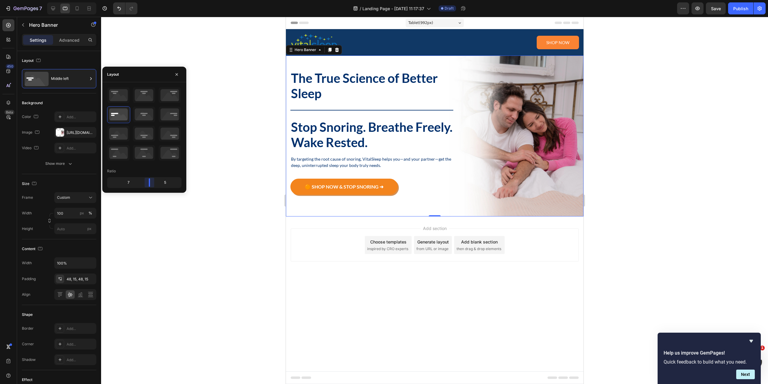
drag, startPoint x: 145, startPoint y: 181, endPoint x: 153, endPoint y: 185, distance: 8.9
click at [153, 0] on body "7 Version history / Landing Page - [DATE] 11:17:37 Draft Preview Save Publish 4…" at bounding box center [384, 0] width 768 height 0
click at [389, 77] on p "The True Science of Better Sleep" at bounding box center [372, 85] width 162 height 30
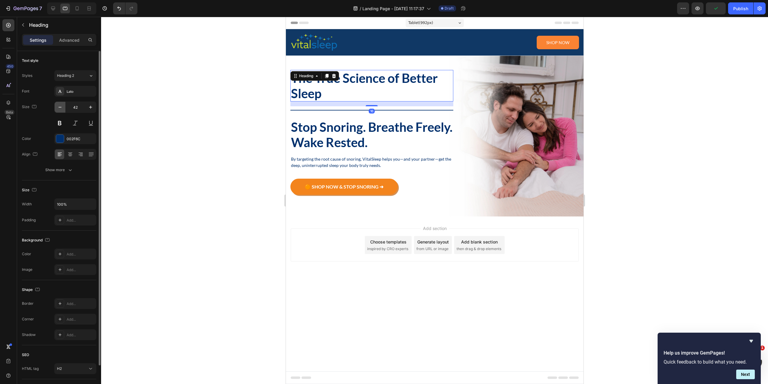
click at [61, 108] on icon "button" at bounding box center [60, 107] width 6 height 6
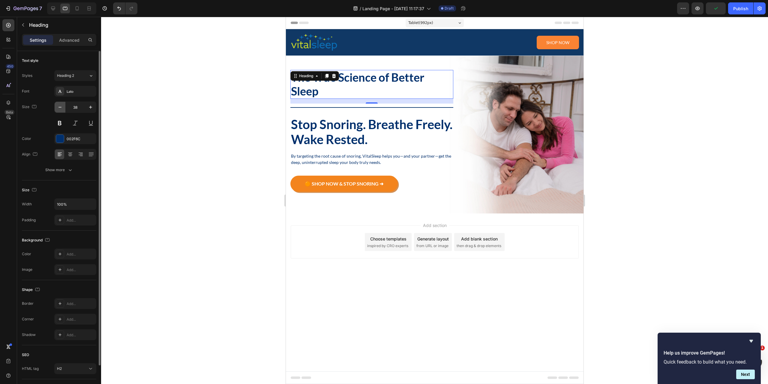
click at [61, 108] on icon "button" at bounding box center [60, 107] width 6 height 6
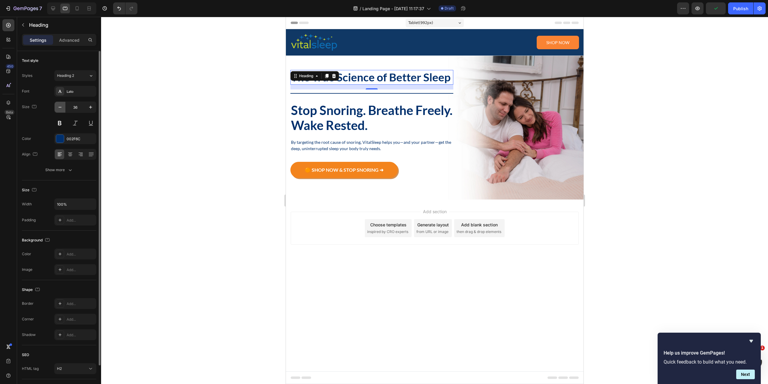
click at [61, 108] on icon "button" at bounding box center [60, 107] width 6 height 6
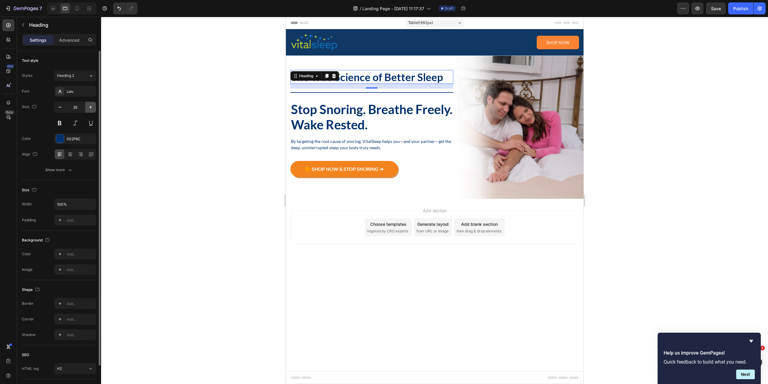
click at [92, 106] on icon "button" at bounding box center [91, 107] width 6 height 6
type input "36"
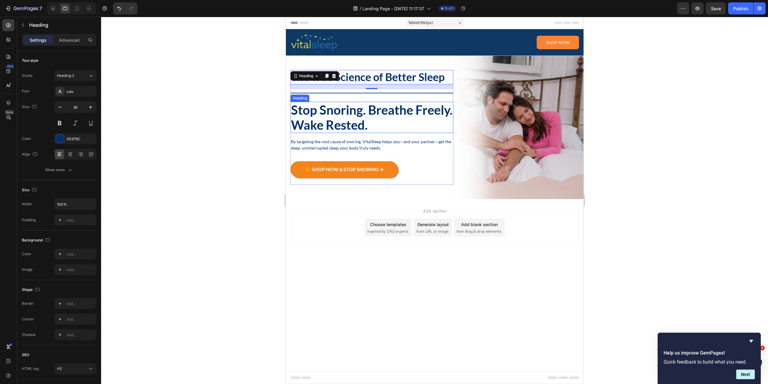
click at [370, 111] on p "Stop Snoring. Breathe Freely. Wake Rested." at bounding box center [372, 117] width 162 height 30
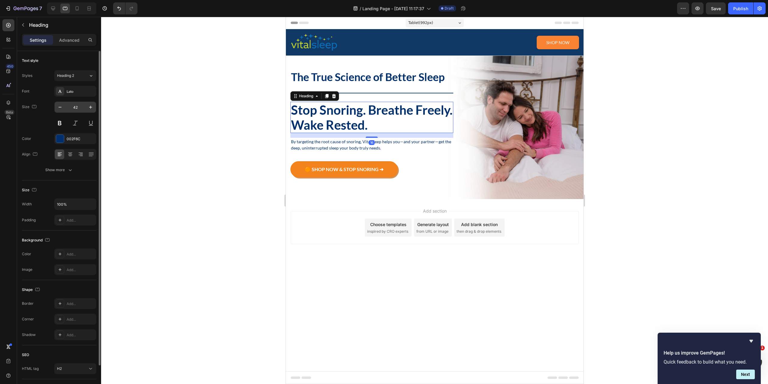
click at [83, 109] on input "42" at bounding box center [75, 107] width 20 height 11
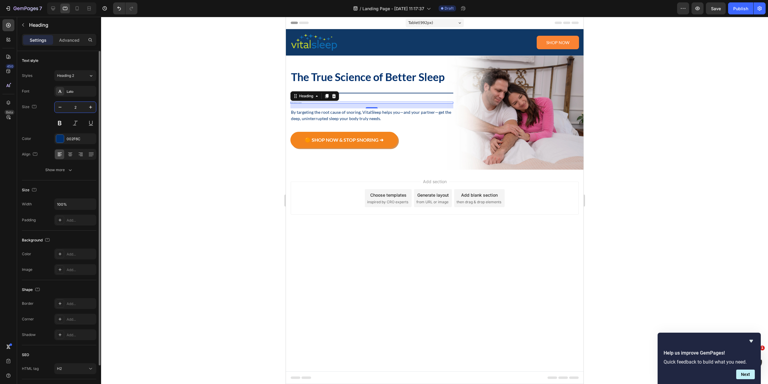
type input "22"
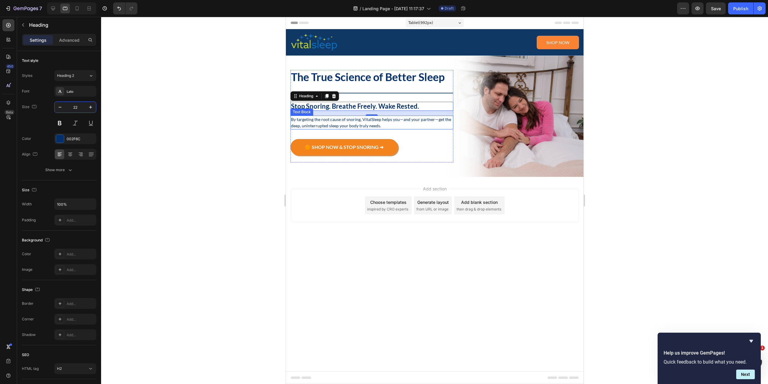
click at [343, 119] on p "By targeting the root cause of snoring, VitalSleep helps you—and your partner—g…" at bounding box center [372, 122] width 162 height 13
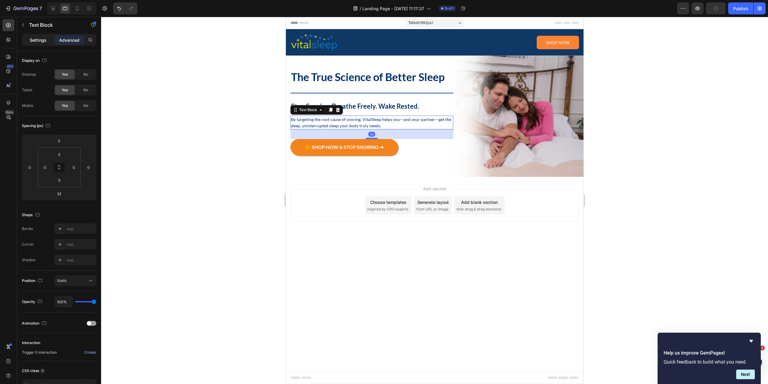
click at [42, 43] on p "Settings" at bounding box center [38, 40] width 17 height 6
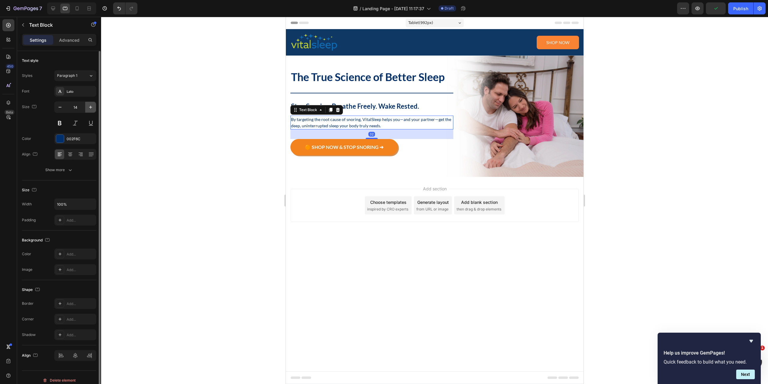
click at [94, 111] on button "button" at bounding box center [90, 107] width 11 height 11
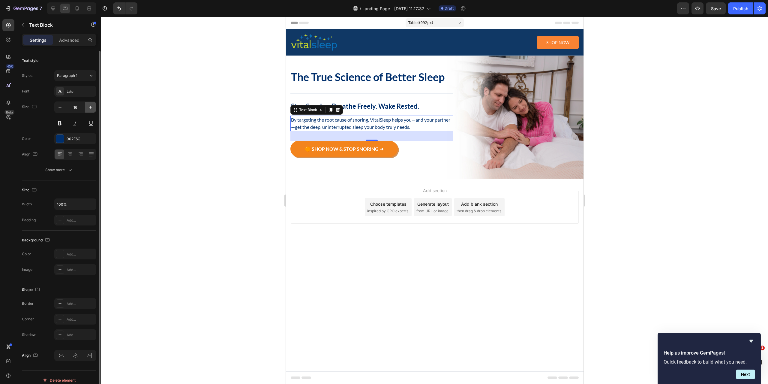
click at [94, 111] on button "button" at bounding box center [90, 107] width 11 height 11
type input "18"
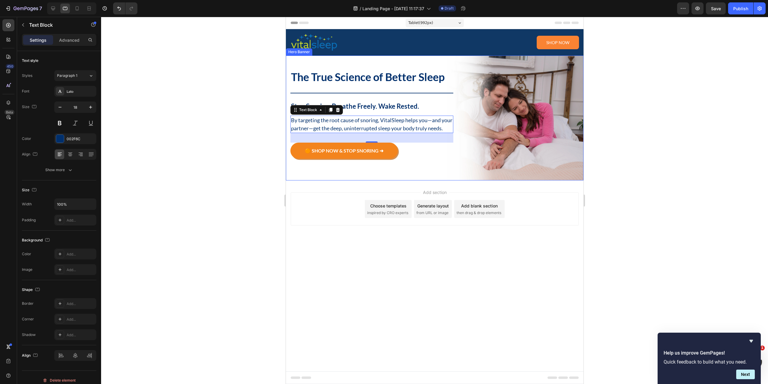
click at [446, 174] on div "The True Science of Better Sleep Heading Title Line Stop Snoring. Breathe Freel…" at bounding box center [433, 117] width 297 height 125
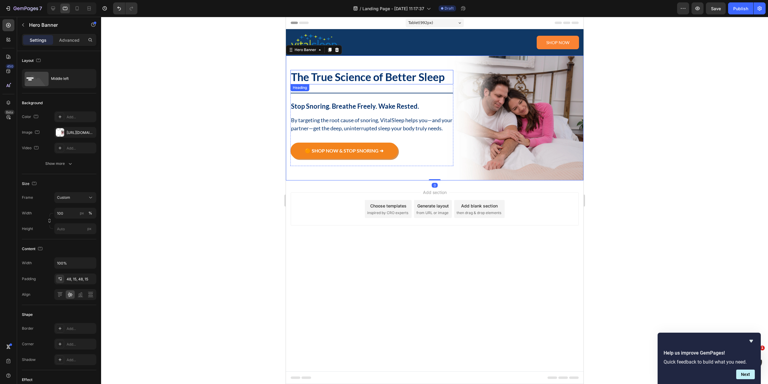
click at [396, 81] on p "The True Science of Better Sleep" at bounding box center [372, 76] width 162 height 13
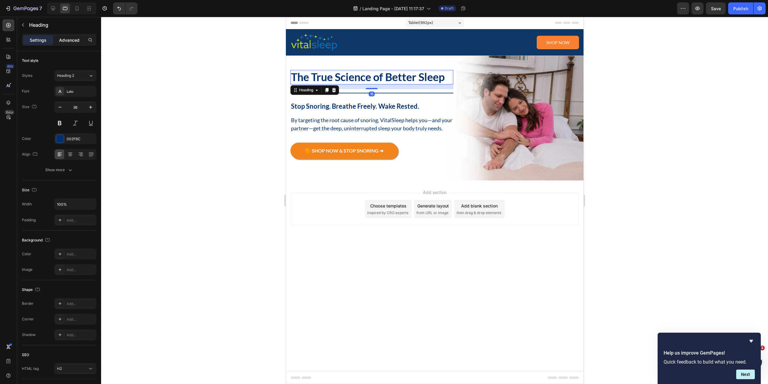
click at [73, 35] on div "Advanced" at bounding box center [69, 40] width 30 height 10
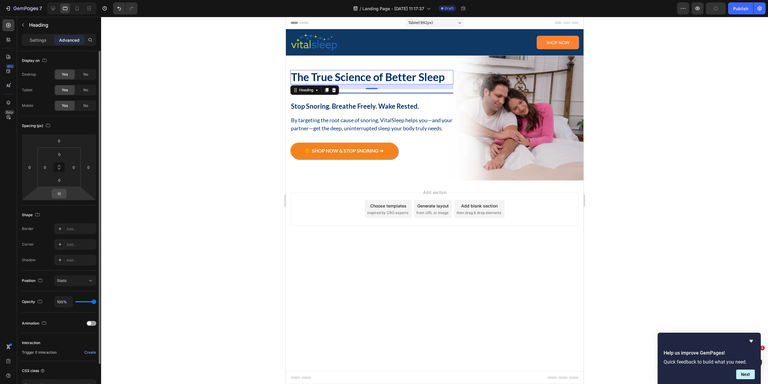
click at [62, 193] on input "16" at bounding box center [59, 193] width 12 height 9
type input "12"
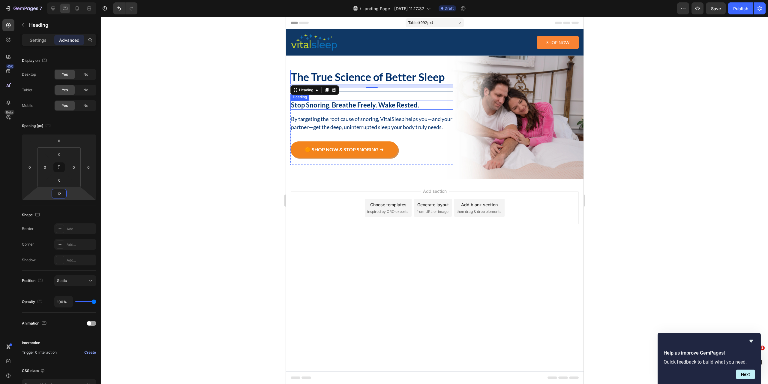
click at [406, 103] on p "Stop Snoring. Breathe Freely. Wake Rested." at bounding box center [372, 105] width 162 height 8
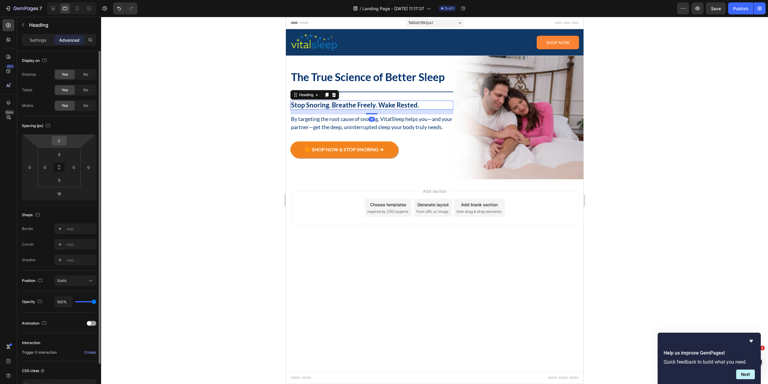
click at [60, 141] on input "0" at bounding box center [59, 140] width 12 height 9
click at [67, 158] on div "0" at bounding box center [59, 154] width 15 height 10
click at [55, 151] on input "0" at bounding box center [59, 154] width 12 height 9
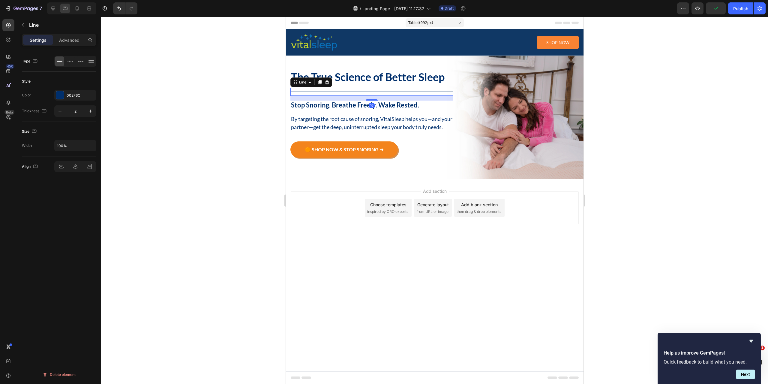
click at [366, 91] on div "Title Line 16" at bounding box center [371, 92] width 163 height 8
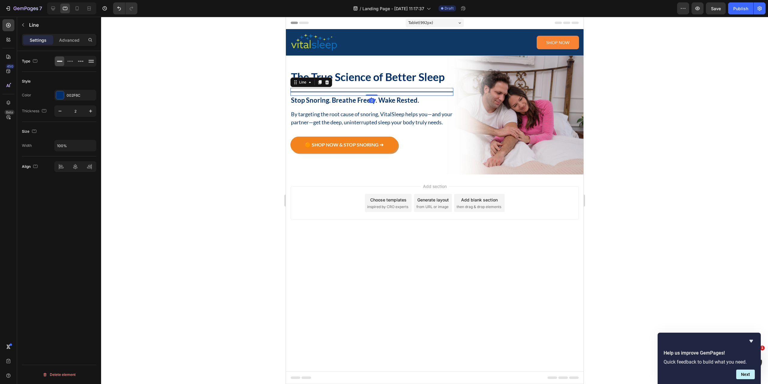
drag, startPoint x: 372, startPoint y: 99, endPoint x: 394, endPoint y: 100, distance: 22.0
click at [374, 91] on div "Title Line 0" at bounding box center [371, 92] width 163 height 8
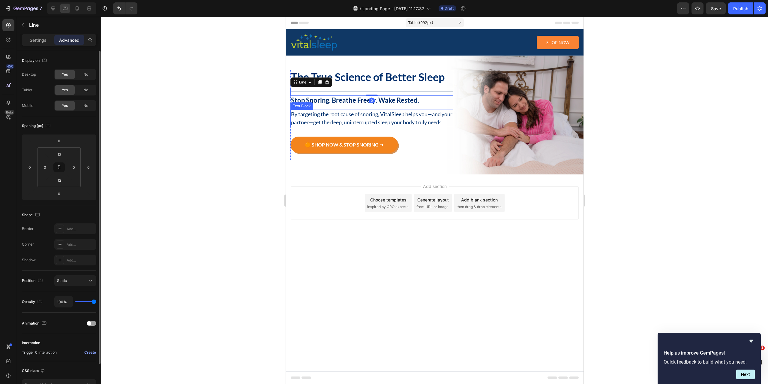
click at [453, 111] on div "The True Science of Better Sleep Heading Title Line 0 Stop Snoring. Breathe Fre…" at bounding box center [433, 114] width 297 height 119
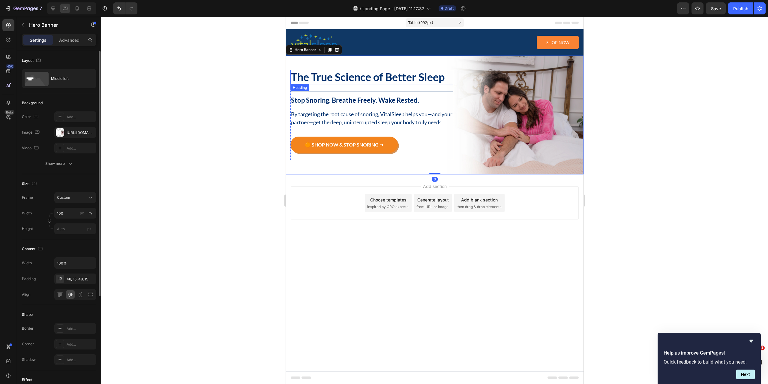
click at [407, 76] on p "The True Science of Better Sleep" at bounding box center [372, 76] width 162 height 13
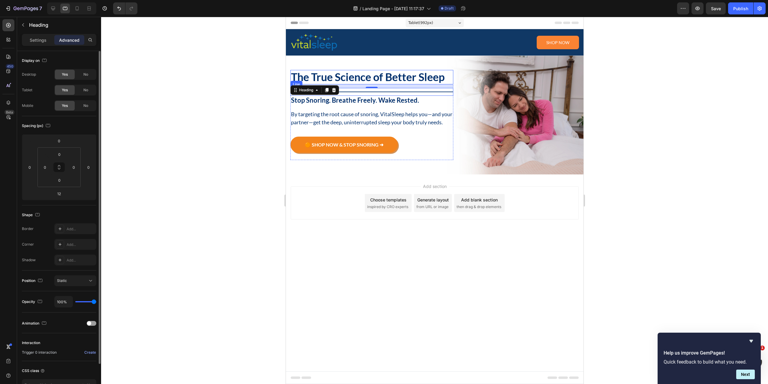
click at [401, 90] on div "Title Line" at bounding box center [371, 92] width 163 height 8
click at [61, 193] on input "0" at bounding box center [59, 193] width 12 height 9
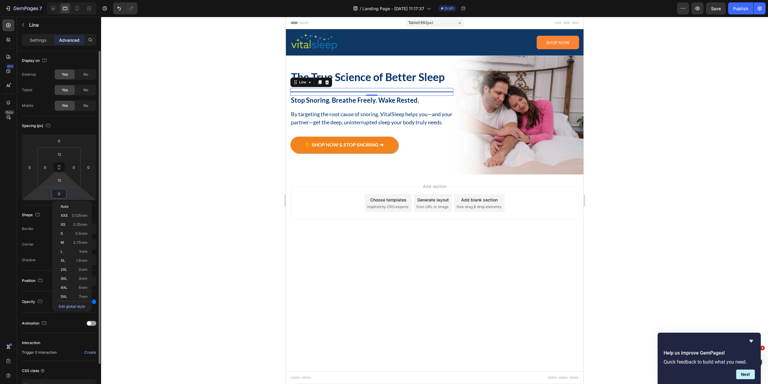
type input "8"
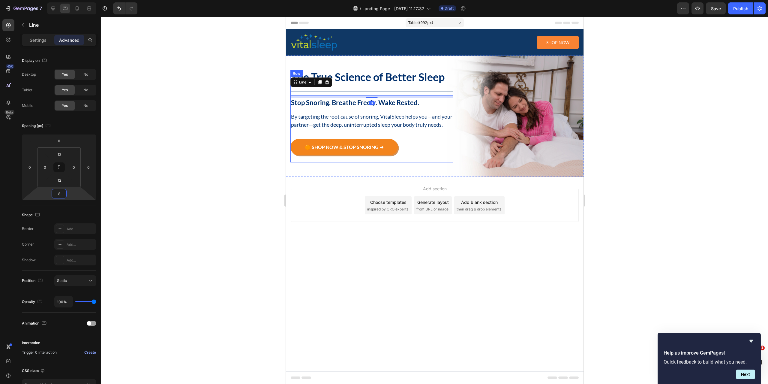
click at [462, 160] on div "The True Science of Better Sleep Heading Title Line 8 Stop Snoring. Breathe Fre…" at bounding box center [433, 115] width 297 height 121
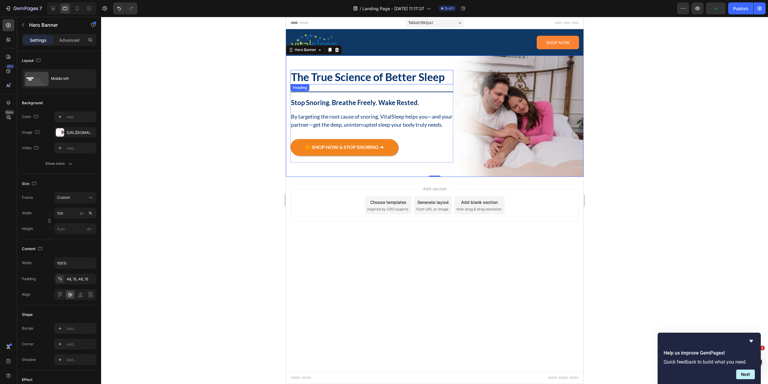
click at [407, 79] on p "The True Science of Better Sleep" at bounding box center [372, 76] width 162 height 13
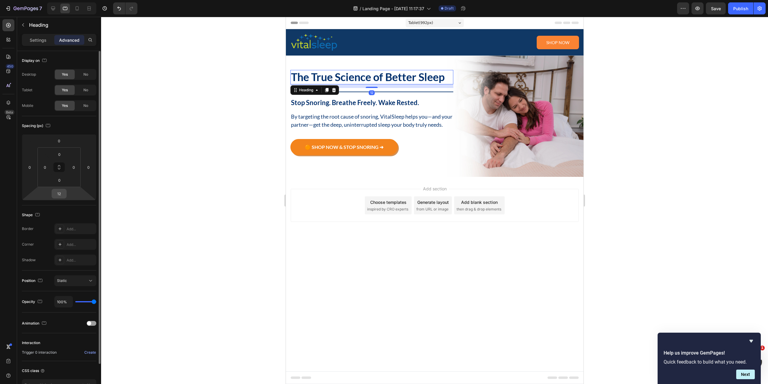
click at [58, 198] on input "12" at bounding box center [59, 193] width 12 height 9
type input "8"
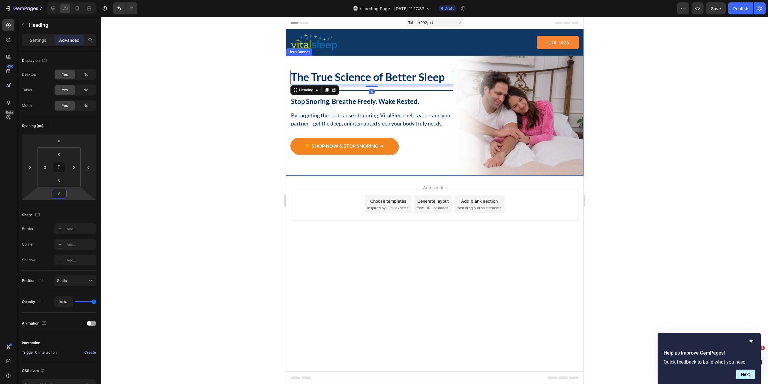
click at [470, 157] on div "The True Science of Better Sleep Heading 8 Title Line Stop Snoring. Breathe Fre…" at bounding box center [433, 115] width 297 height 120
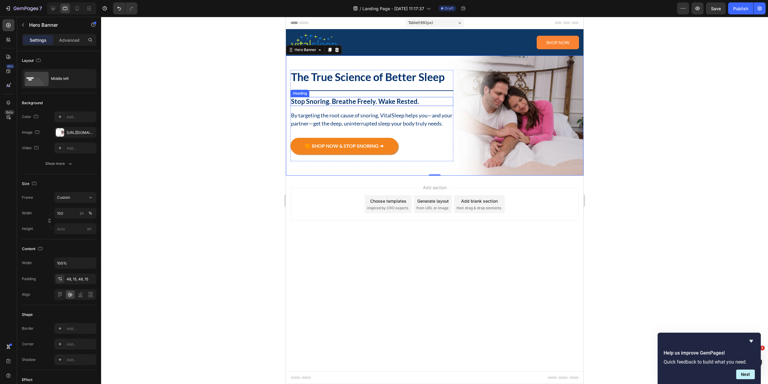
click at [407, 97] on p "Stop Snoring. Breathe Freely. Wake Rested." at bounding box center [372, 101] width 162 height 8
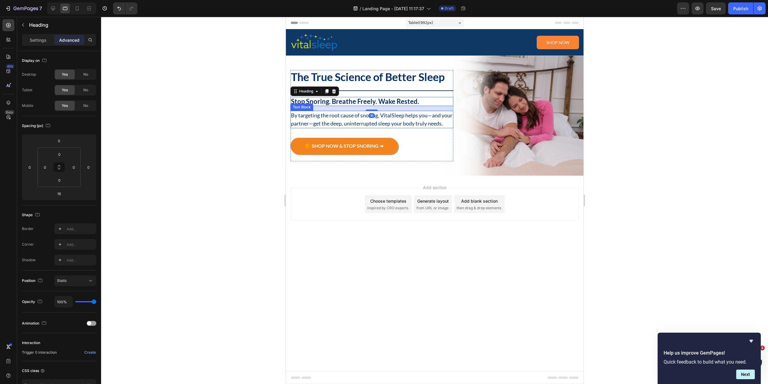
click at [425, 126] on p "By targeting the root cause of snoring, VitalSleep helps you—and your partner—g…" at bounding box center [372, 119] width 162 height 16
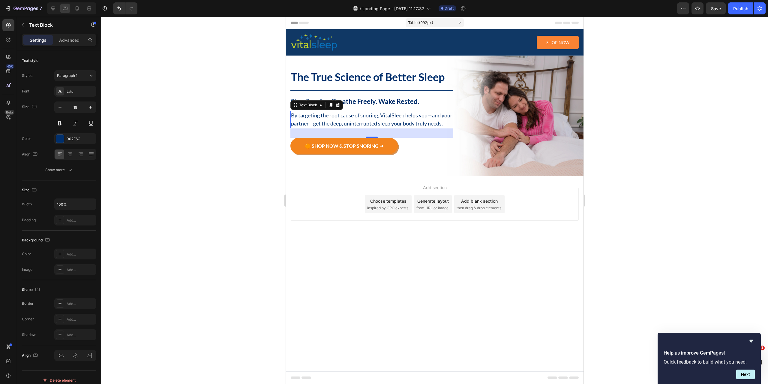
click at [460, 156] on div "The True Science of Better Sleep Heading Title Line Stop Snoring. Breathe Freel…" at bounding box center [433, 115] width 297 height 120
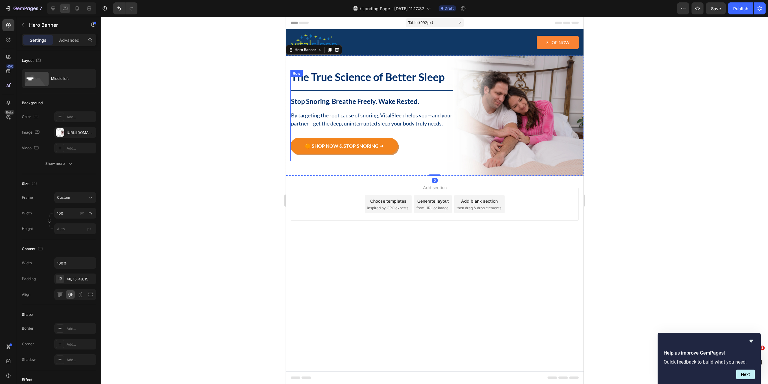
click at [410, 102] on p "Stop Snoring. Breathe Freely. Wake Rested." at bounding box center [372, 101] width 162 height 8
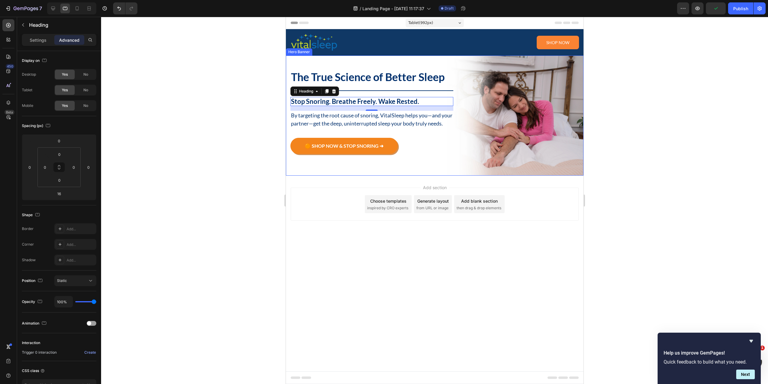
click at [478, 144] on div "The True Science of Better Sleep Heading Title Line Stop Snoring. Breathe Freel…" at bounding box center [433, 115] width 297 height 120
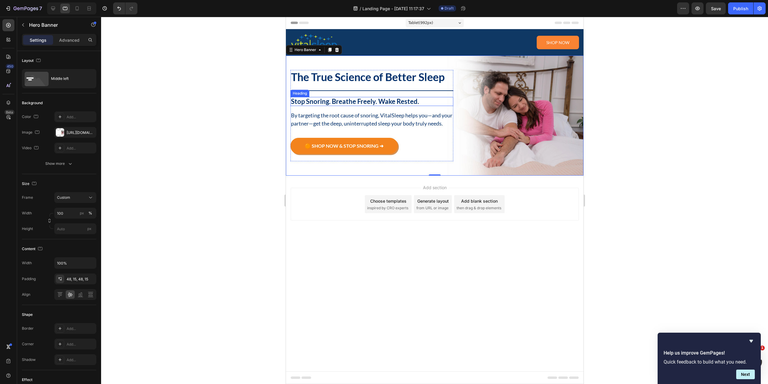
click at [417, 103] on p "Stop Snoring. Breathe Freely. Wake Rested." at bounding box center [372, 101] width 162 height 8
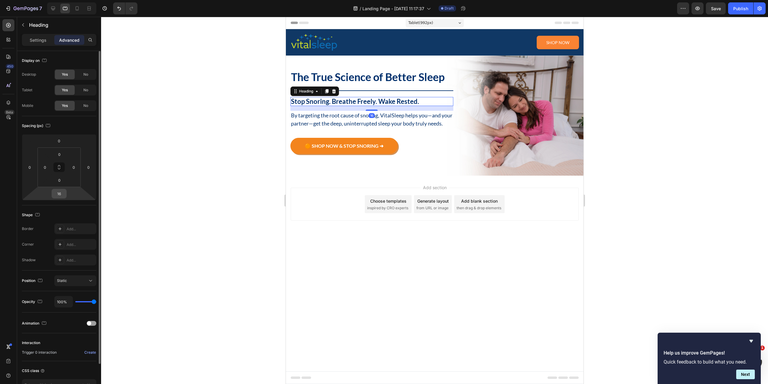
click at [61, 195] on input "16" at bounding box center [59, 193] width 12 height 9
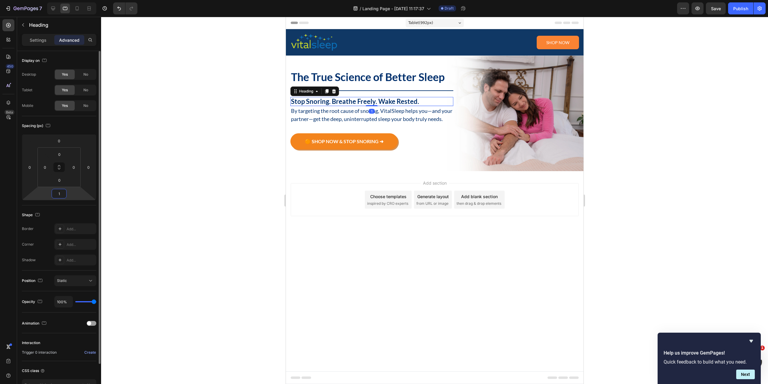
type input "12"
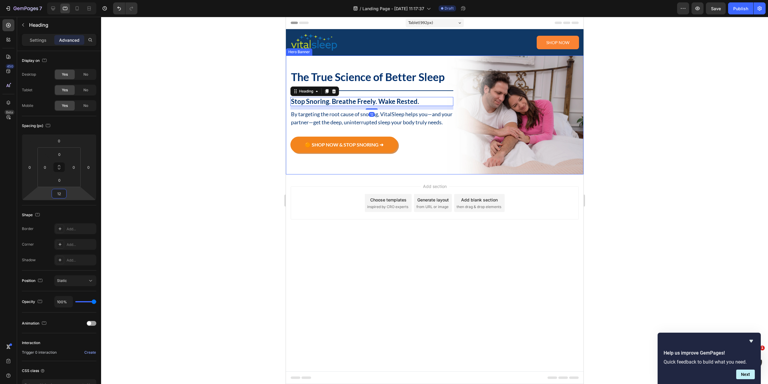
click at [483, 161] on div "The True Science of Better Sleep Heading Title Line Stop Snoring. Breathe Freel…" at bounding box center [433, 114] width 297 height 119
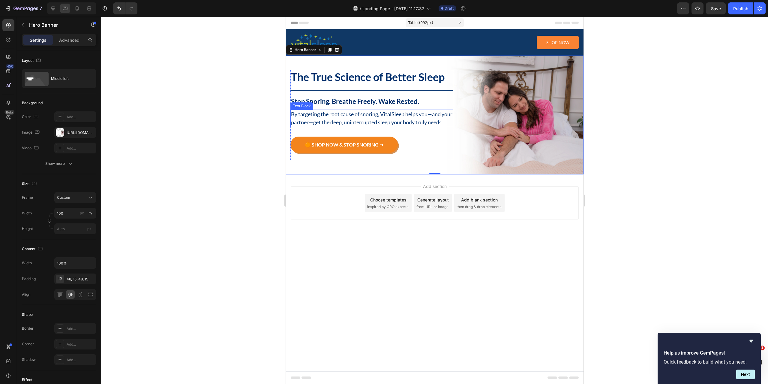
click at [421, 118] on p "By targeting the root cause of snoring, VitalSleep helps you—and your partner—g…" at bounding box center [372, 118] width 162 height 16
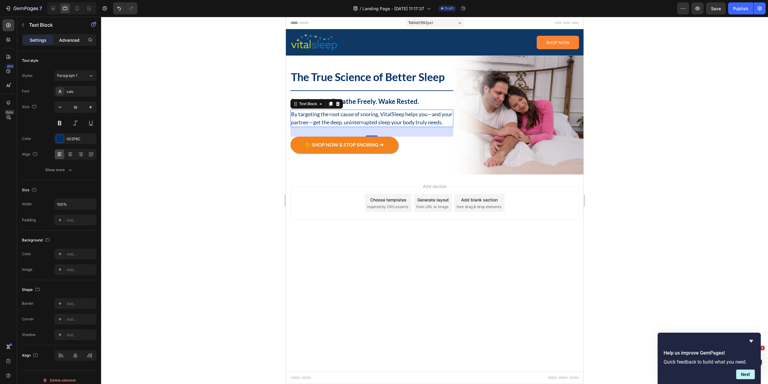
click at [70, 40] on p "Advanced" at bounding box center [69, 40] width 20 height 6
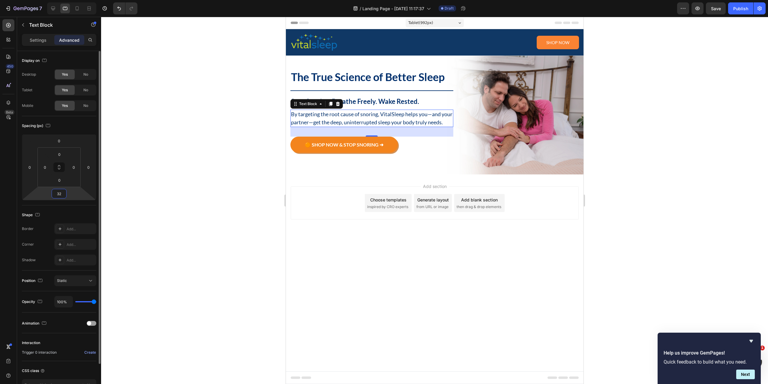
click at [61, 194] on input "32" at bounding box center [59, 193] width 12 height 9
type input "24"
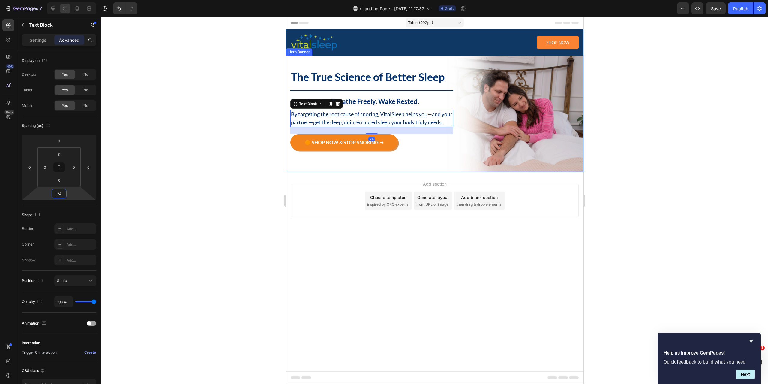
click at [494, 163] on div "The True Science of Better Sleep Heading Title Line Stop Snoring. Breathe Freel…" at bounding box center [433, 113] width 297 height 116
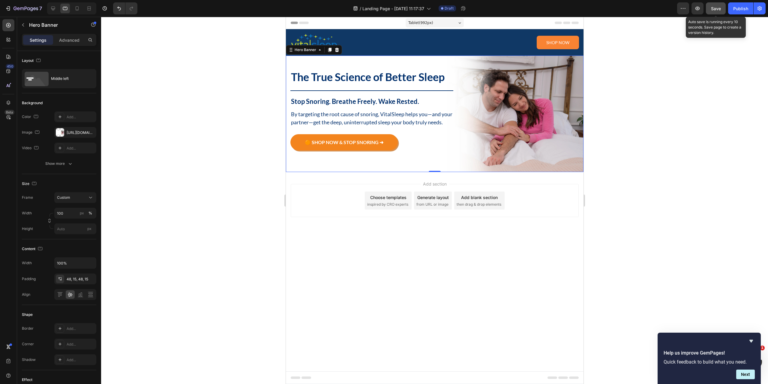
click at [718, 8] on span "Save" at bounding box center [716, 8] width 10 height 5
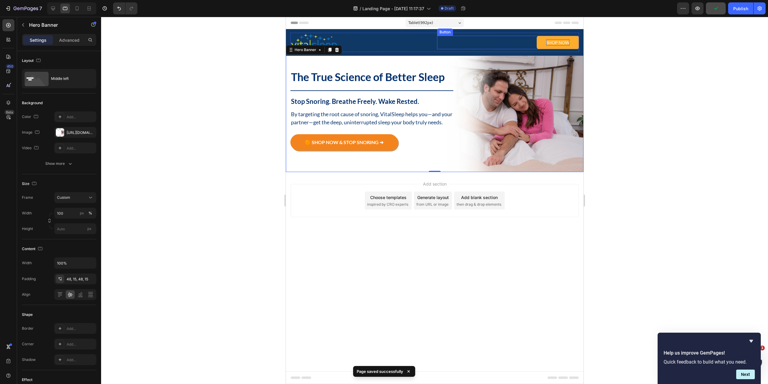
click at [559, 43] on p "Shop now" at bounding box center [557, 42] width 23 height 6
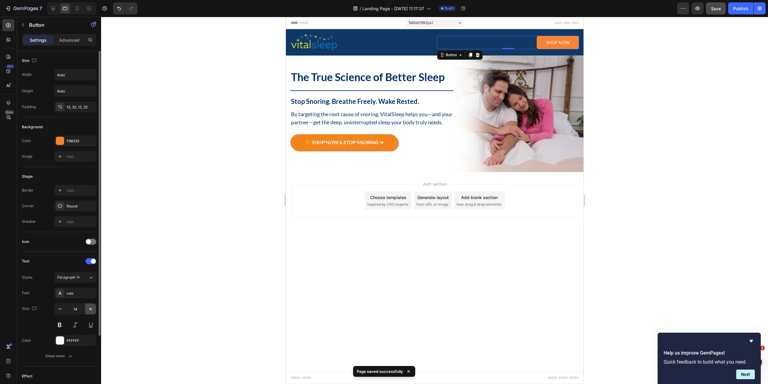
click at [92, 309] on icon "button" at bounding box center [91, 309] width 6 height 6
type input "16"
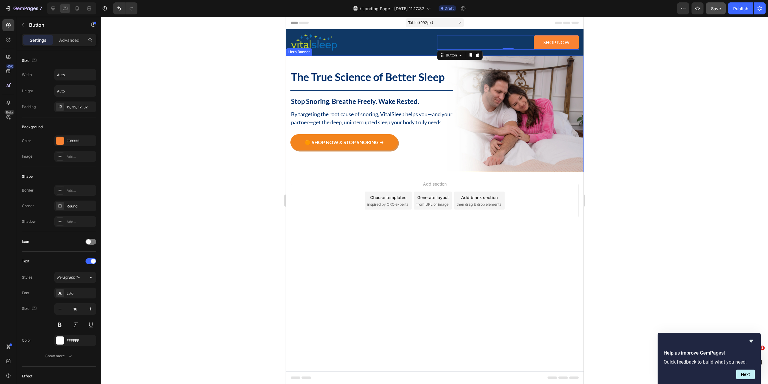
click at [539, 115] on div "The True Science of Better Sleep Heading Title Line Stop Snoring. Breathe Freel…" at bounding box center [433, 113] width 297 height 116
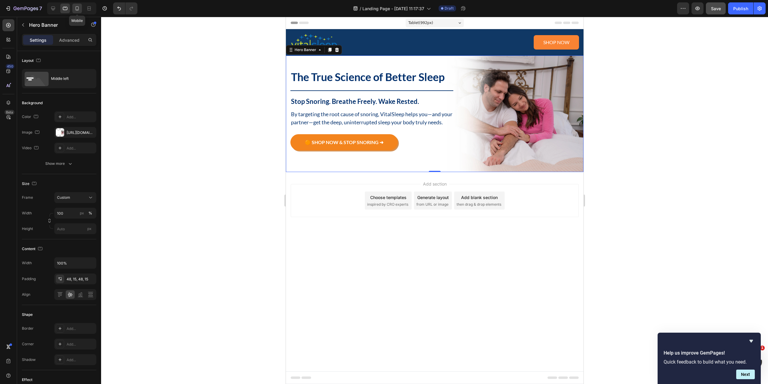
click at [76, 12] on div at bounding box center [77, 9] width 10 height 10
type input "Auto"
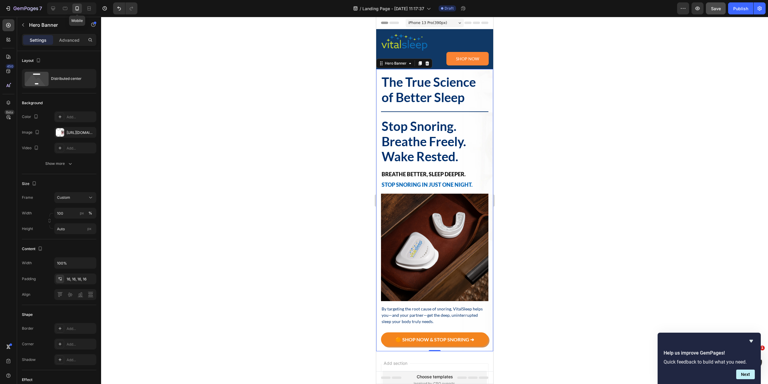
scroll to position [31, 0]
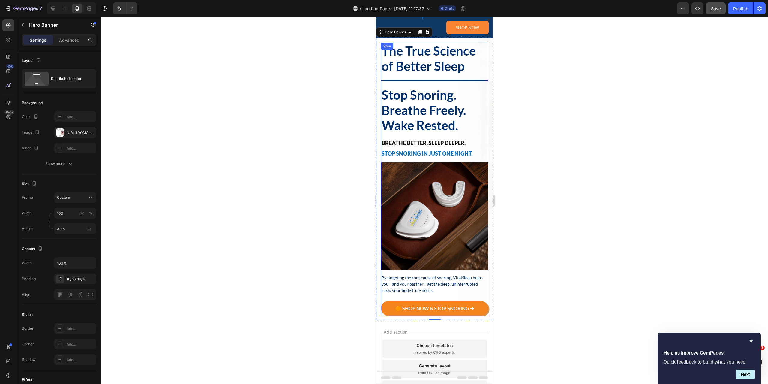
click at [450, 66] on p "The True Science of Better Sleep" at bounding box center [434, 58] width 106 height 30
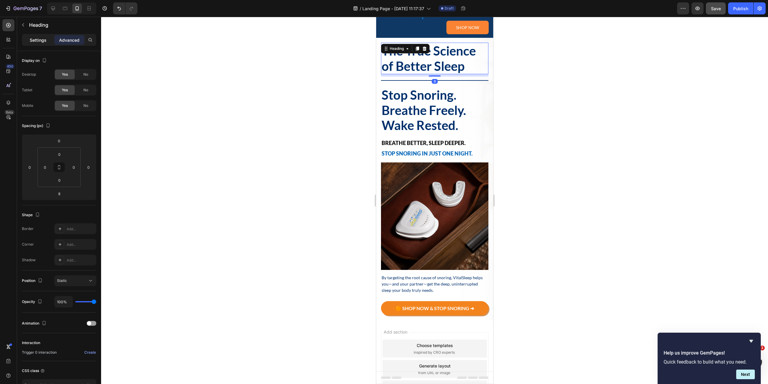
click at [43, 44] on div "Settings" at bounding box center [38, 40] width 30 height 10
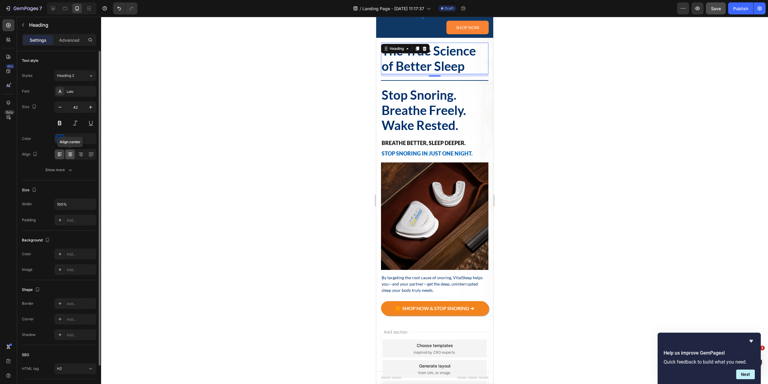
click at [70, 157] on div at bounding box center [69, 154] width 9 height 10
click at [79, 109] on input "42" at bounding box center [75, 107] width 20 height 11
type input "26"
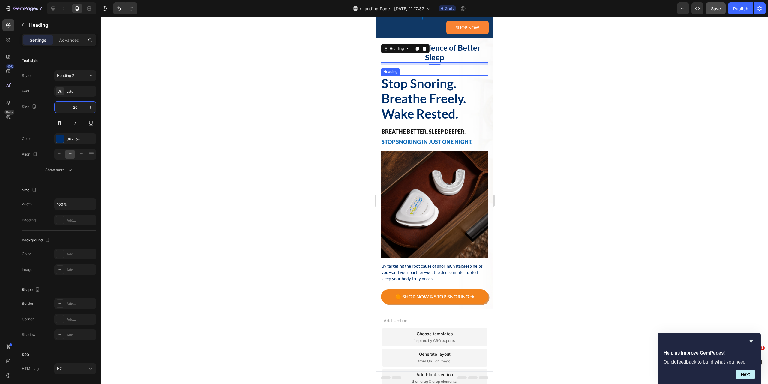
click at [434, 96] on p "Stop Snoring. Breathe Freely. Wake Rested." at bounding box center [434, 98] width 106 height 45
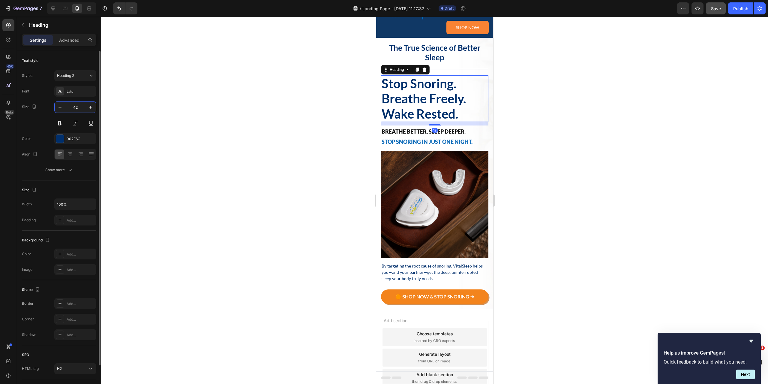
click at [77, 111] on input "42" at bounding box center [75, 107] width 20 height 11
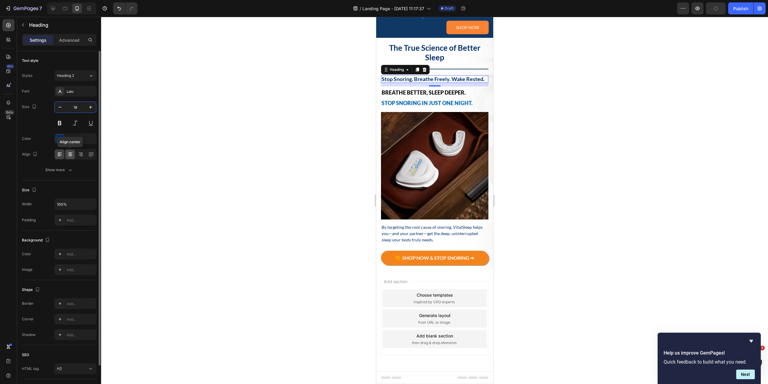
type input "18"
click at [70, 154] on icon at bounding box center [70, 154] width 4 height 1
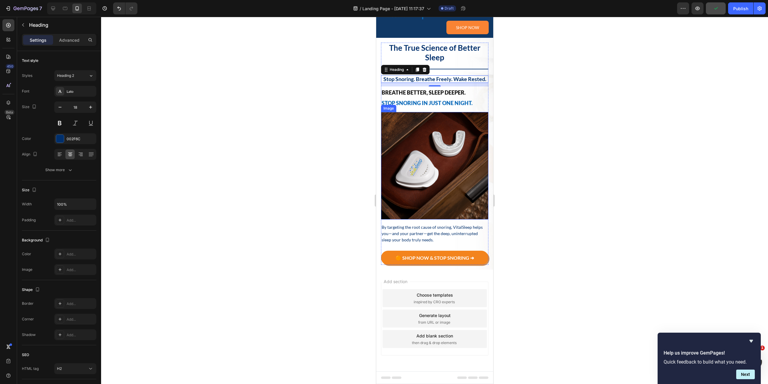
click at [414, 147] on img at bounding box center [434, 165] width 107 height 107
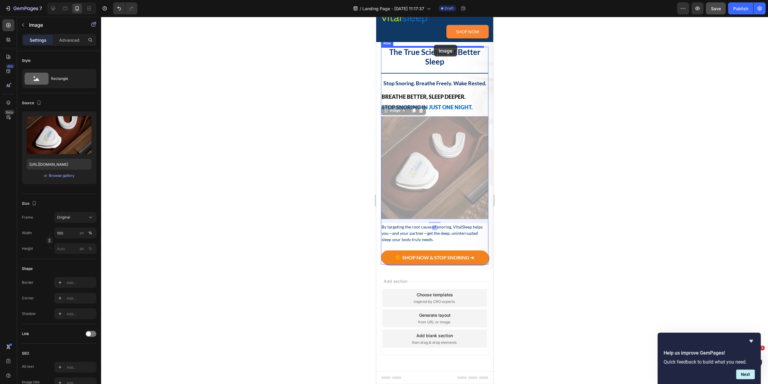
drag, startPoint x: 390, startPoint y: 113, endPoint x: 433, endPoint y: 45, distance: 80.7
click at [433, 45] on div "iPhone 13 Pro ( 390 px) iPhone 13 Mini iPhone 13 Pro iPhone 11 Pro Max iPhone 1…" at bounding box center [434, 187] width 117 height 394
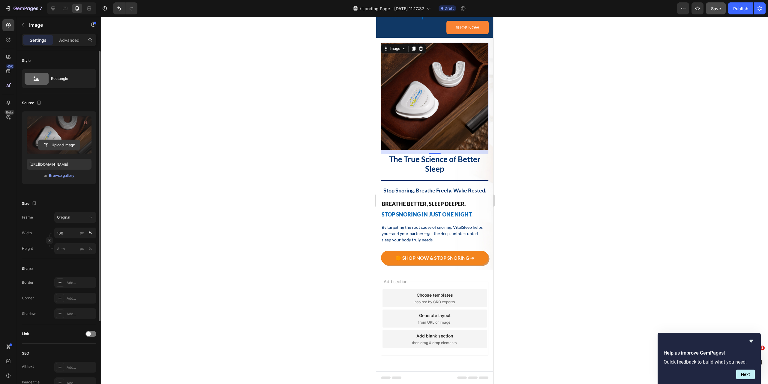
click at [56, 146] on input "file" at bounding box center [58, 145] width 41 height 10
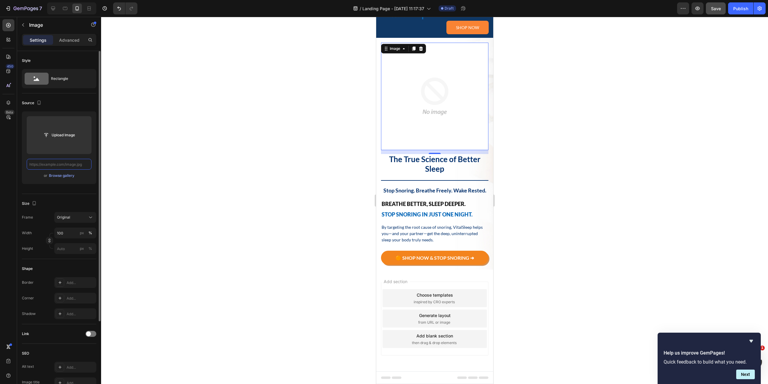
scroll to position [0, 0]
paste input "[URL][DOMAIN_NAME][PHONE_NUMBER]"
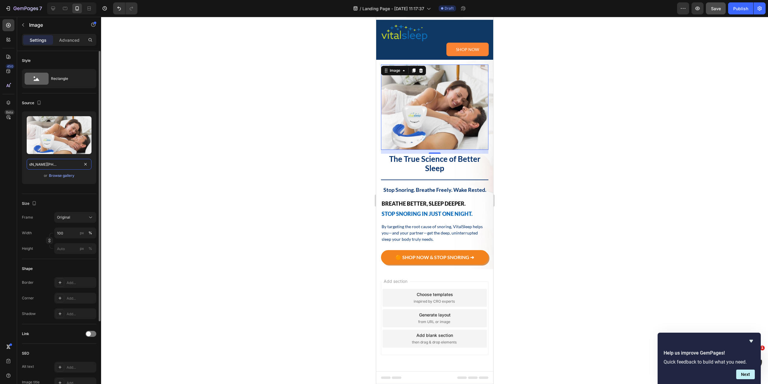
scroll to position [12, 0]
type input "[URL][DOMAIN_NAME][PHONE_NUMBER]"
click at [437, 40] on div at bounding box center [434, 32] width 108 height 19
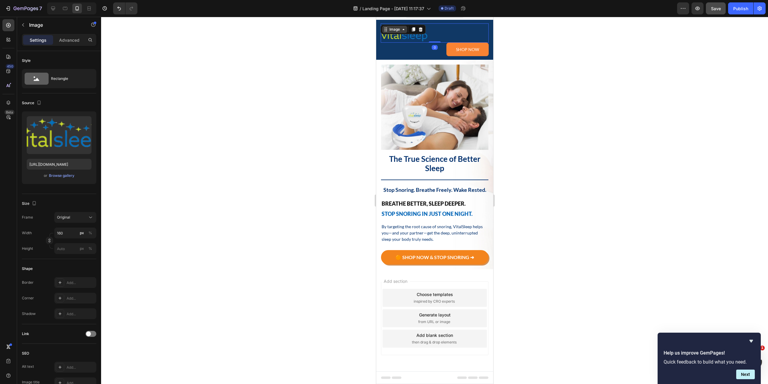
click at [398, 27] on div "Image" at bounding box center [394, 29] width 13 height 5
click at [397, 39] on div "Row 2 cols" at bounding box center [393, 41] width 21 height 4
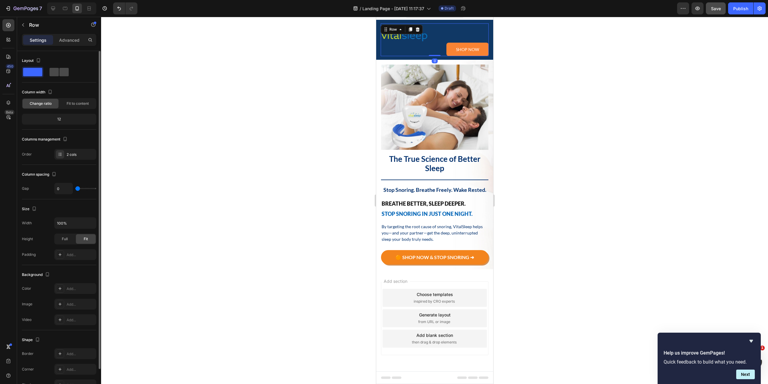
click at [62, 72] on span at bounding box center [63, 72] width 9 height 8
type input "16"
